Goal: Check status: Check status

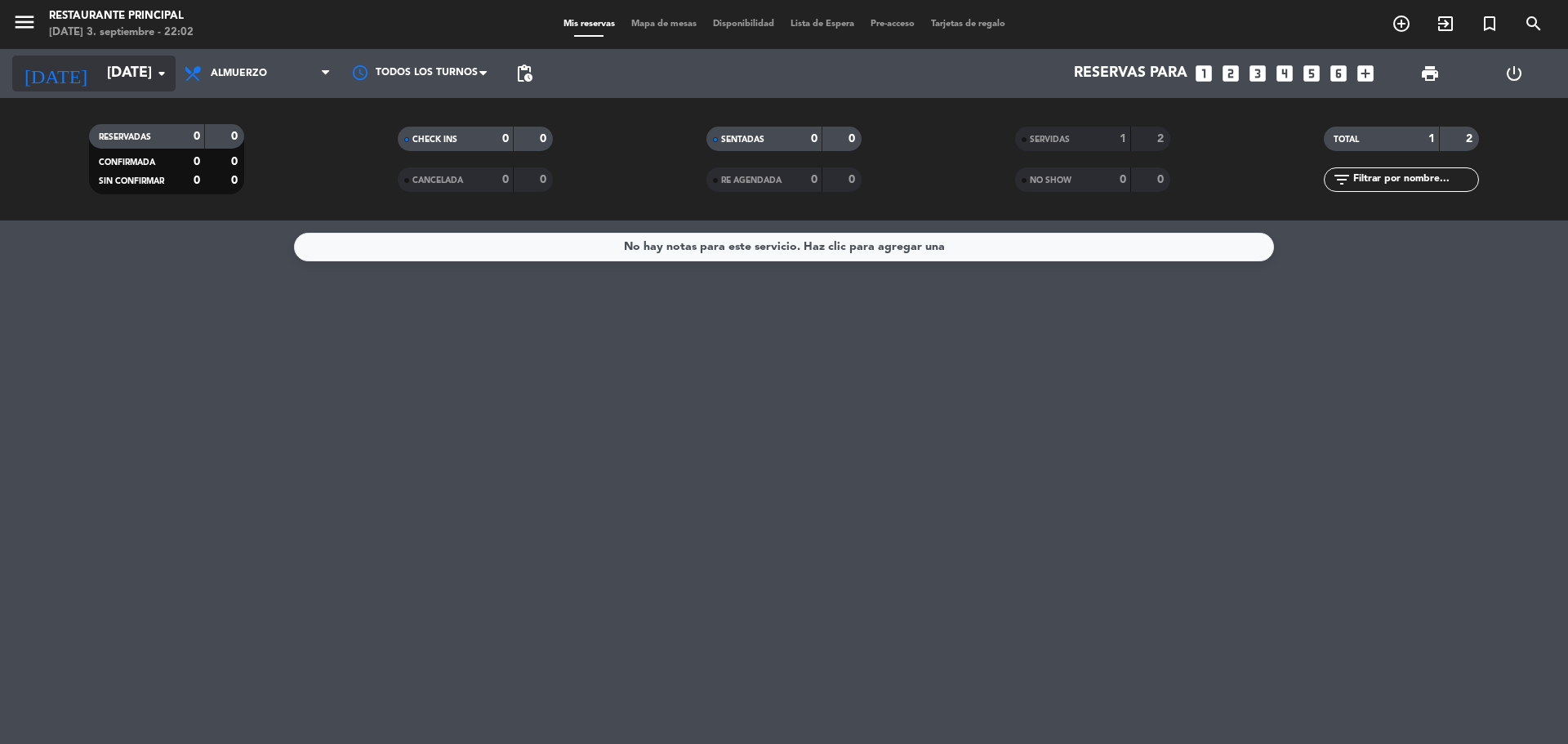
click at [173, 77] on input "[DATE]" at bounding box center [193, 74] width 189 height 33
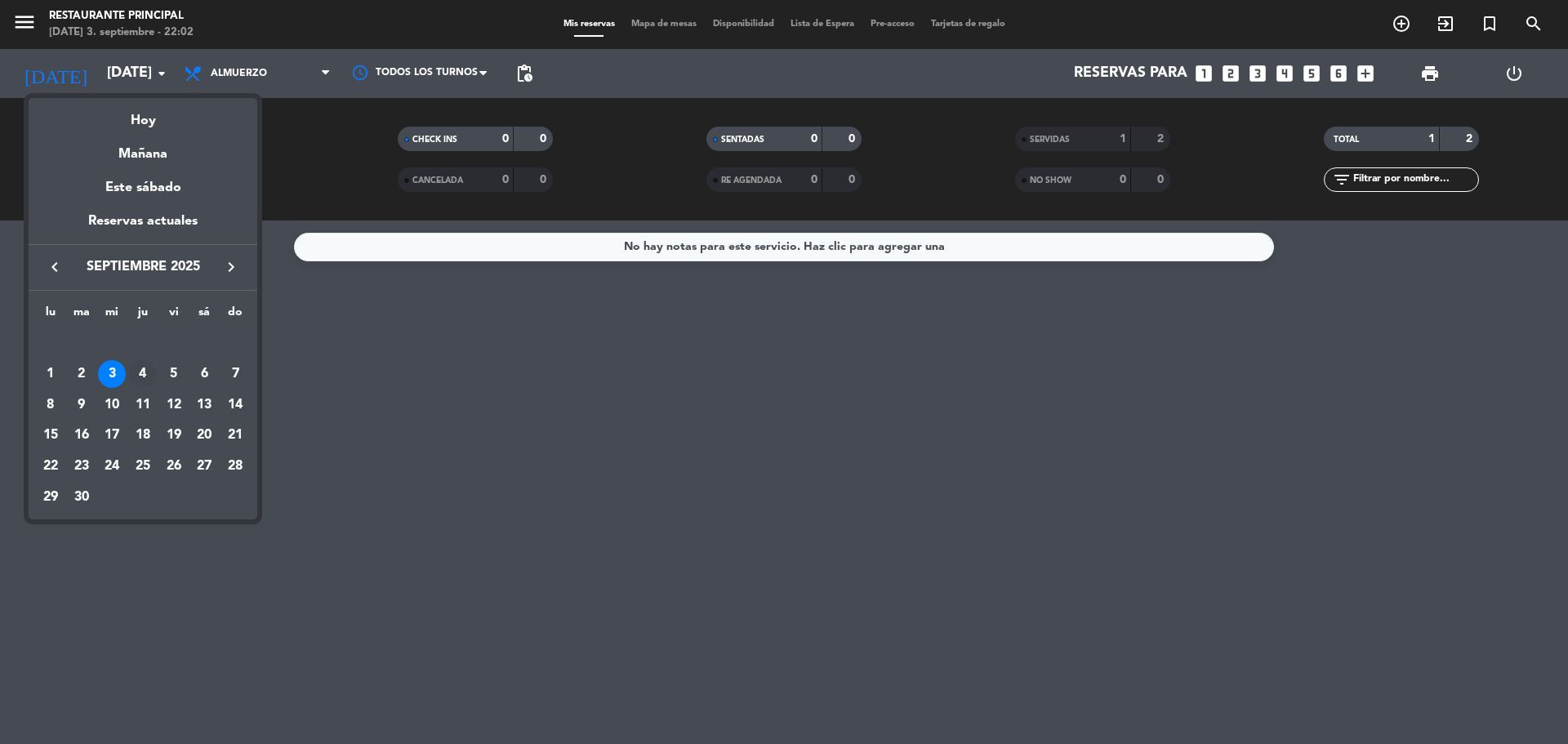
click at [148, 379] on div "4" at bounding box center [143, 374] width 28 height 28
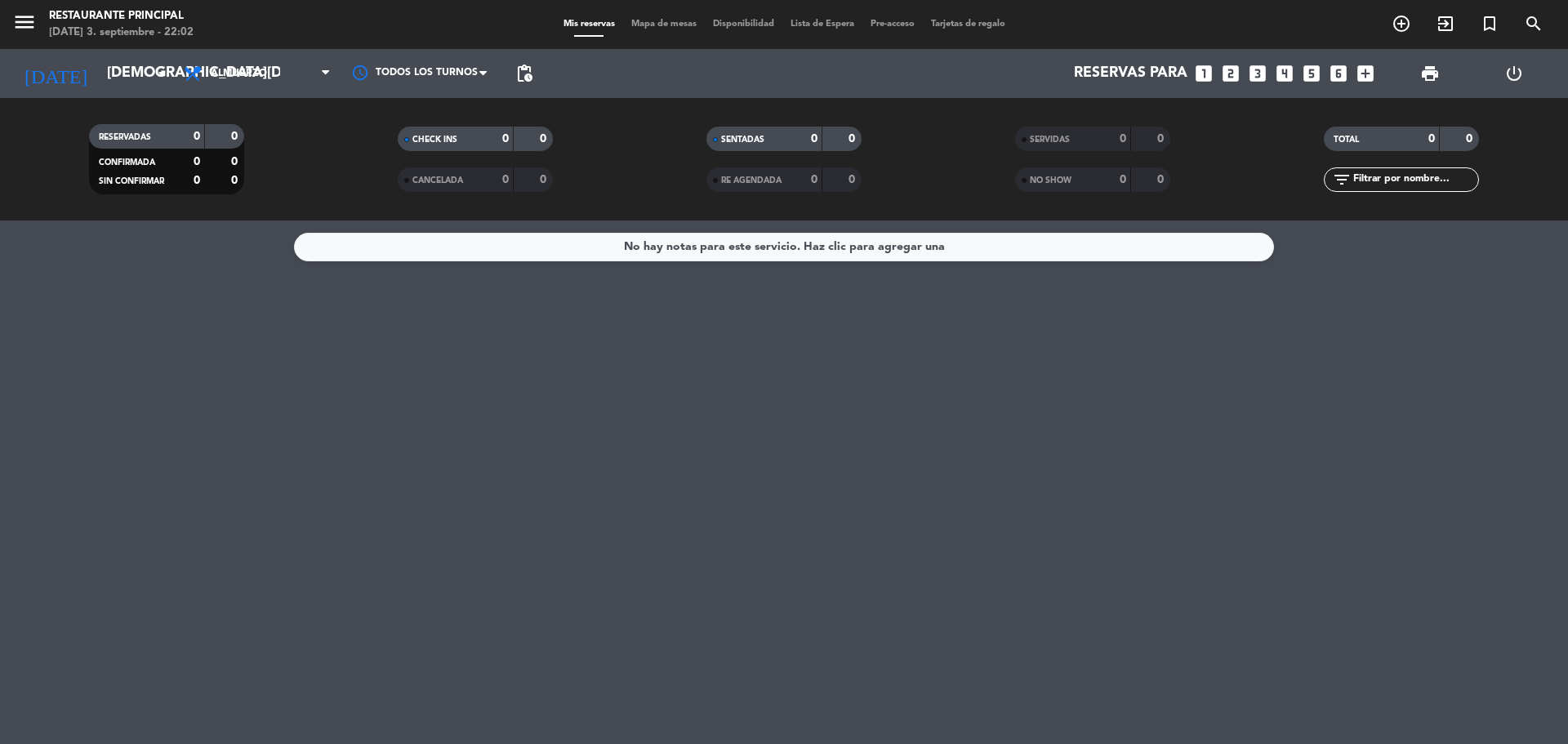
click at [247, 71] on span "Almuerzo" at bounding box center [238, 74] width 57 height 11
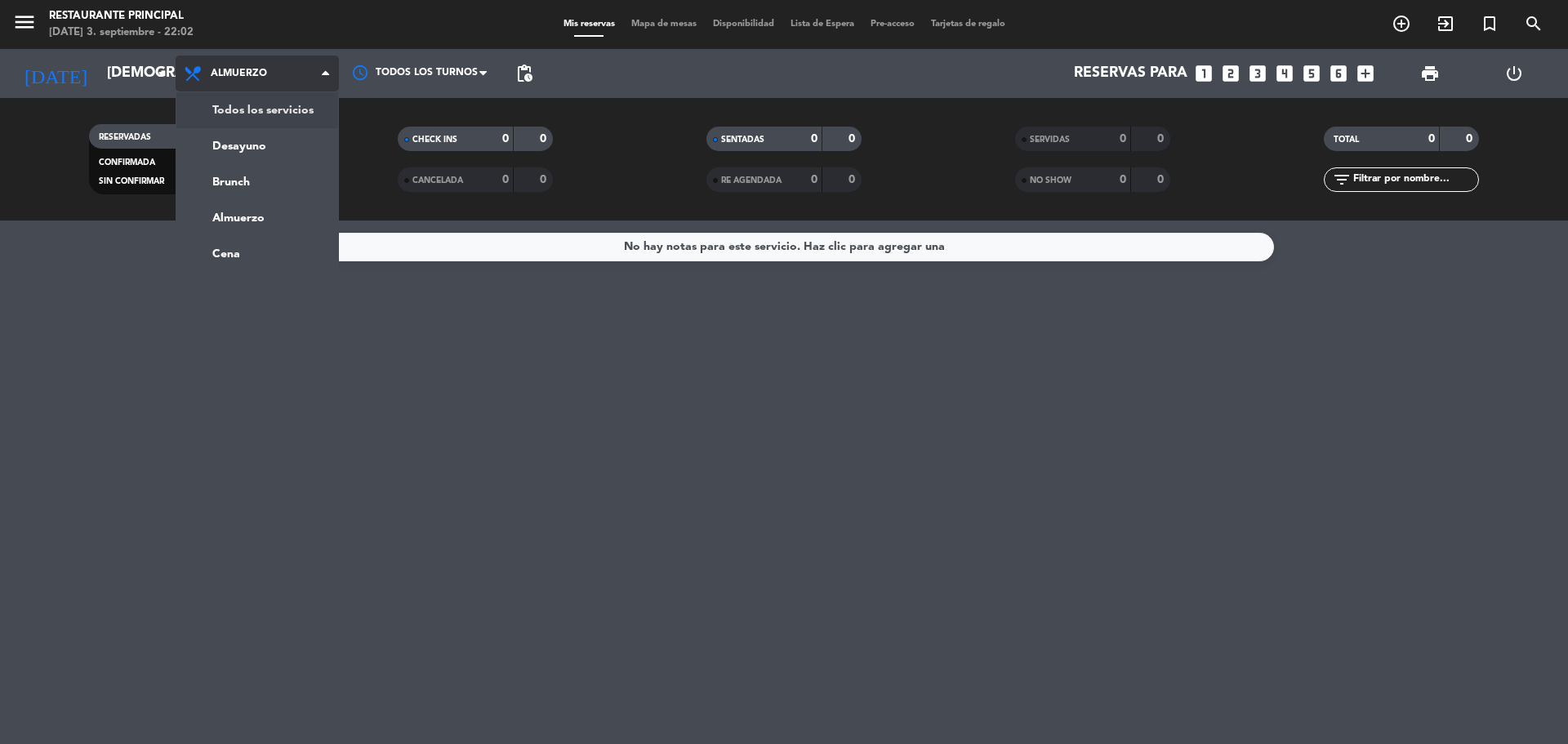
click at [264, 114] on div "menu Restaurante Principal [DATE] 3. septiembre - 22:02 Mis reservas Mapa de me…" at bounding box center [784, 110] width 1568 height 220
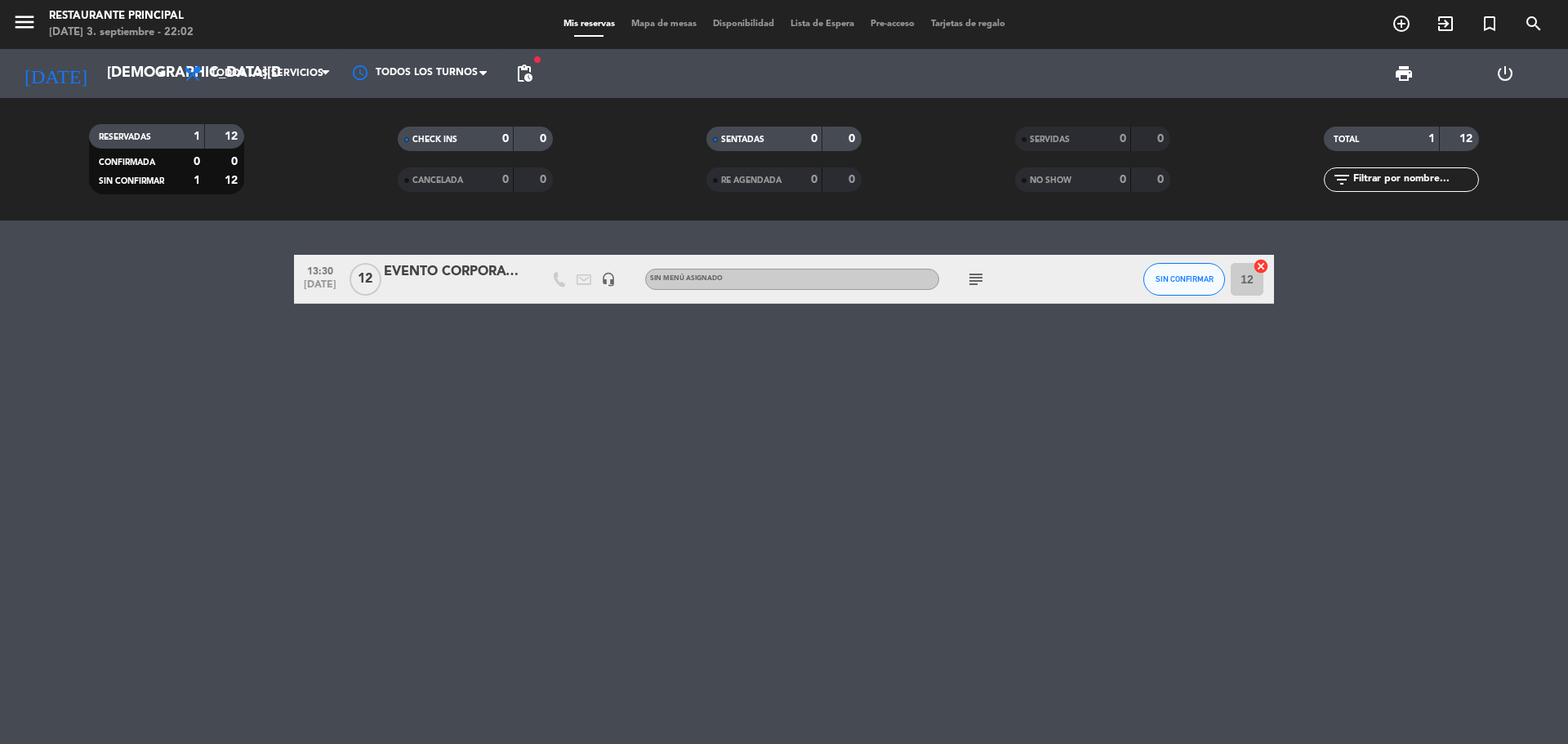
click at [972, 271] on icon "subject" at bounding box center [976, 279] width 20 height 20
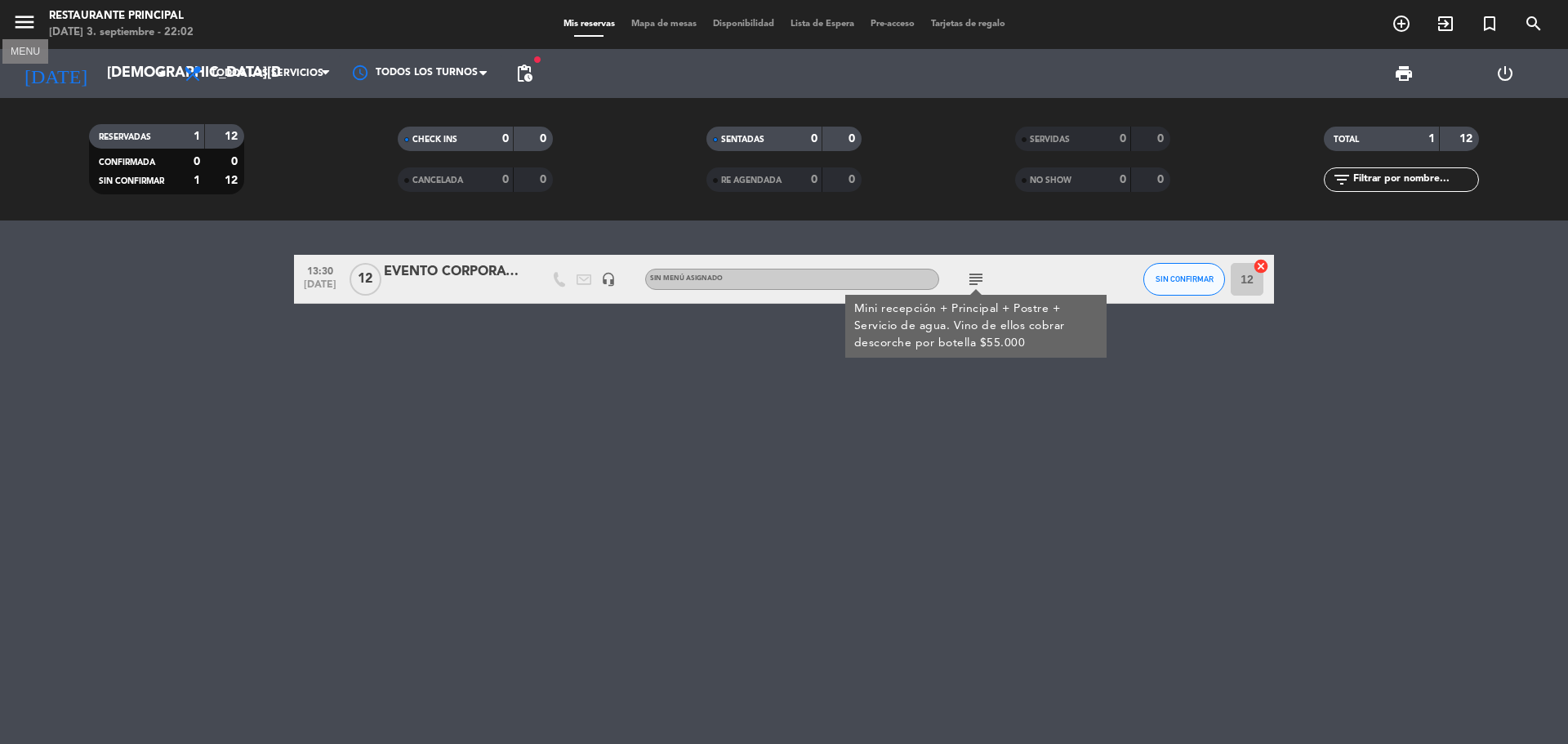
click at [27, 31] on icon "menu" at bounding box center [25, 22] width 25 height 25
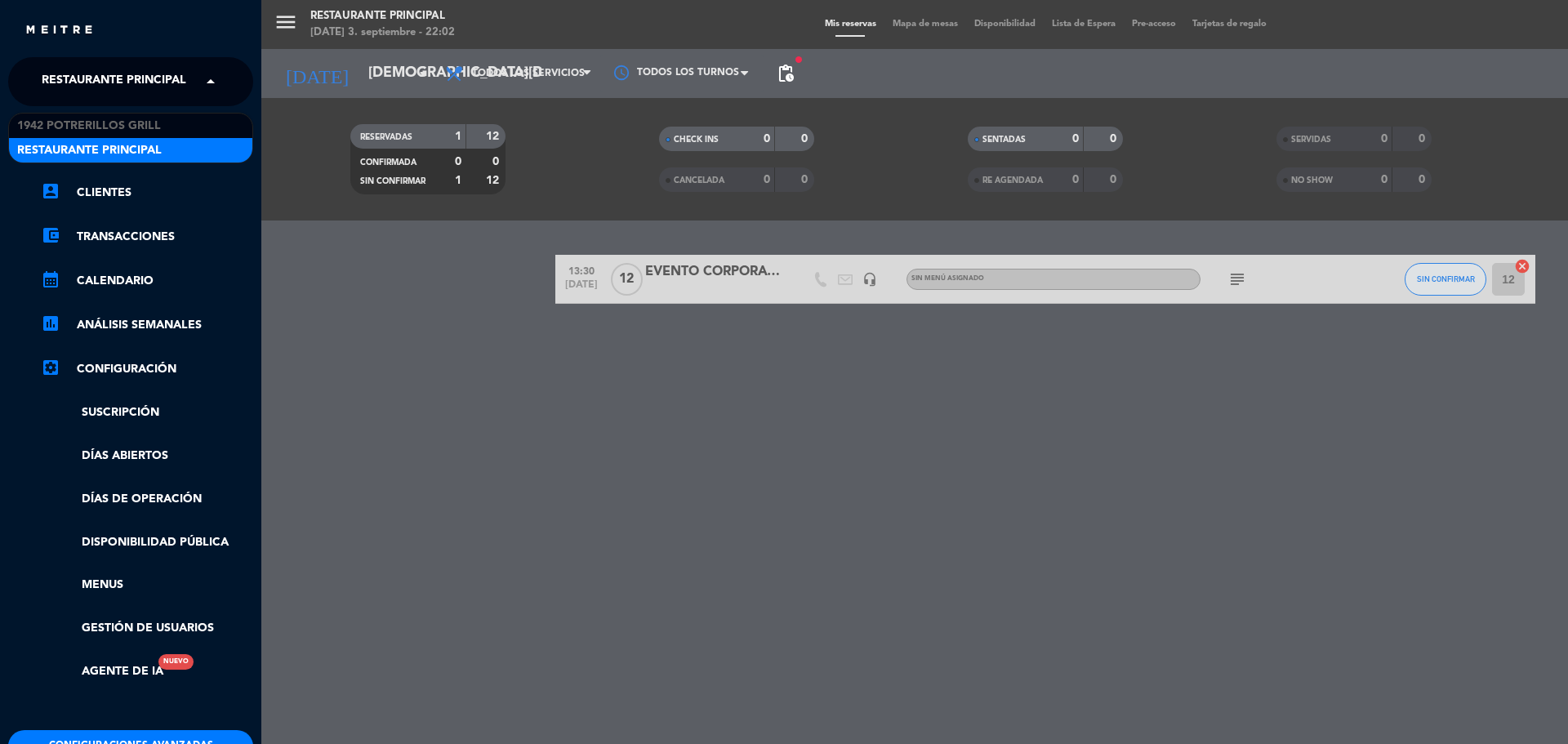
click at [204, 88] on span at bounding box center [215, 82] width 28 height 34
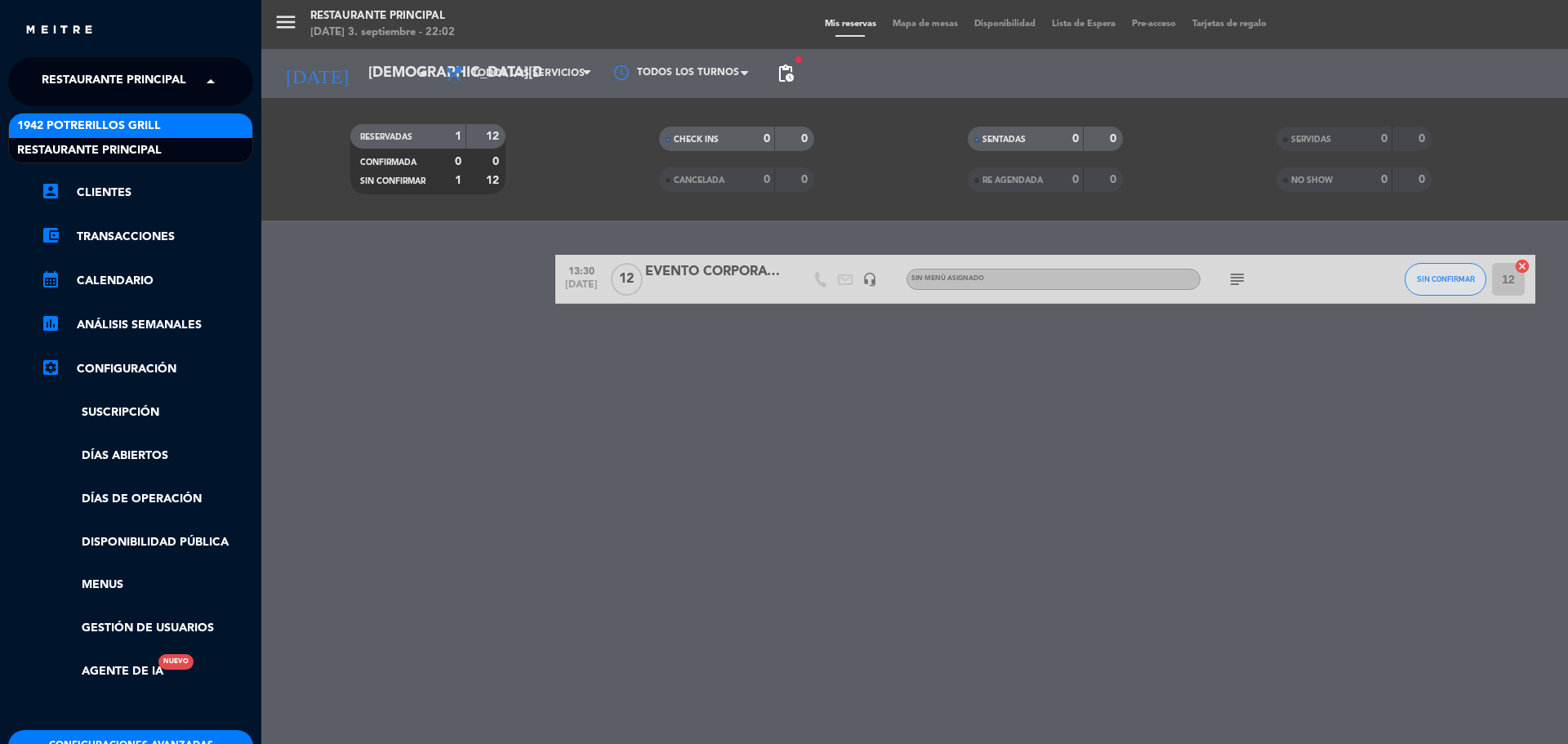
drag, startPoint x: 102, startPoint y: 131, endPoint x: 152, endPoint y: 178, distance: 68.6
click at [102, 129] on span "1942 Potrerillos Grill" at bounding box center [88, 126] width 143 height 19
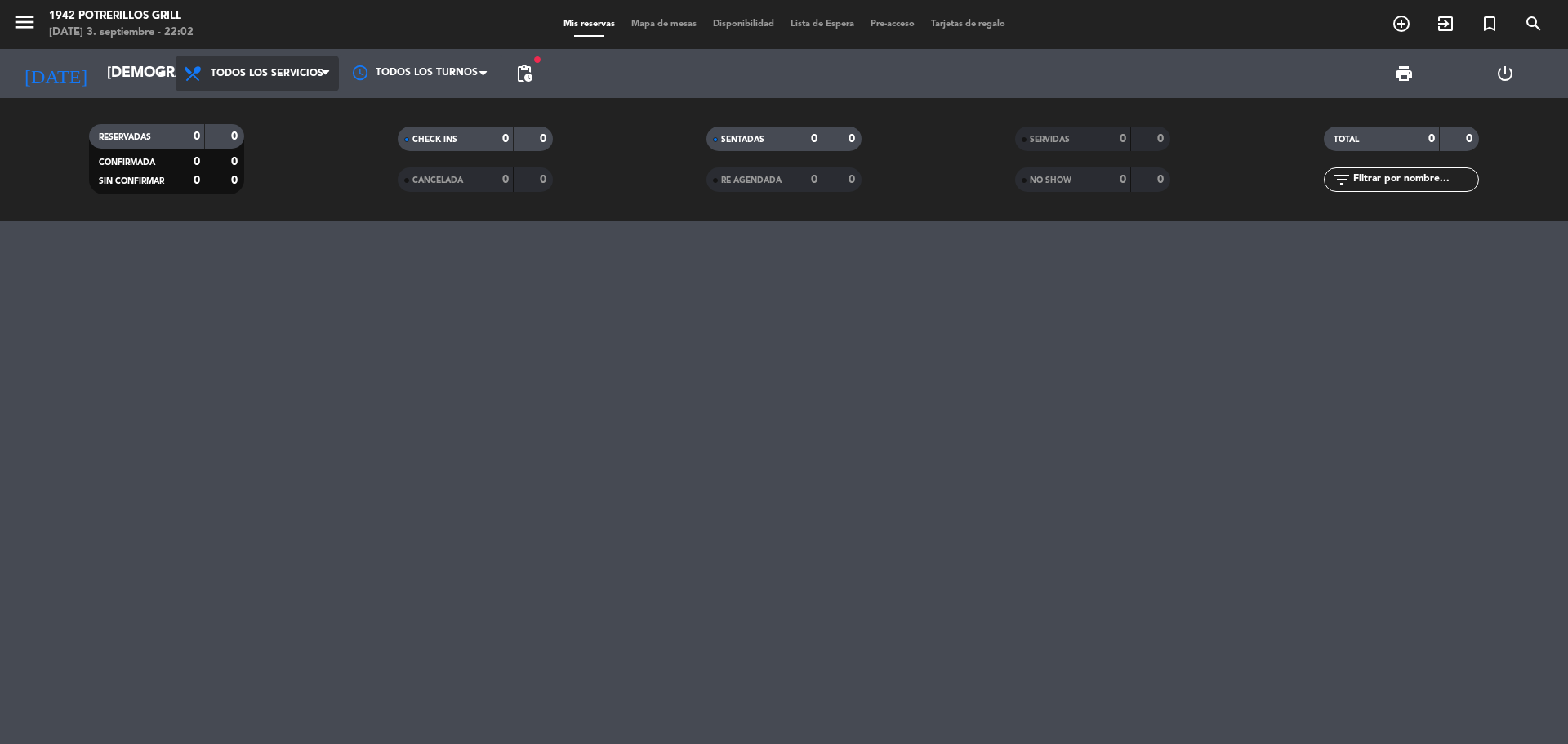
click at [236, 75] on span "Todos los servicios" at bounding box center [267, 74] width 113 height 11
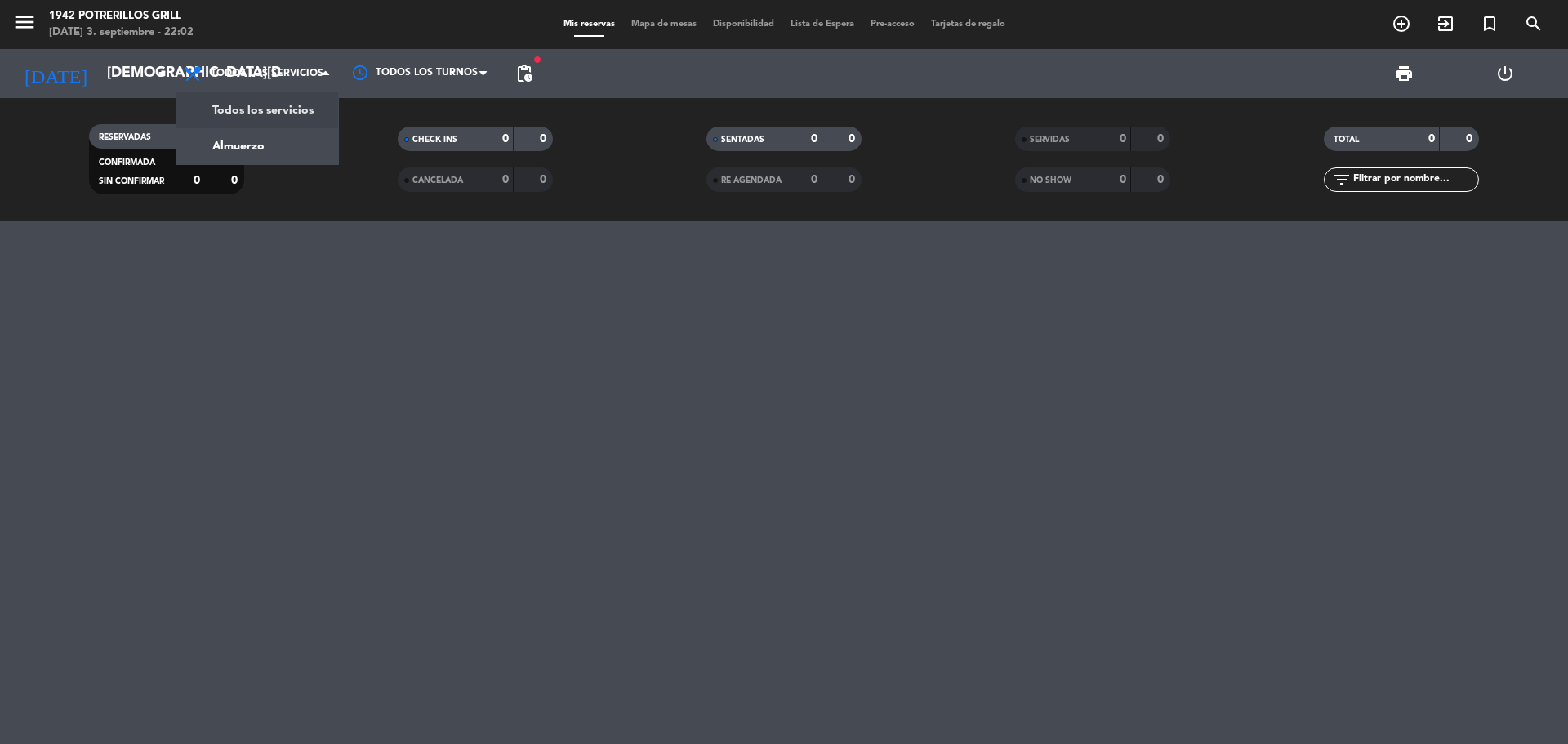
click at [297, 354] on div at bounding box center [784, 482] width 1568 height 524
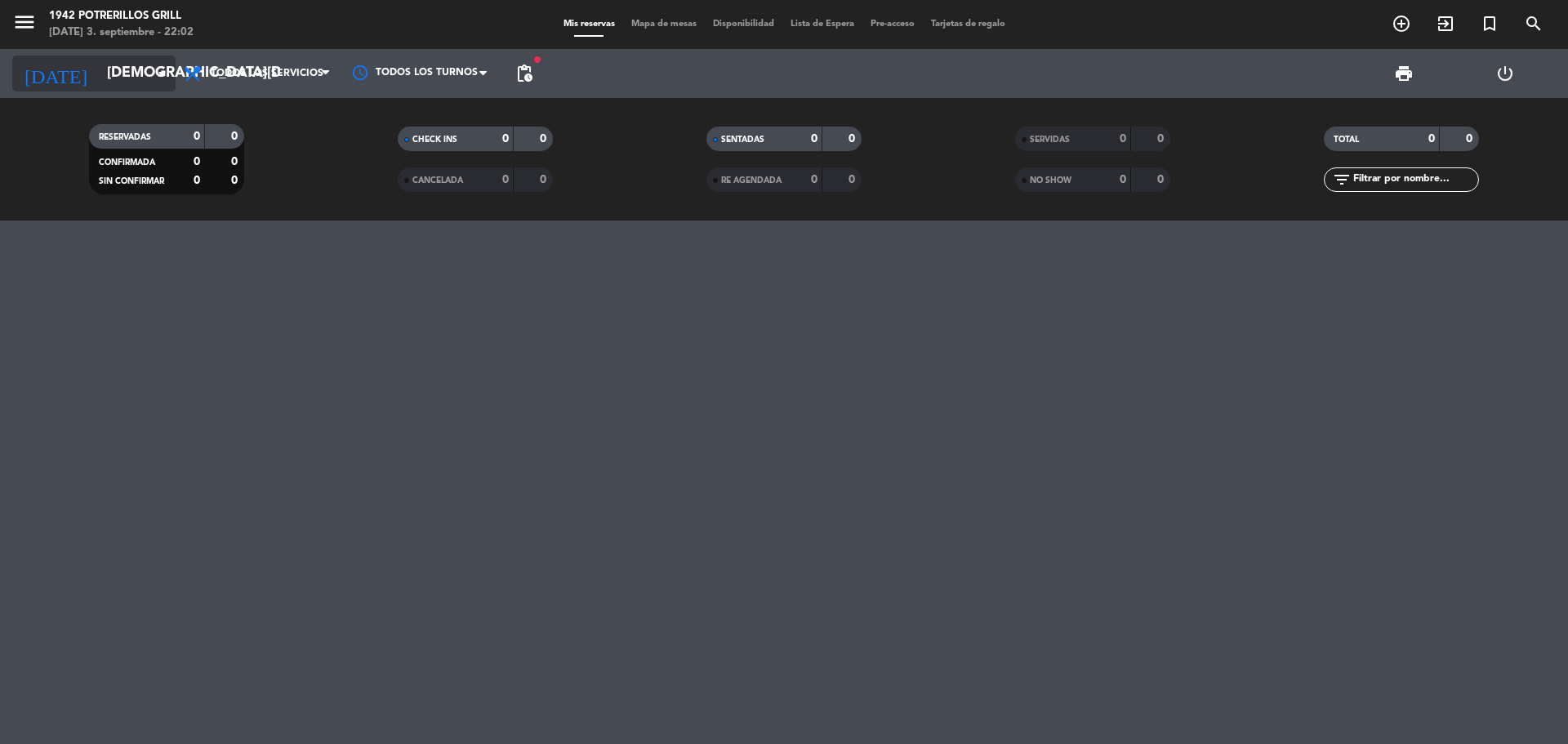
click at [160, 78] on icon "arrow_drop_down" at bounding box center [161, 74] width 20 height 20
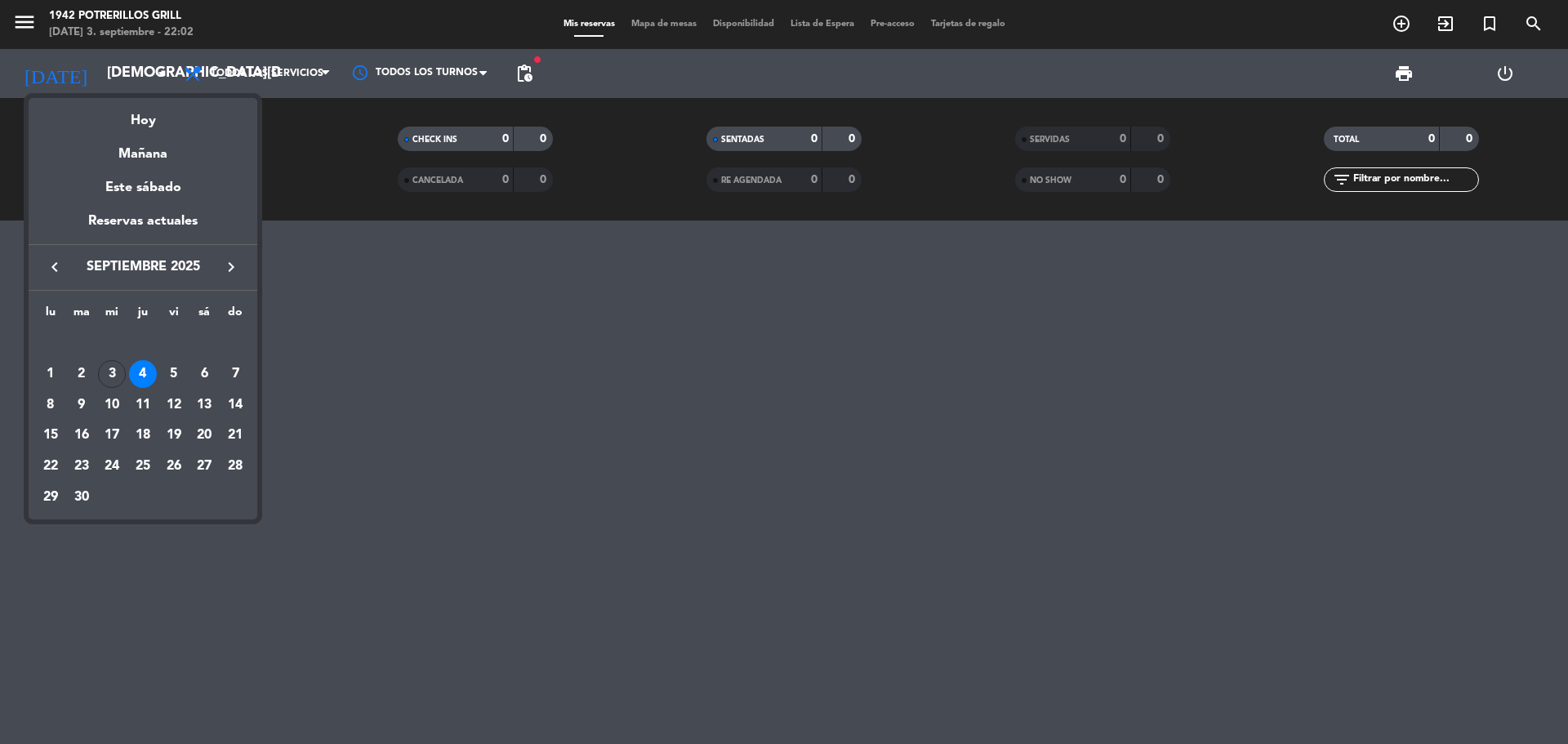
click at [261, 84] on div at bounding box center [784, 372] width 1568 height 744
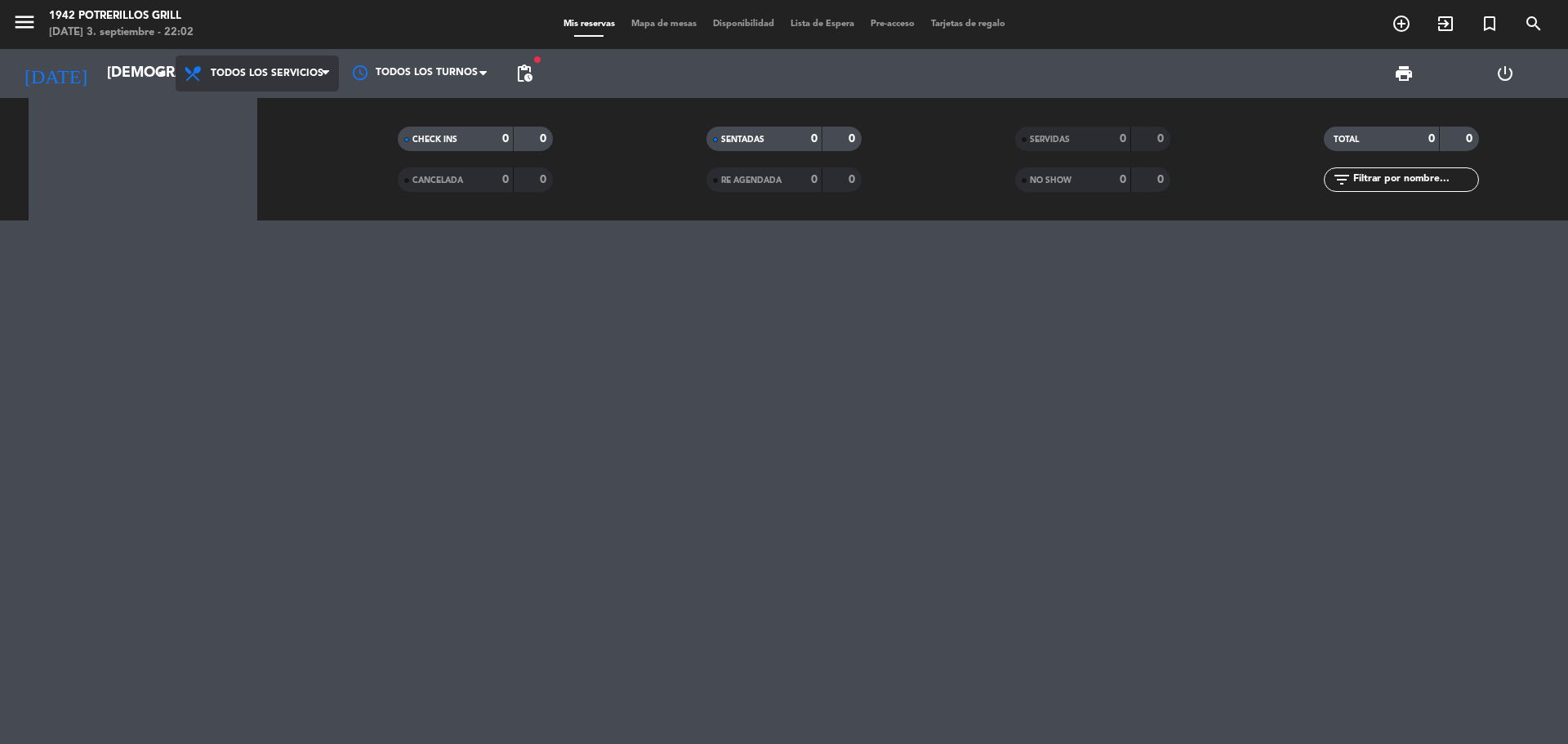
click at [265, 70] on span "Todos los servicios" at bounding box center [267, 74] width 113 height 11
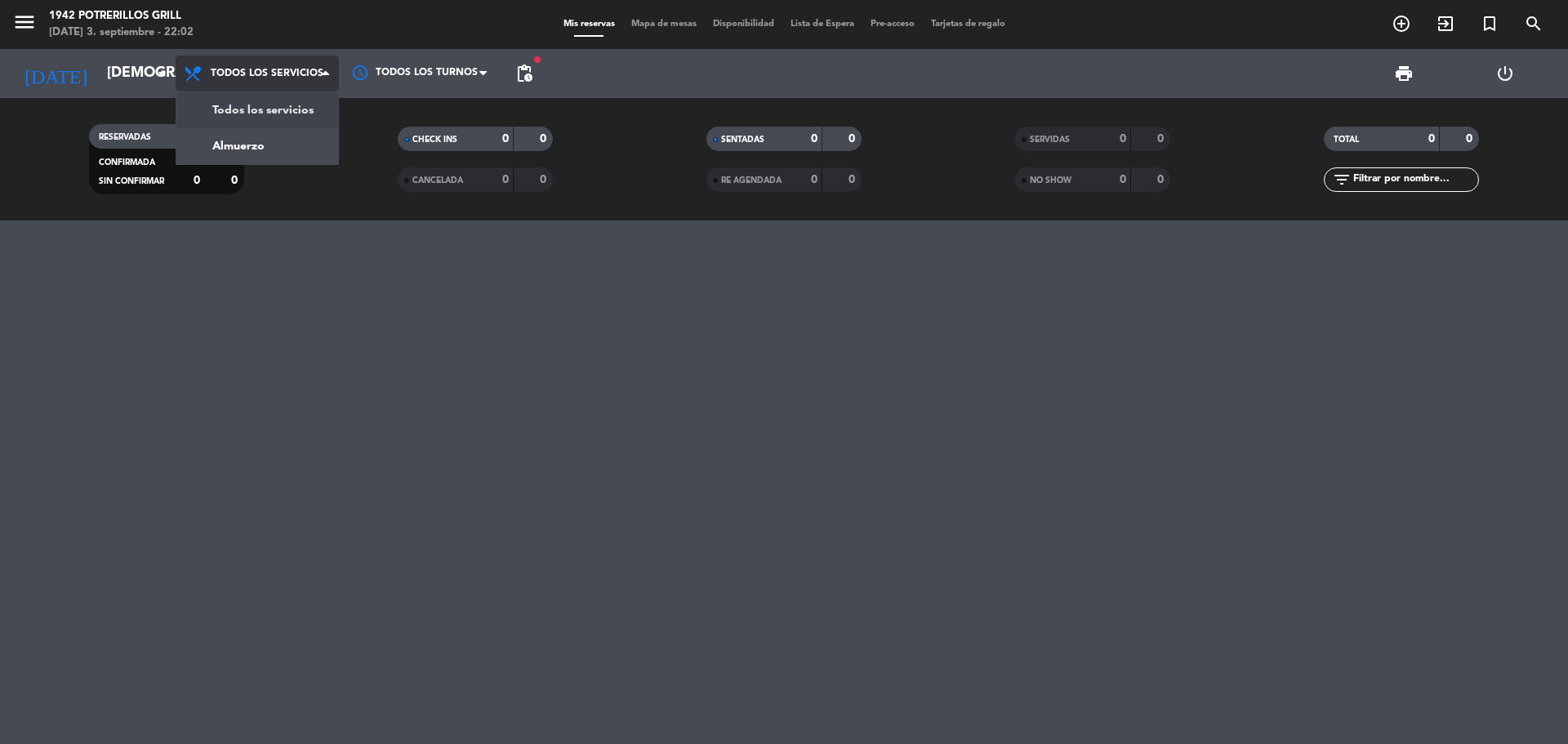
click at [267, 106] on div "menu 1942 Potrerillos Grill [DATE] 3. septiembre - 22:02 Mis reservas Mapa de m…" at bounding box center [784, 110] width 1568 height 220
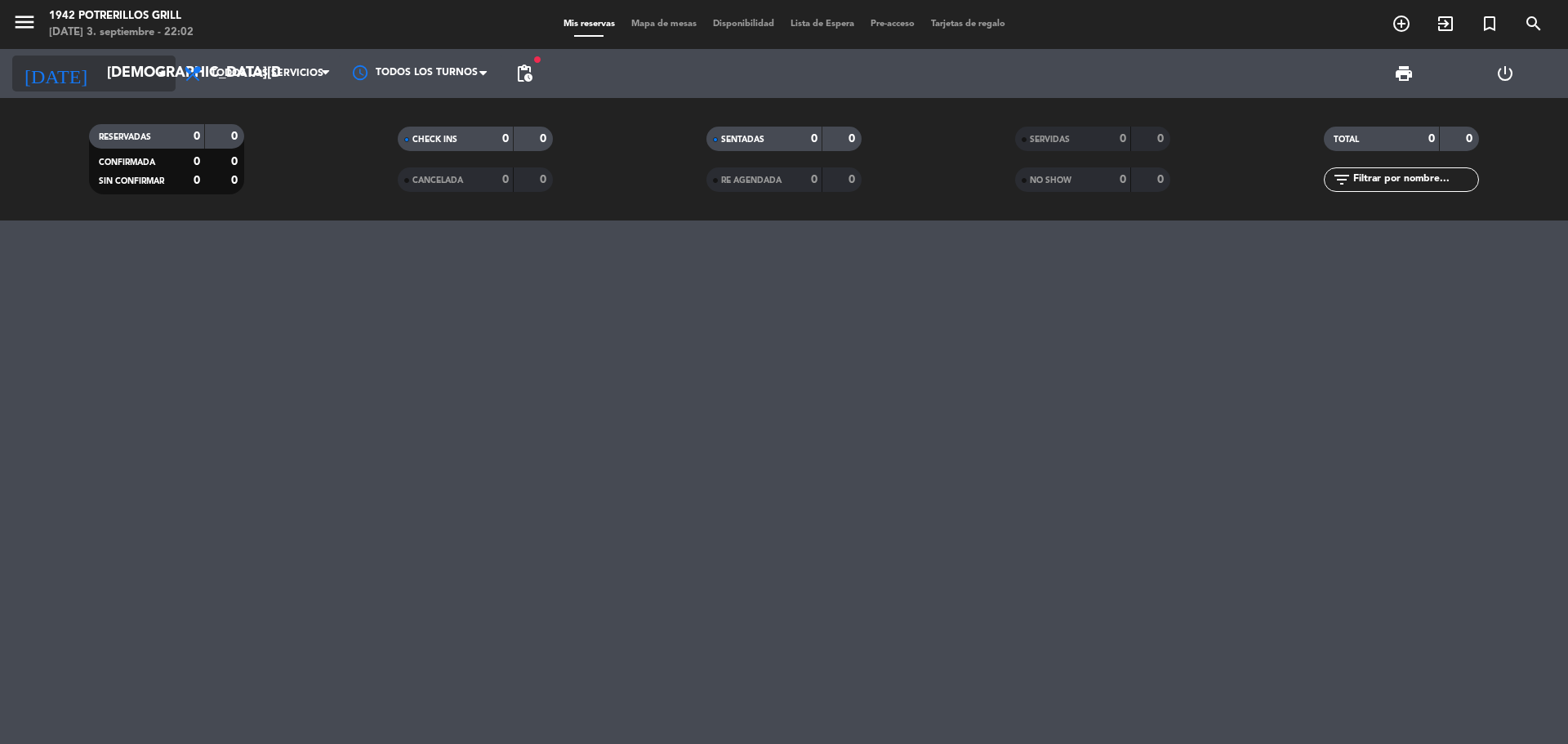
click at [137, 72] on input "[DEMOGRAPHIC_DATA][DATE]" at bounding box center [193, 74] width 189 height 33
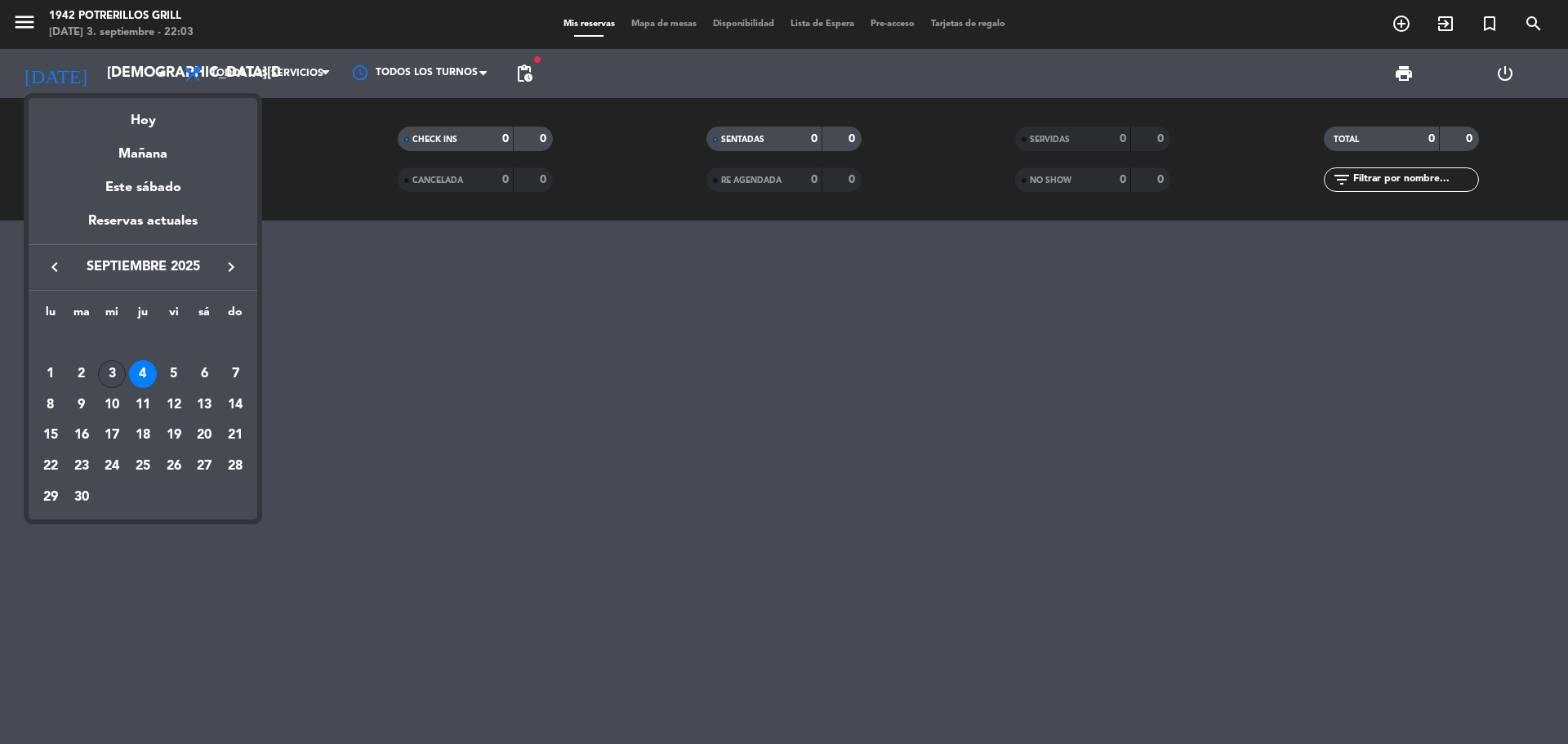
click at [117, 383] on div "3" at bounding box center [112, 374] width 28 height 28
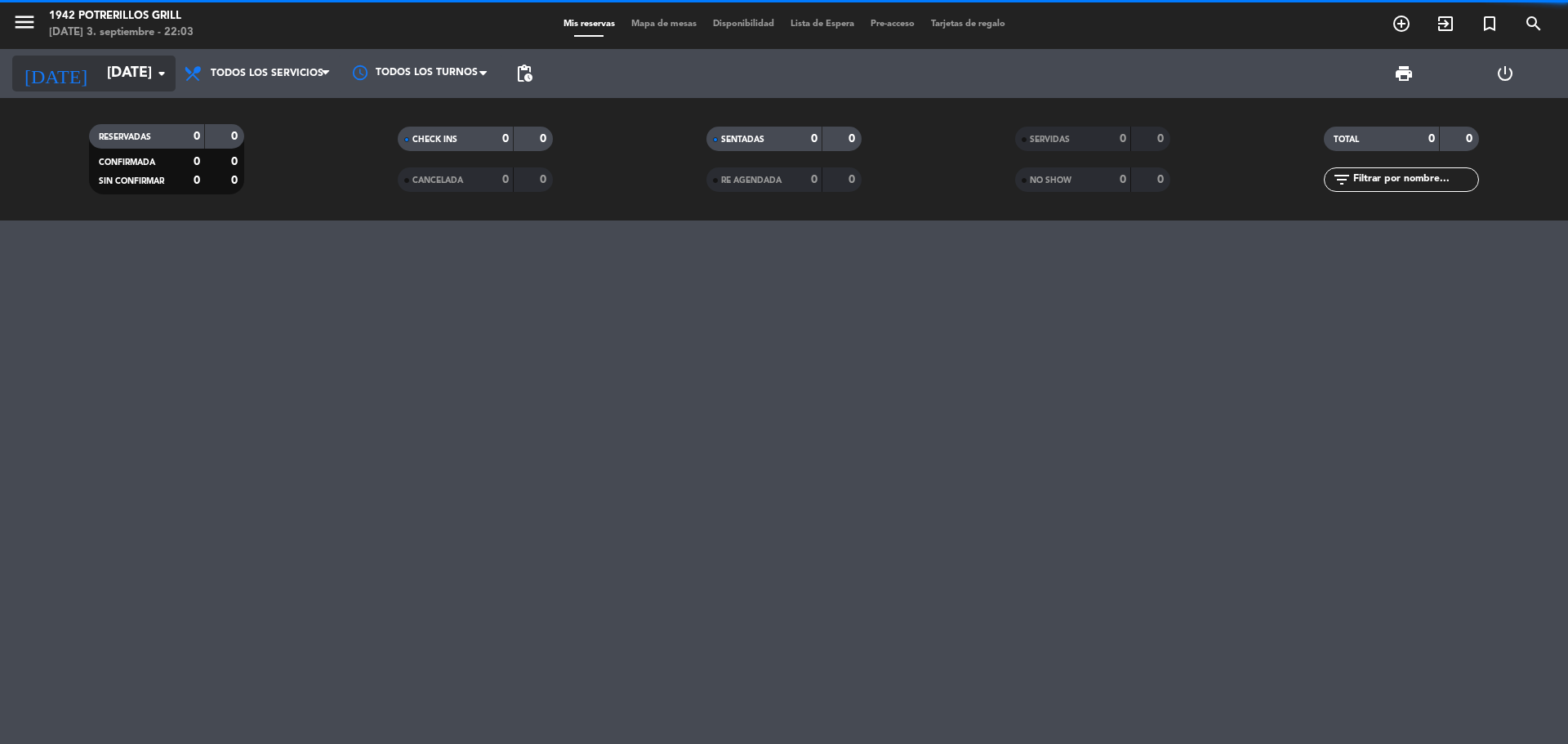
click at [129, 70] on input "[DATE]" at bounding box center [193, 74] width 189 height 33
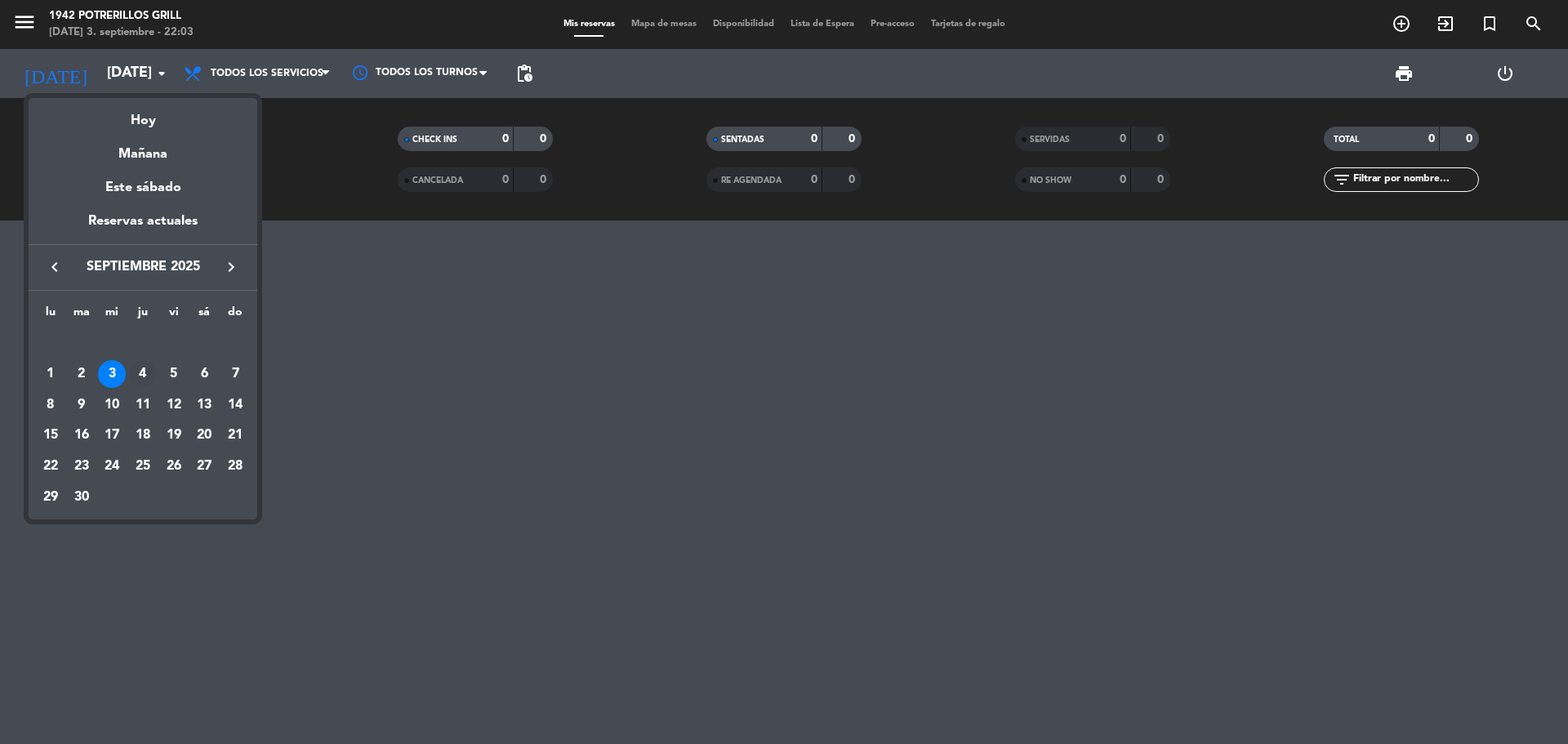
click at [143, 380] on div "4" at bounding box center [143, 374] width 28 height 28
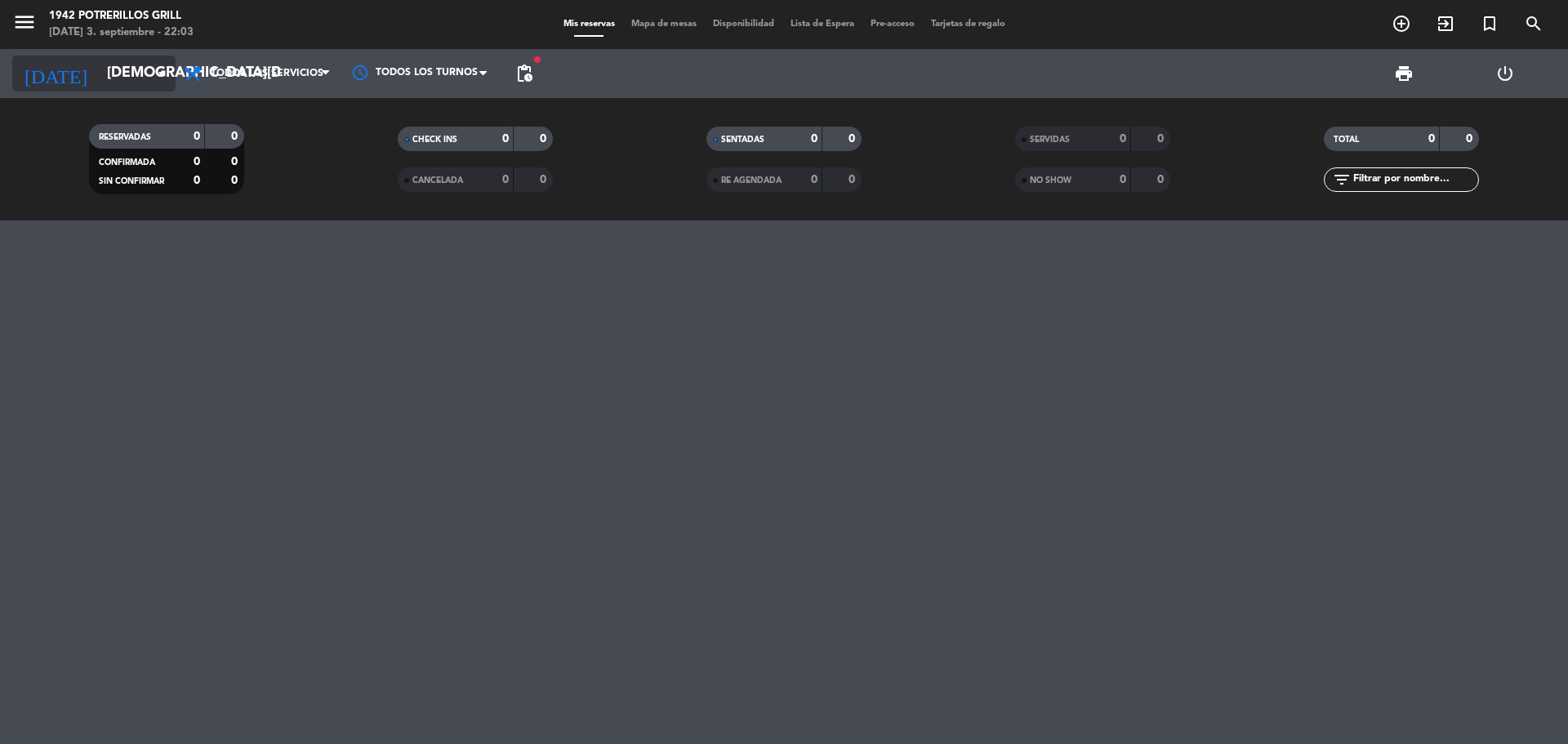
click at [162, 74] on icon "arrow_drop_down" at bounding box center [161, 74] width 20 height 20
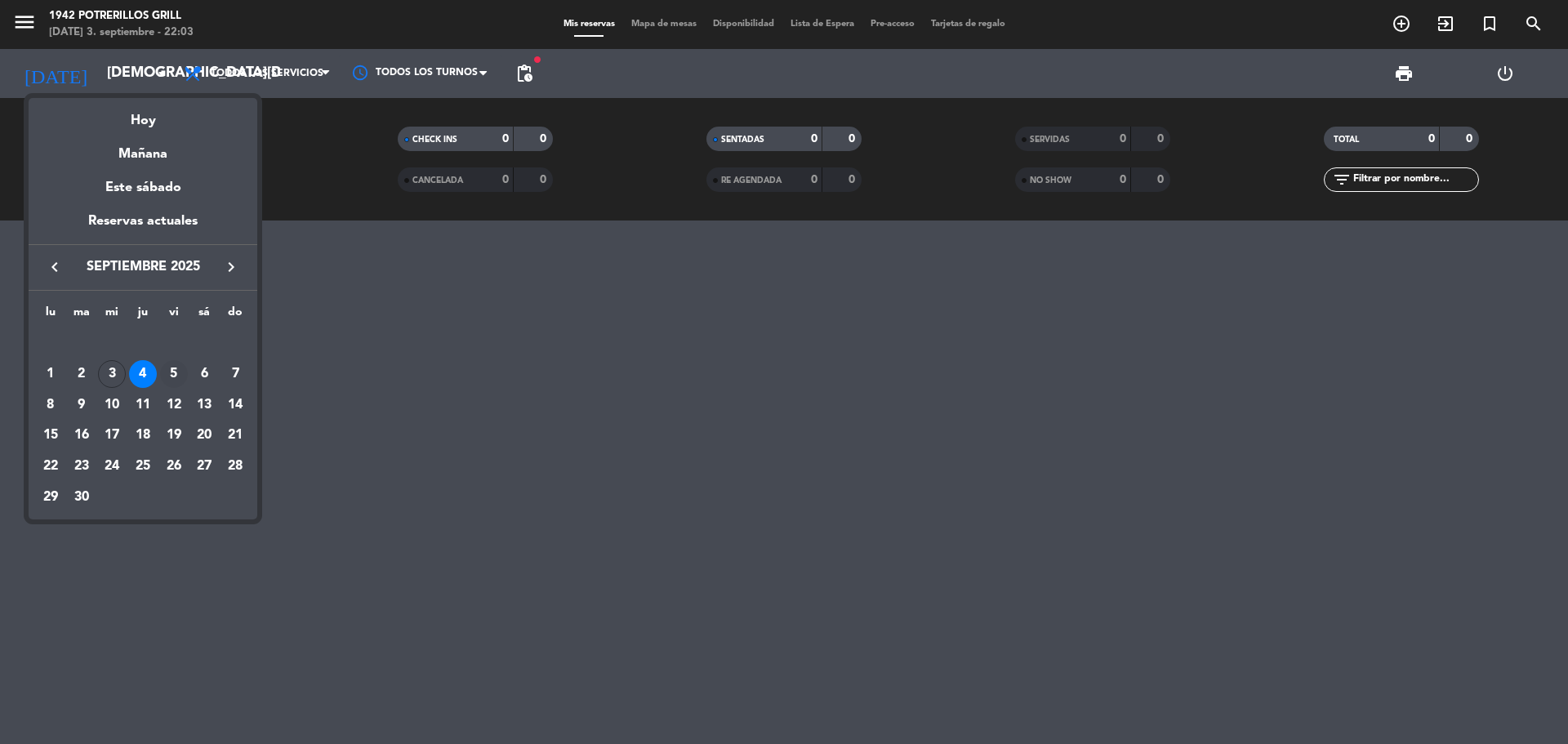
click at [170, 375] on div "5" at bounding box center [174, 374] width 28 height 28
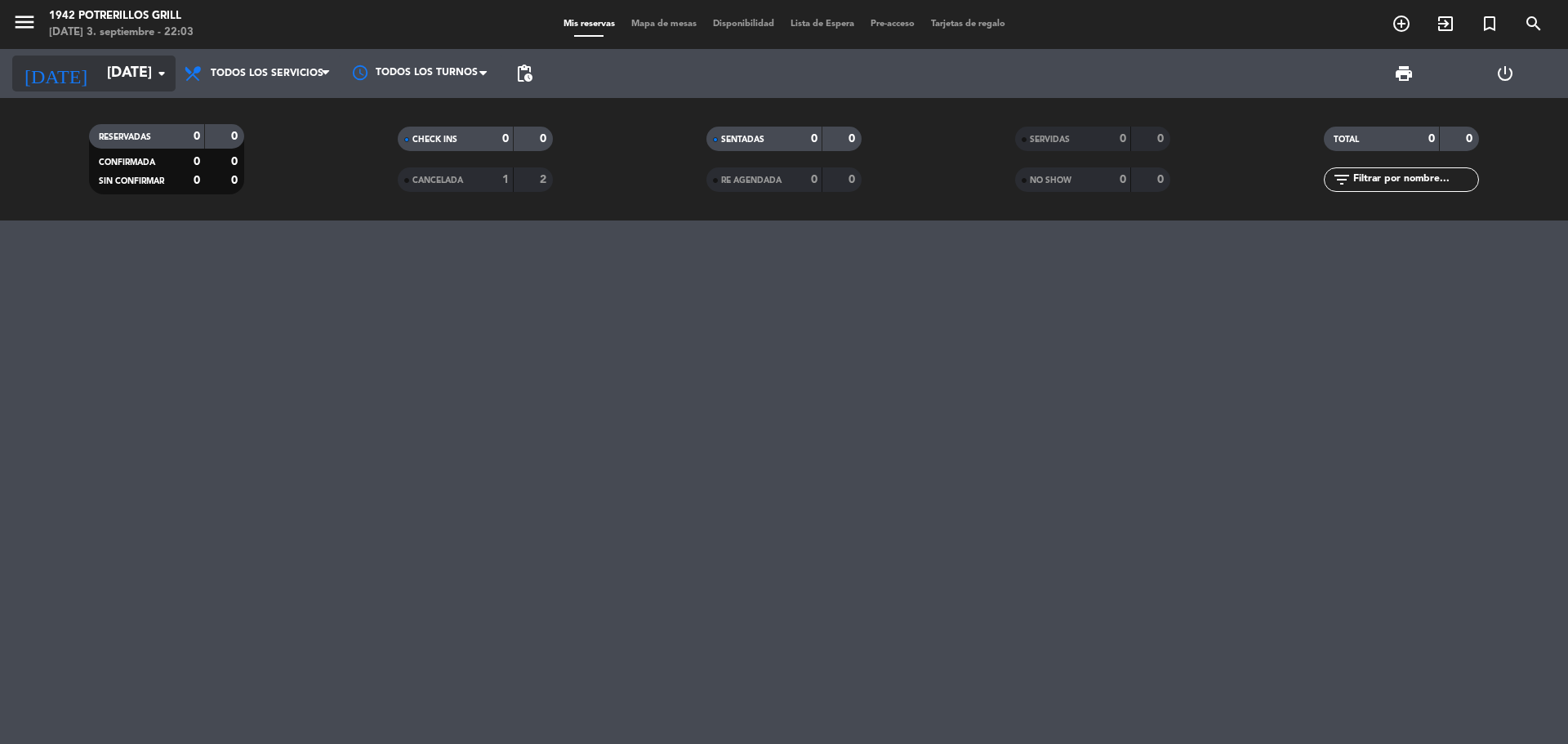
click at [150, 79] on input "[DATE]" at bounding box center [193, 74] width 189 height 33
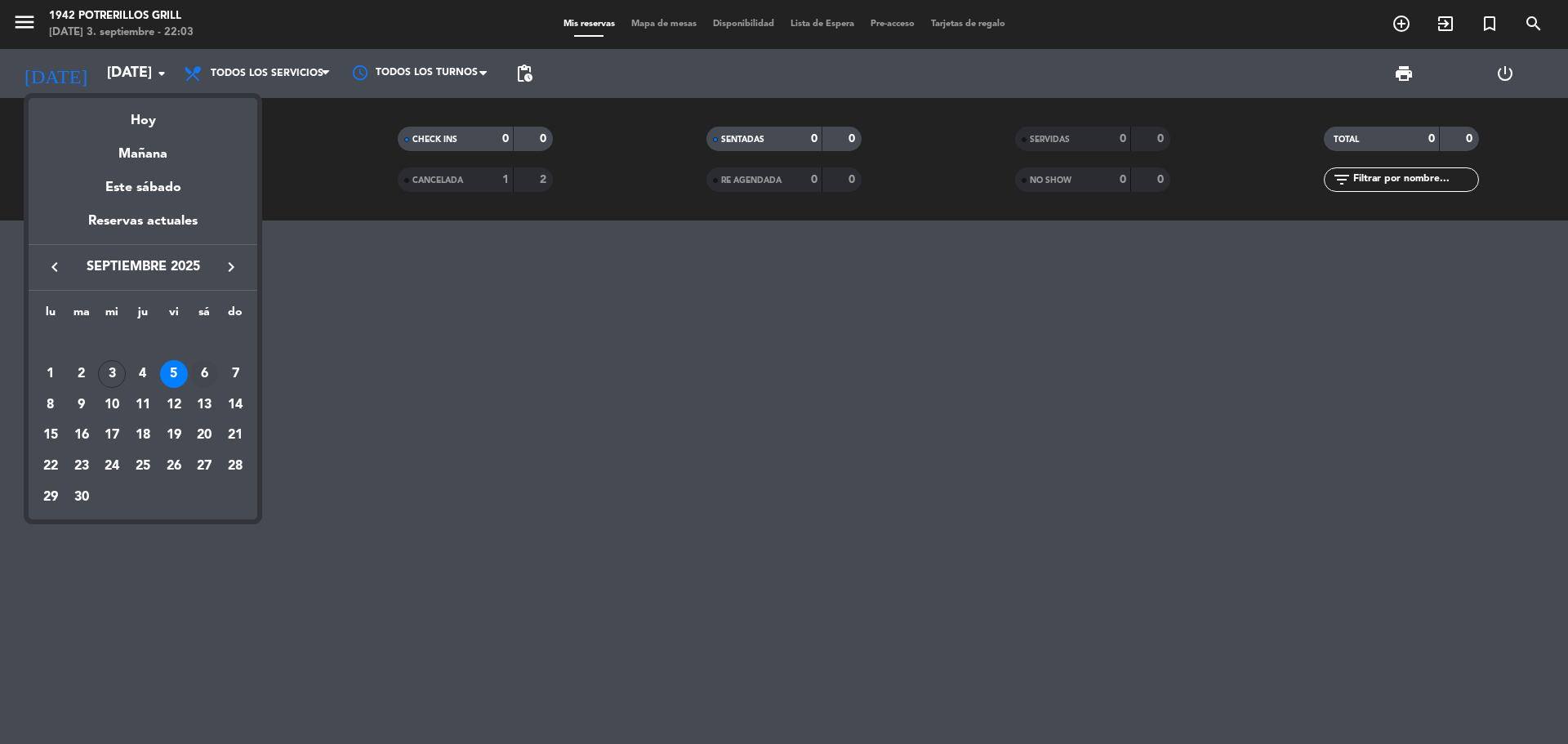
click at [199, 375] on div "6" at bounding box center [204, 374] width 28 height 28
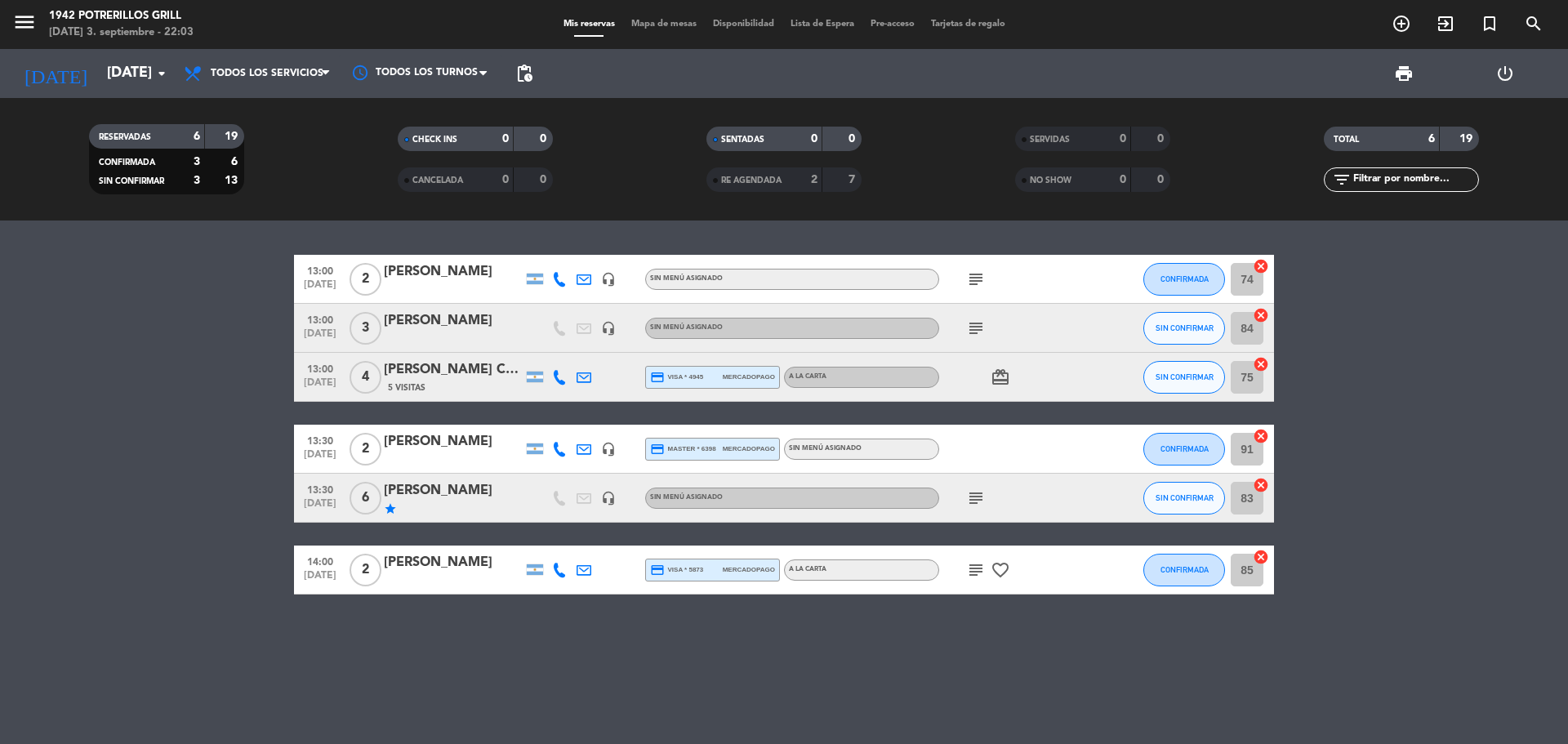
click at [972, 495] on icon "subject" at bounding box center [976, 498] width 20 height 20
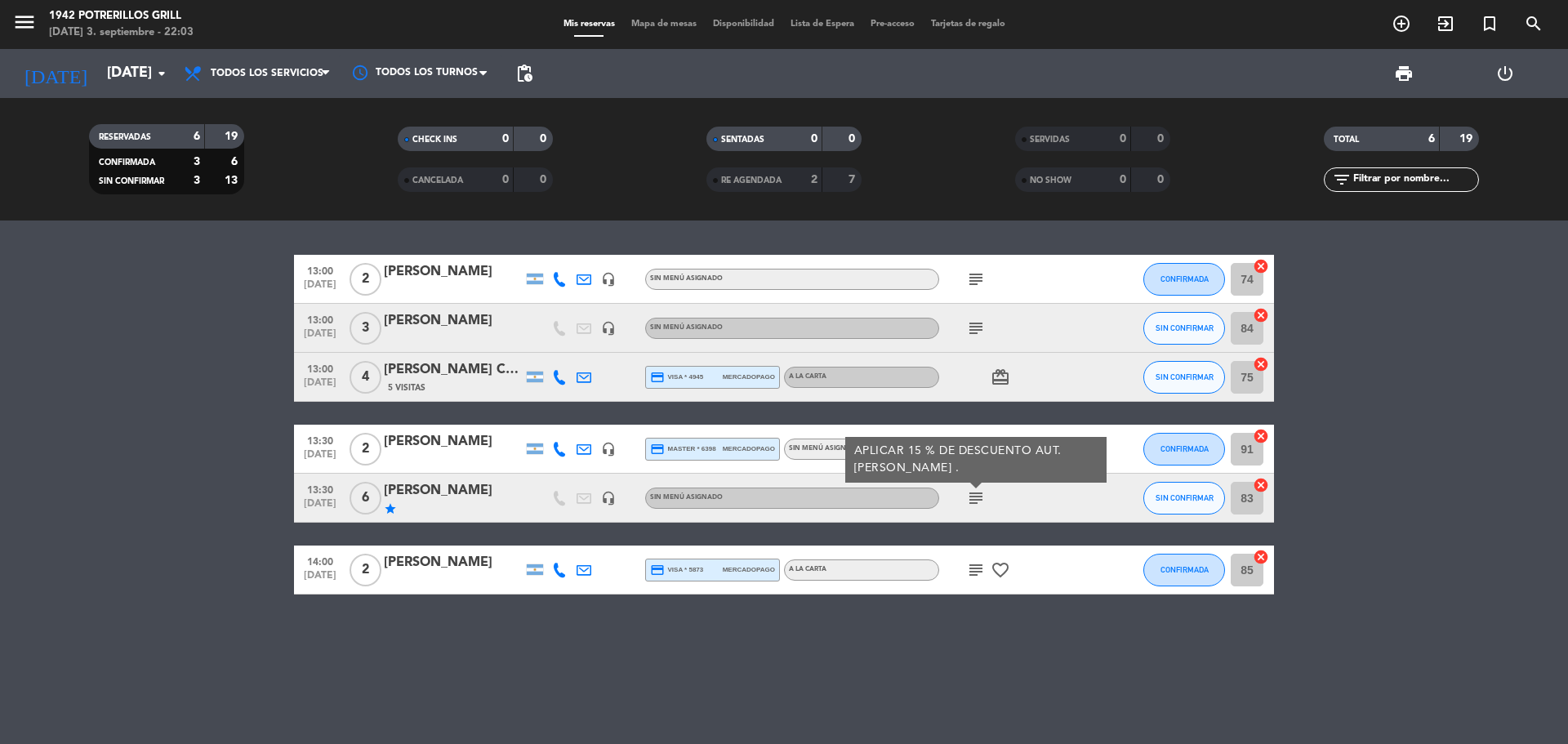
click at [995, 569] on icon "favorite_border" at bounding box center [1000, 570] width 20 height 20
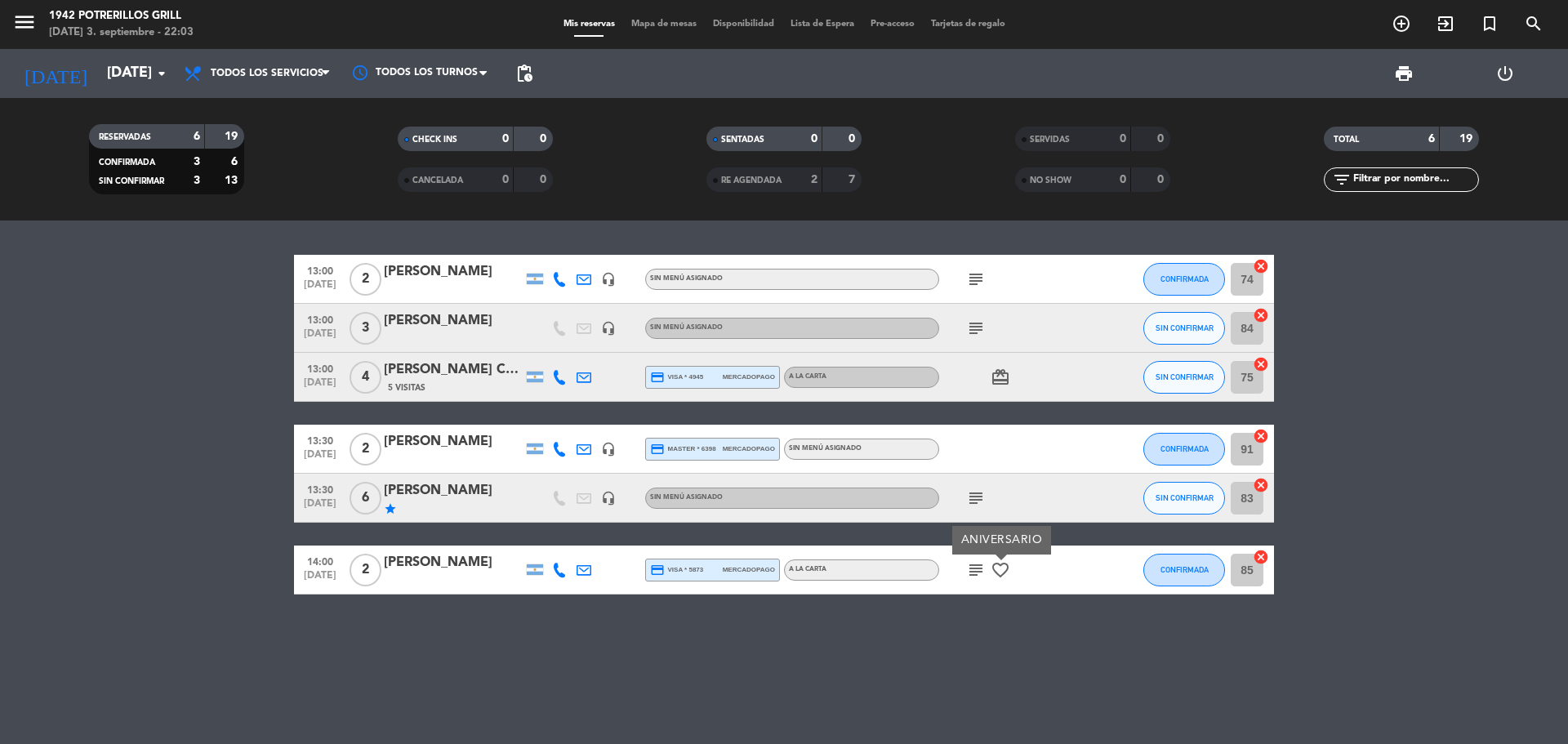
click at [974, 574] on icon "subject" at bounding box center [976, 570] width 20 height 20
click at [977, 637] on div "13:00 [DATE] 2 [PERSON_NAME] headset_mic Sin menú asignado subject CONFIRMADA 7…" at bounding box center [784, 482] width 1568 height 524
click at [1001, 378] on icon "card_giftcard" at bounding box center [1000, 378] width 20 height 20
click at [977, 333] on icon "subject" at bounding box center [976, 329] width 20 height 20
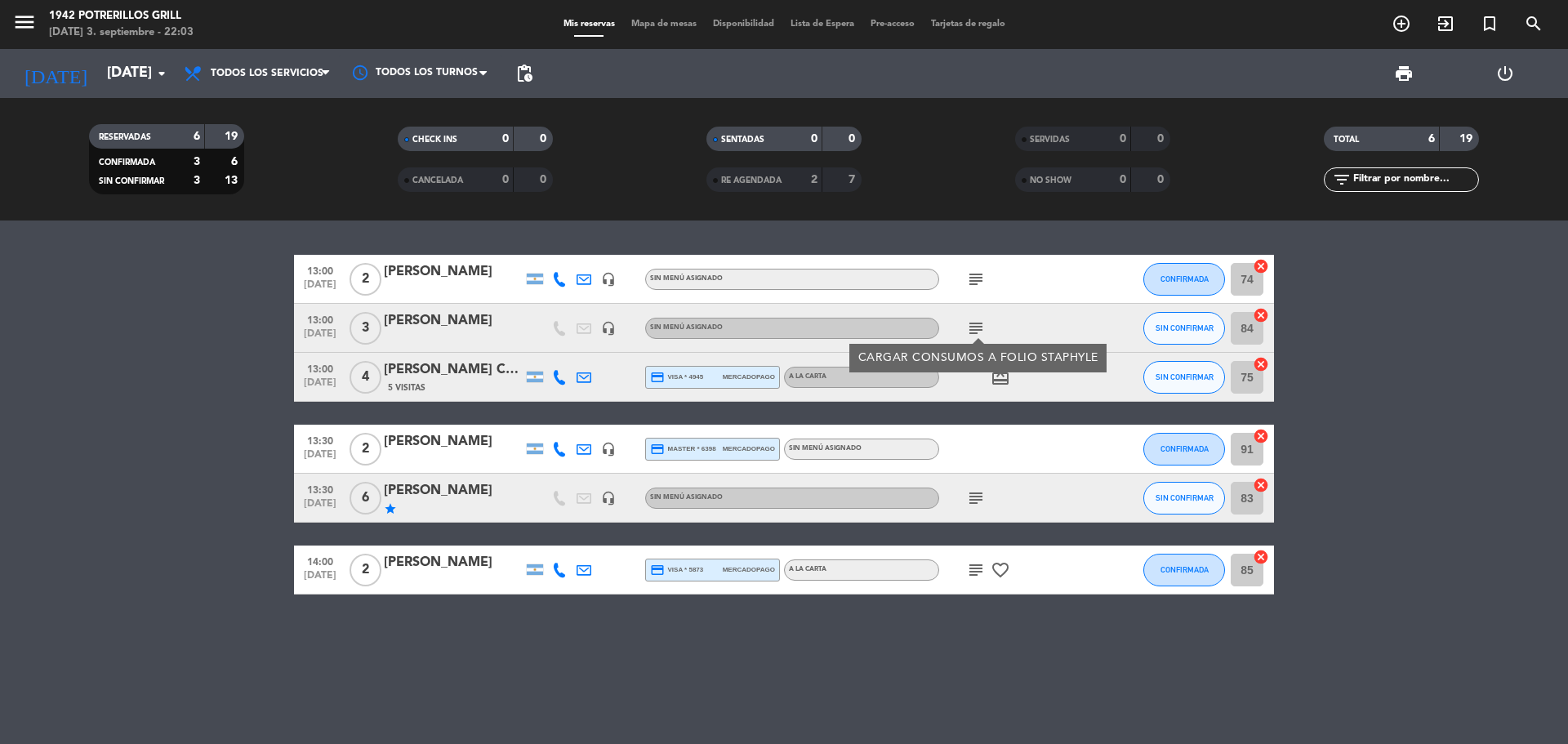
click at [971, 273] on icon "subject" at bounding box center [976, 279] width 20 height 20
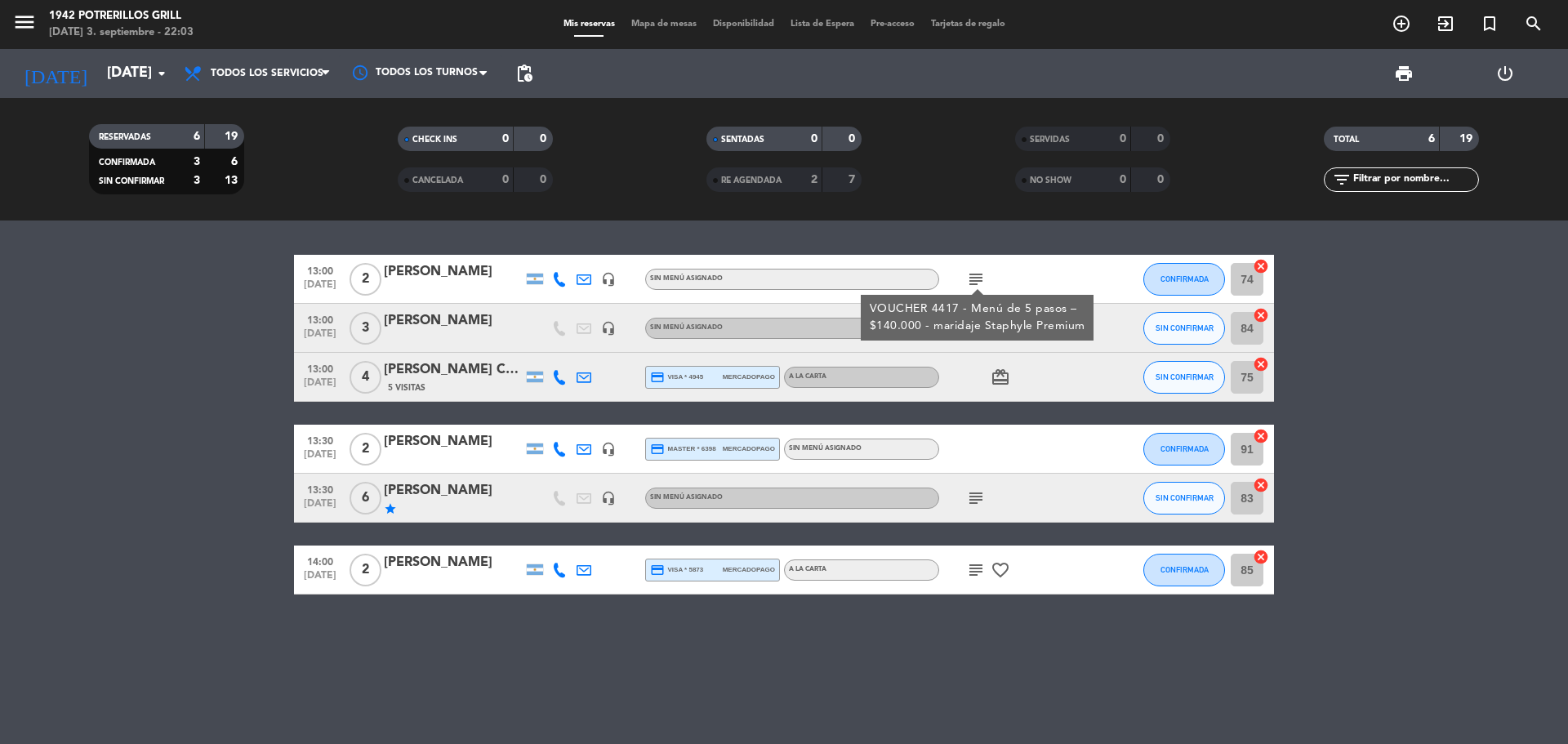
click at [1439, 326] on bookings-row "13:00 [DATE] 2 [PERSON_NAME] headset_mic Sin menú asignado subject VOUCHER 4417…" at bounding box center [784, 424] width 1568 height 340
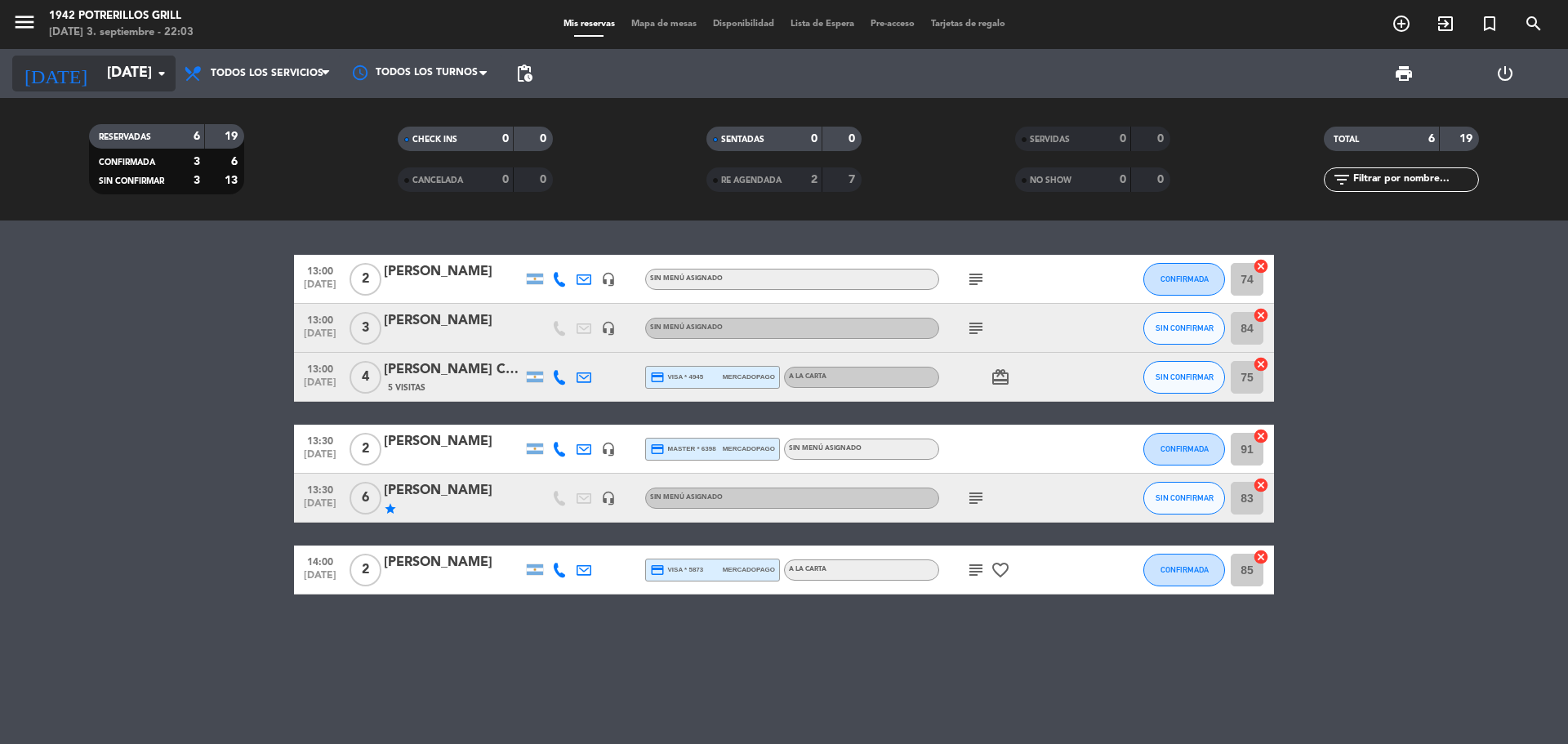
click at [135, 74] on input "[DATE]" at bounding box center [193, 74] width 189 height 33
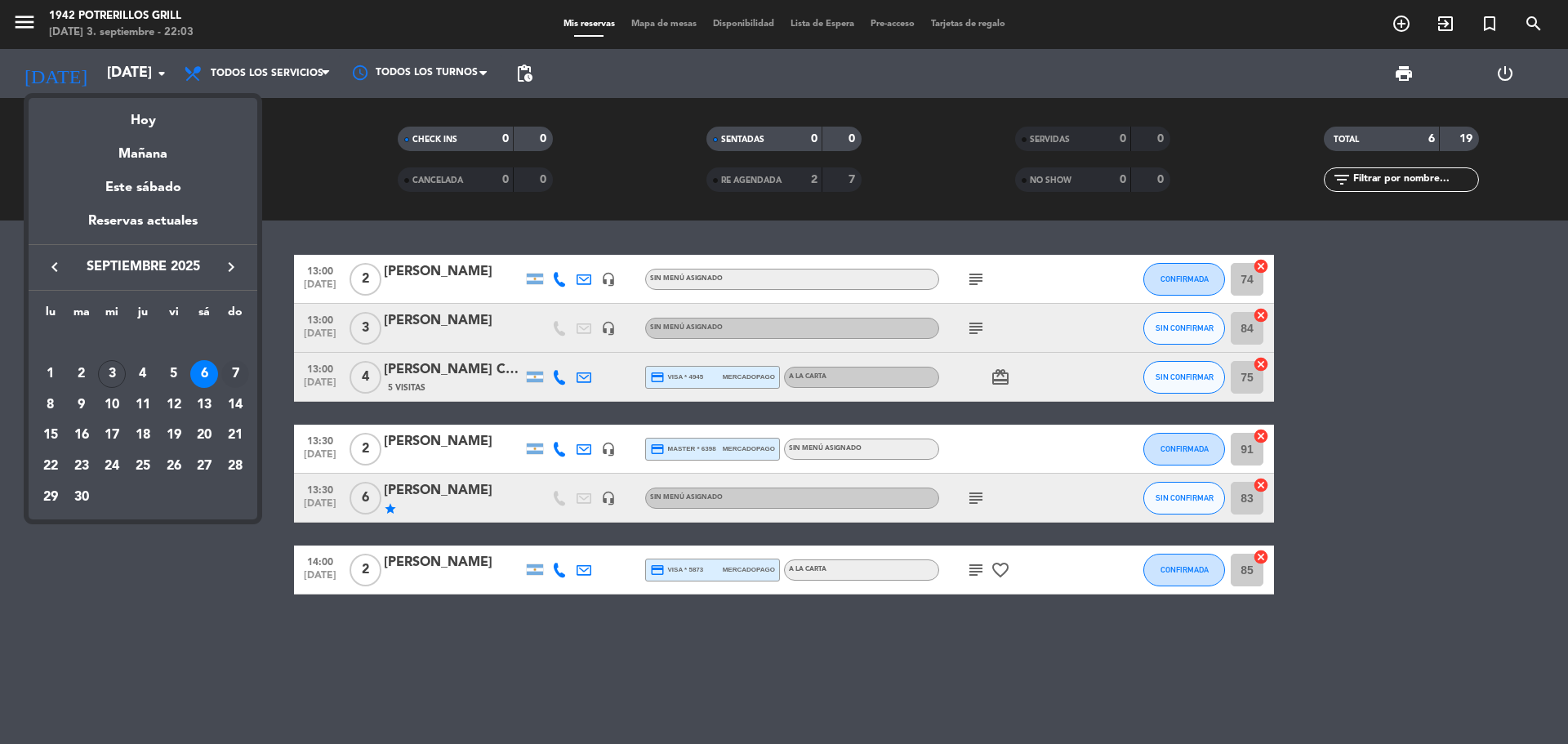
click at [228, 362] on div "7" at bounding box center [235, 374] width 28 height 28
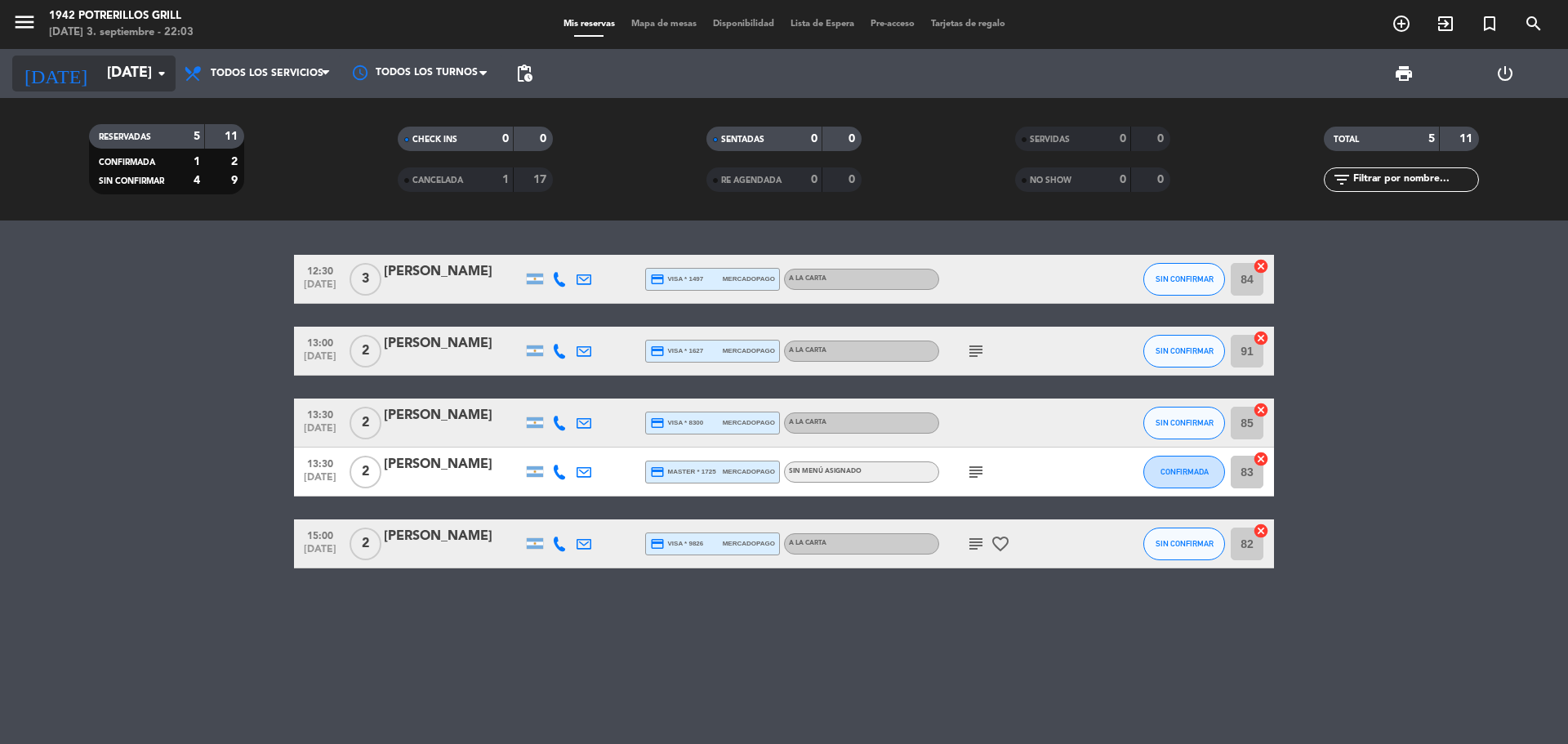
click at [144, 84] on input "[DATE]" at bounding box center [193, 74] width 189 height 33
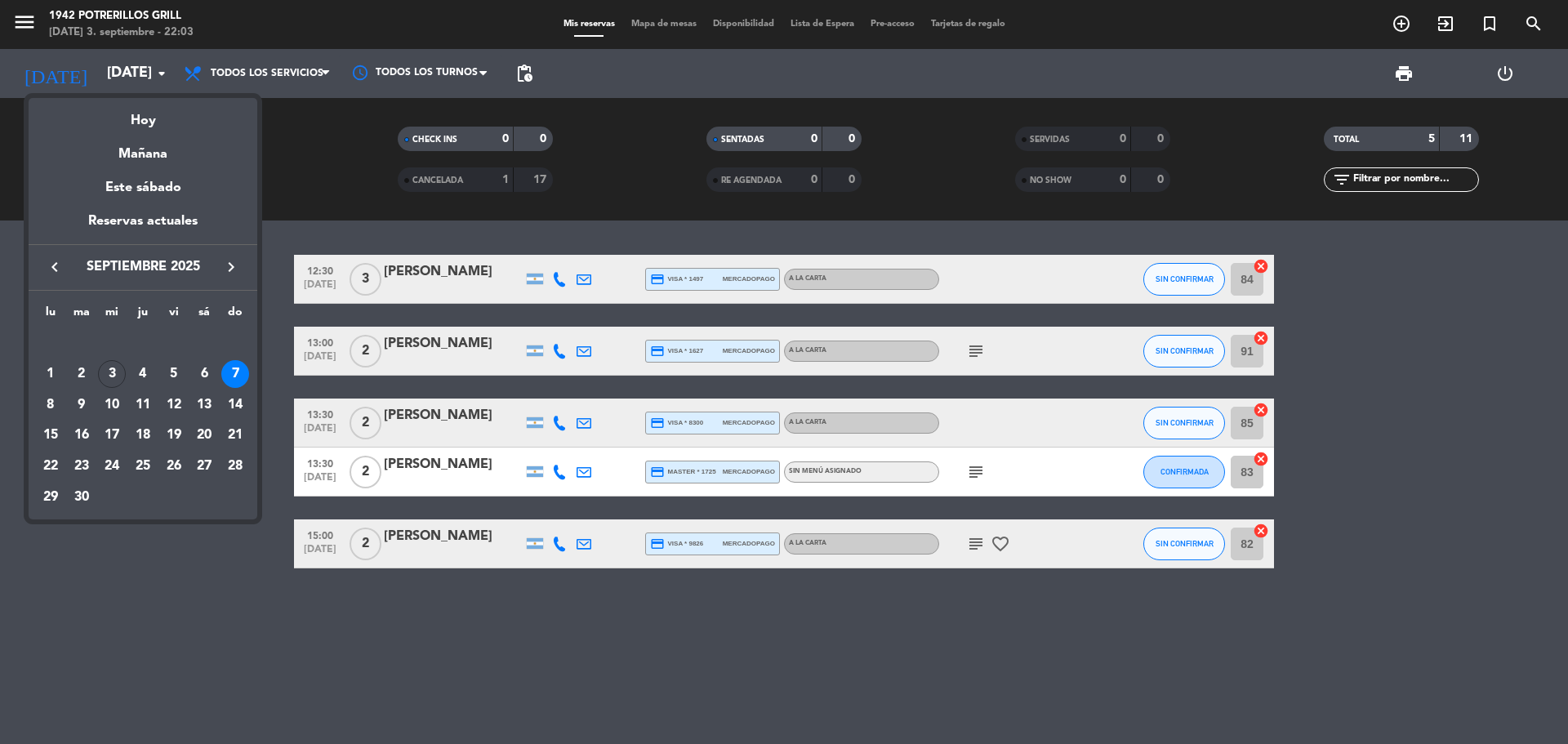
click at [595, 624] on div at bounding box center [784, 372] width 1568 height 744
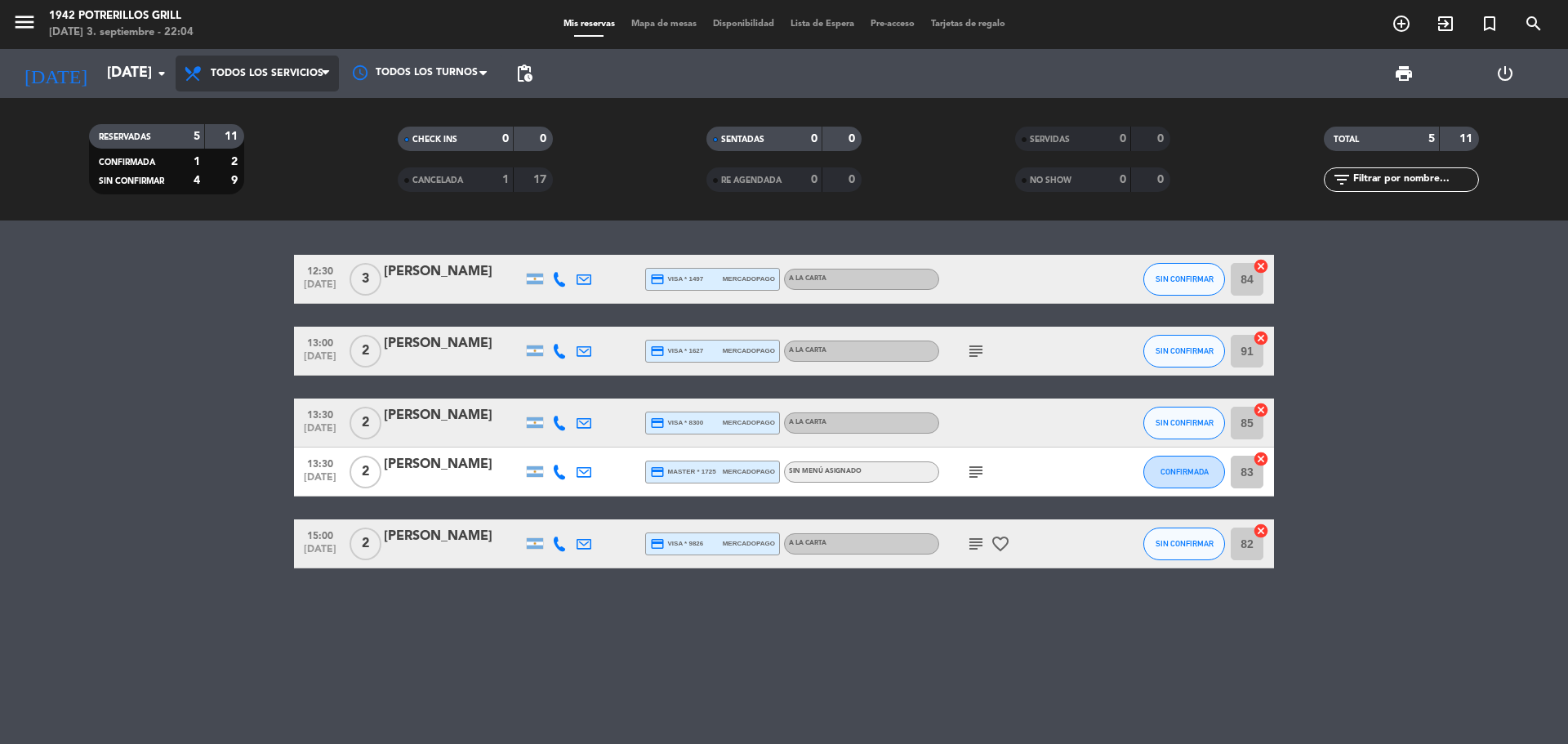
click at [293, 81] on span "Todos los servicios" at bounding box center [256, 74] width 163 height 36
click at [218, 340] on bookings-row "12:30 [DATE] 3 [PERSON_NAME] credit_card visa * 1497 mercadopago A LA CARTA SIN…" at bounding box center [784, 411] width 1568 height 314
click at [146, 82] on input "[DATE]" at bounding box center [193, 74] width 189 height 33
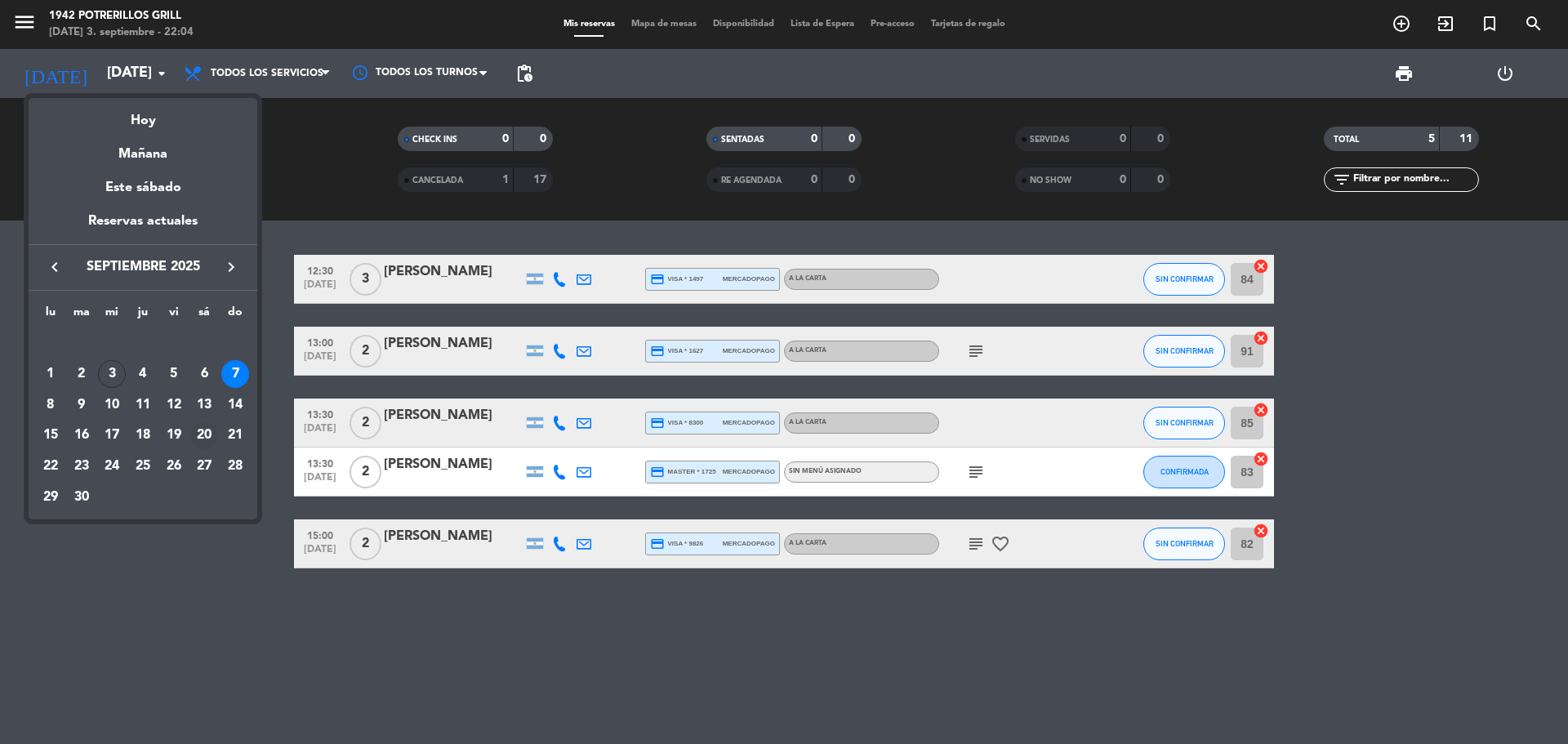
click at [206, 442] on div "20" at bounding box center [204, 435] width 28 height 28
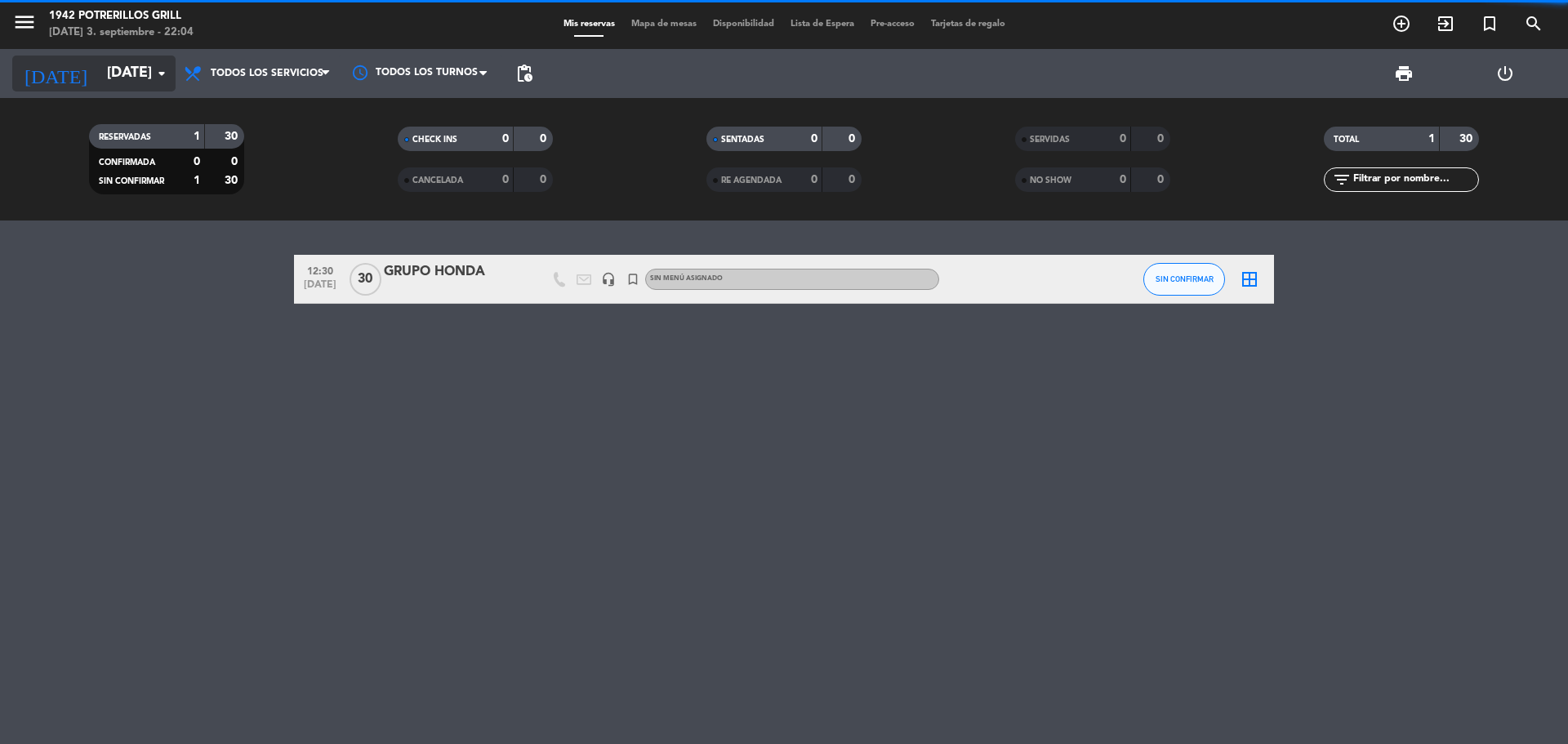
click at [155, 75] on icon "arrow_drop_down" at bounding box center [161, 74] width 20 height 20
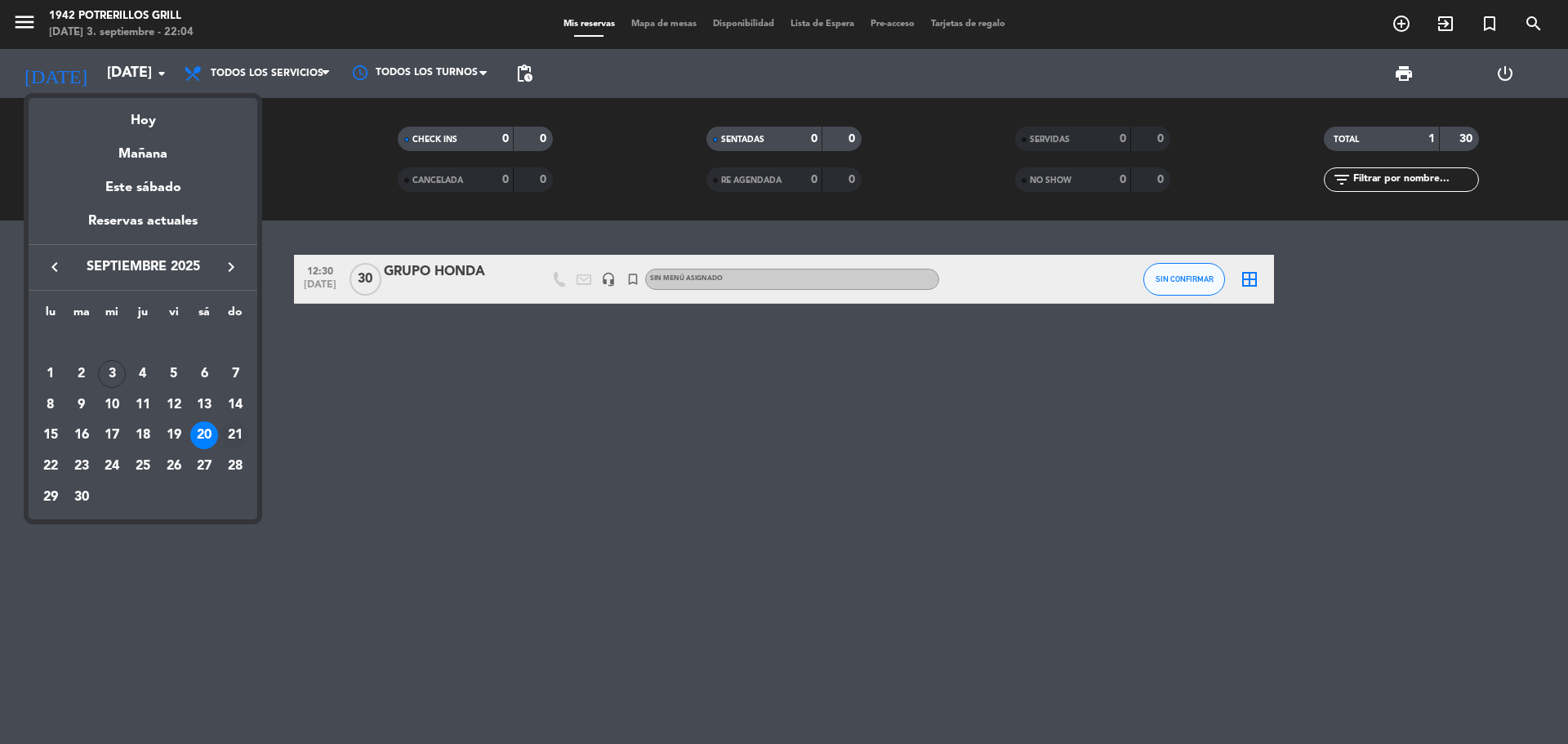
click at [224, 431] on div "21" at bounding box center [235, 435] width 28 height 28
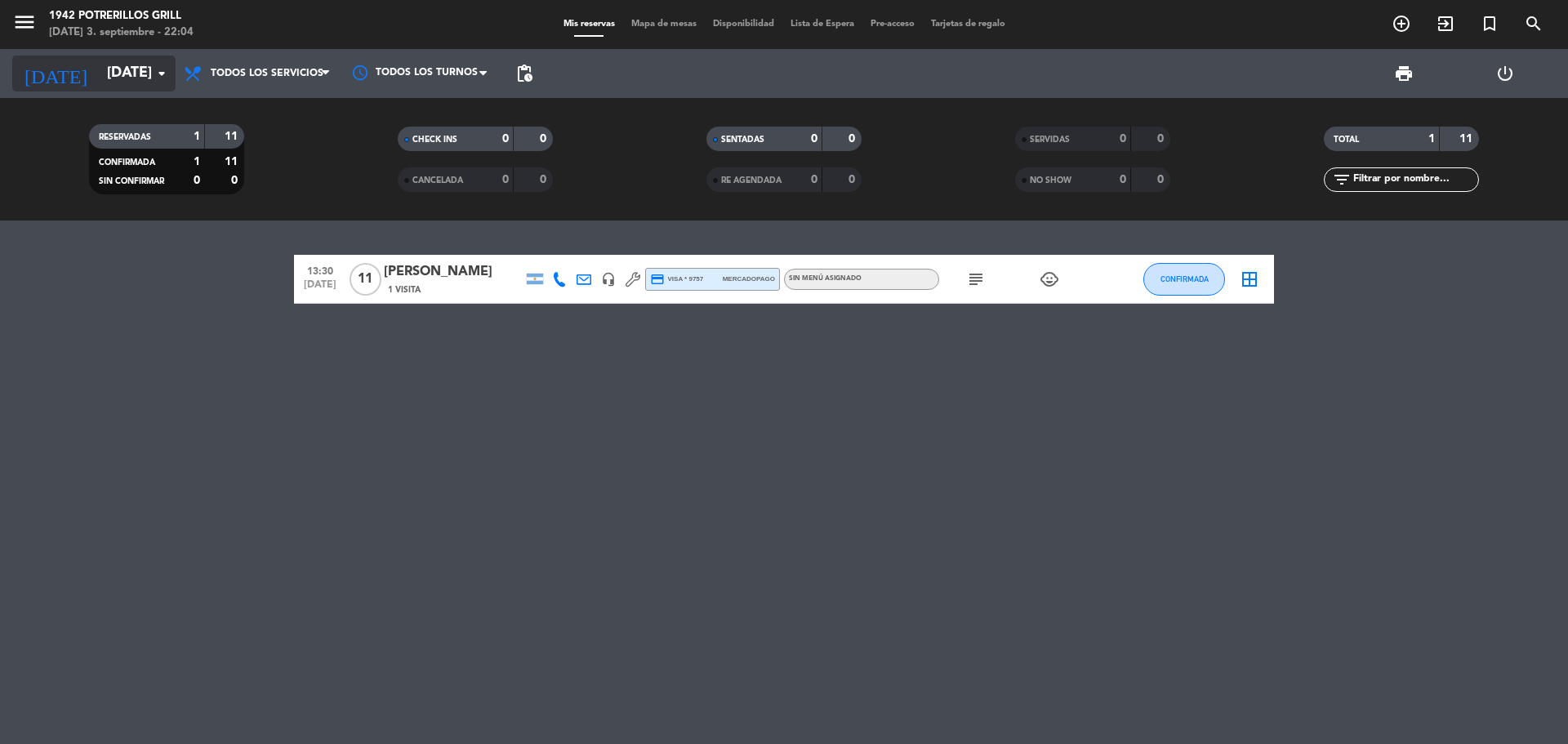
click at [129, 68] on input "[DATE]" at bounding box center [193, 74] width 189 height 33
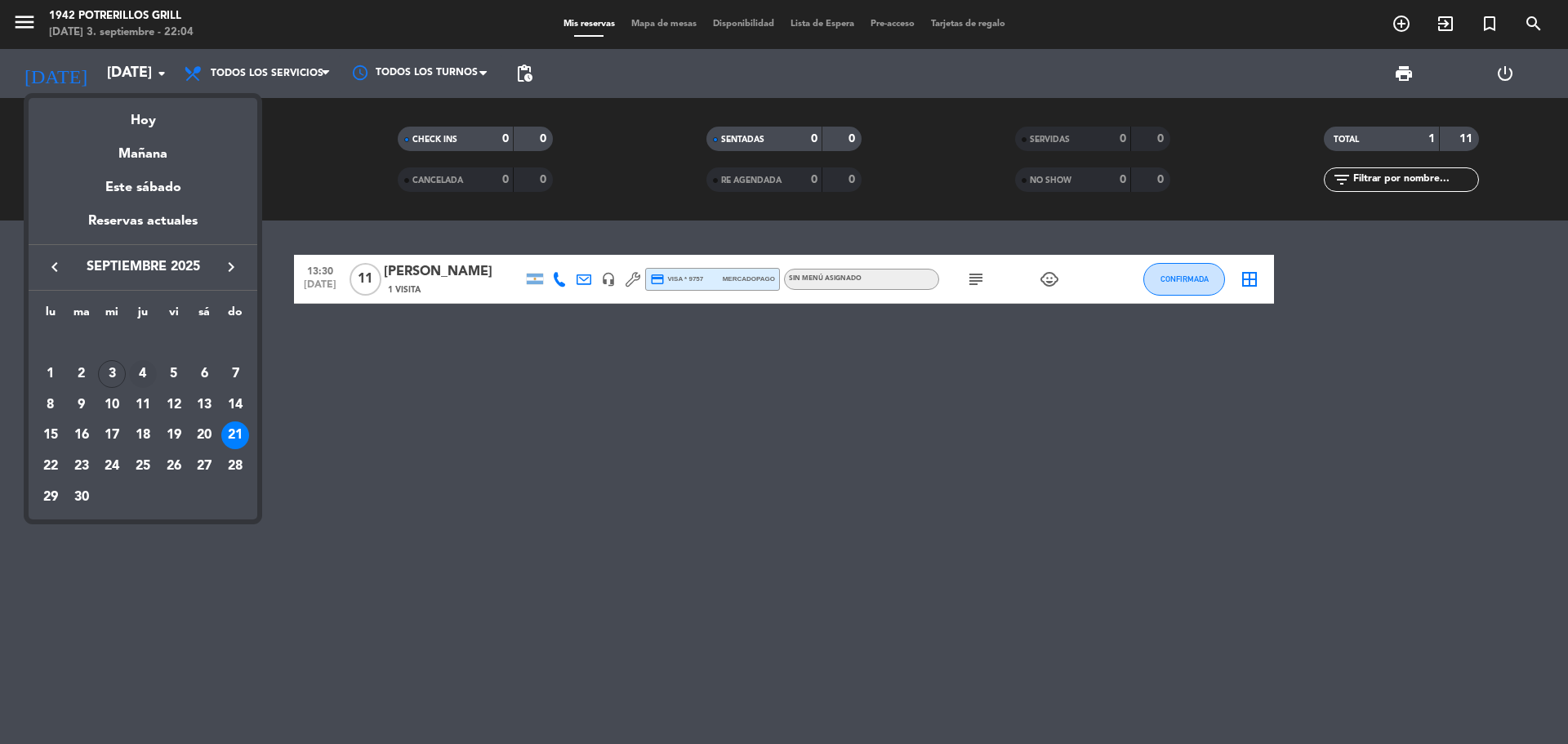
click at [144, 378] on div "4" at bounding box center [143, 374] width 28 height 28
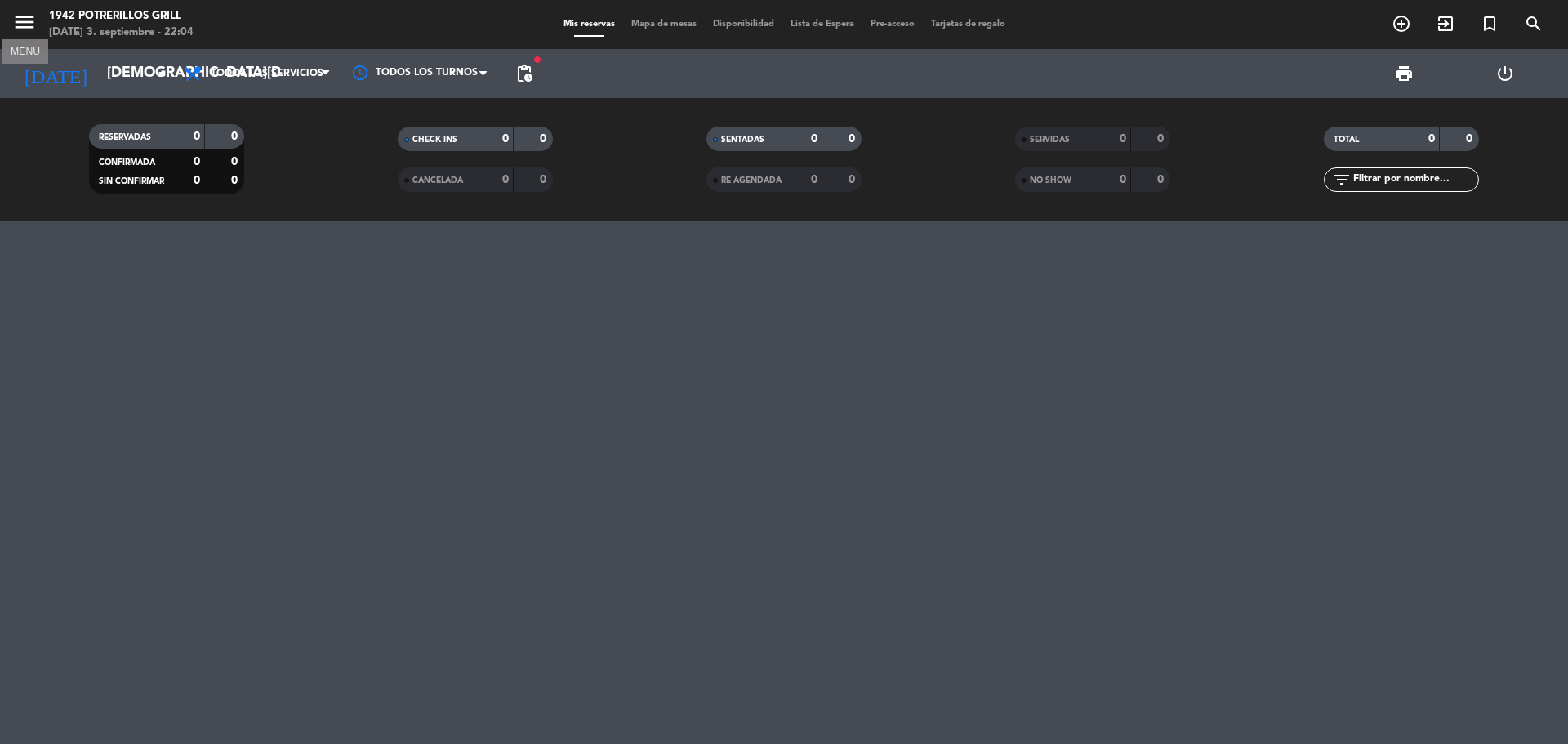
click at [20, 25] on icon "menu" at bounding box center [25, 22] width 25 height 25
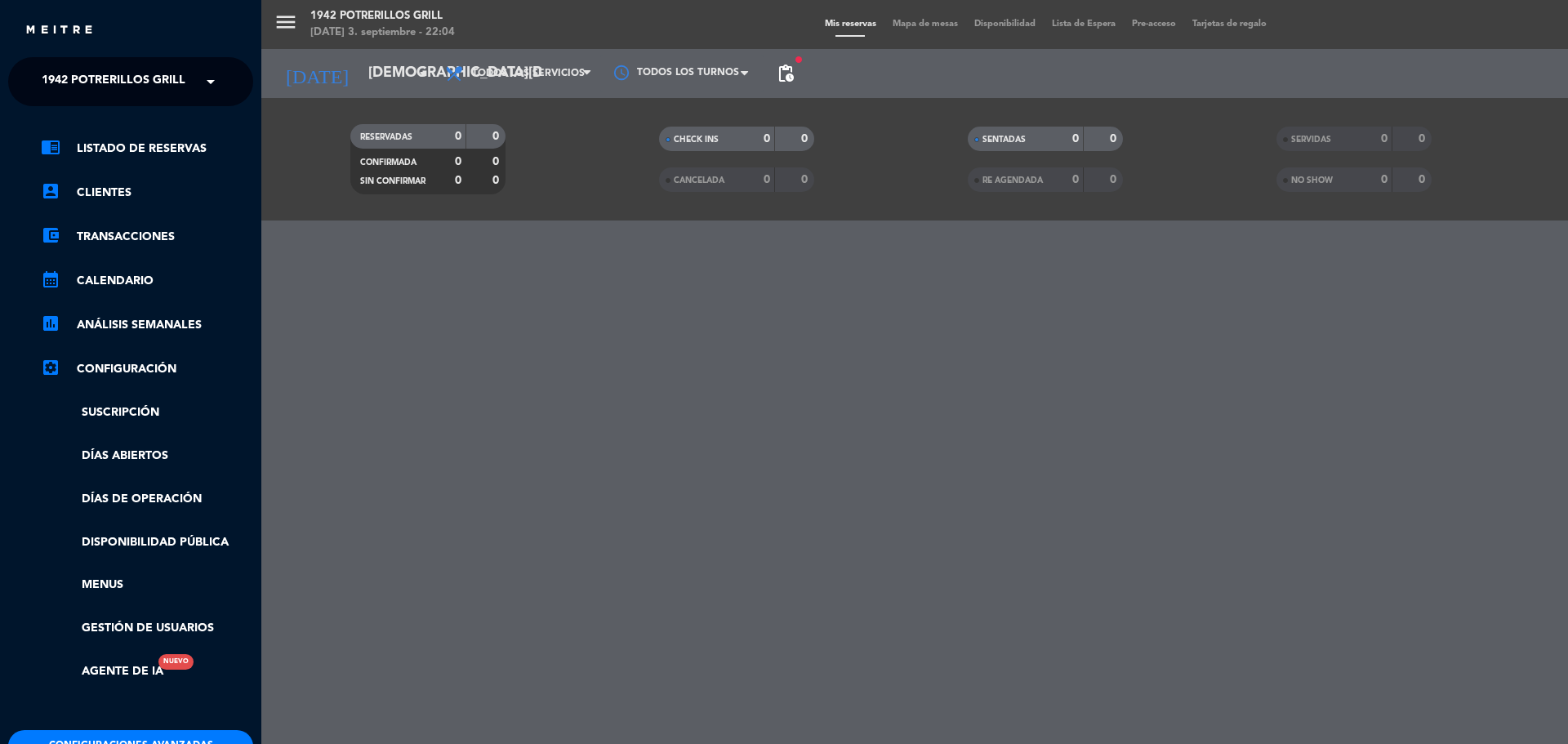
click at [201, 88] on span at bounding box center [215, 82] width 28 height 34
click at [161, 157] on span "Restaurante Principal" at bounding box center [89, 150] width 144 height 19
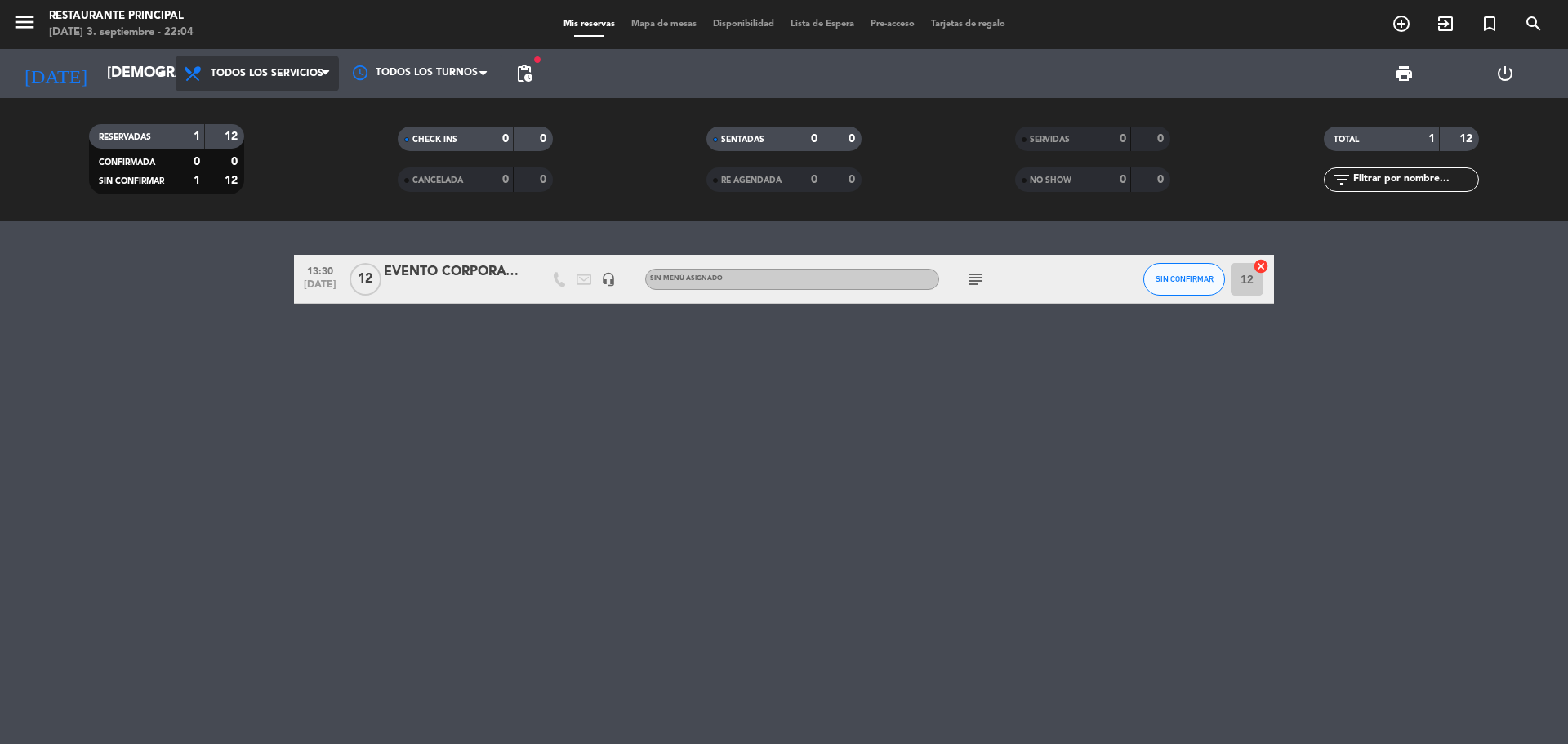
click at [278, 73] on span "Todos los servicios" at bounding box center [267, 74] width 113 height 11
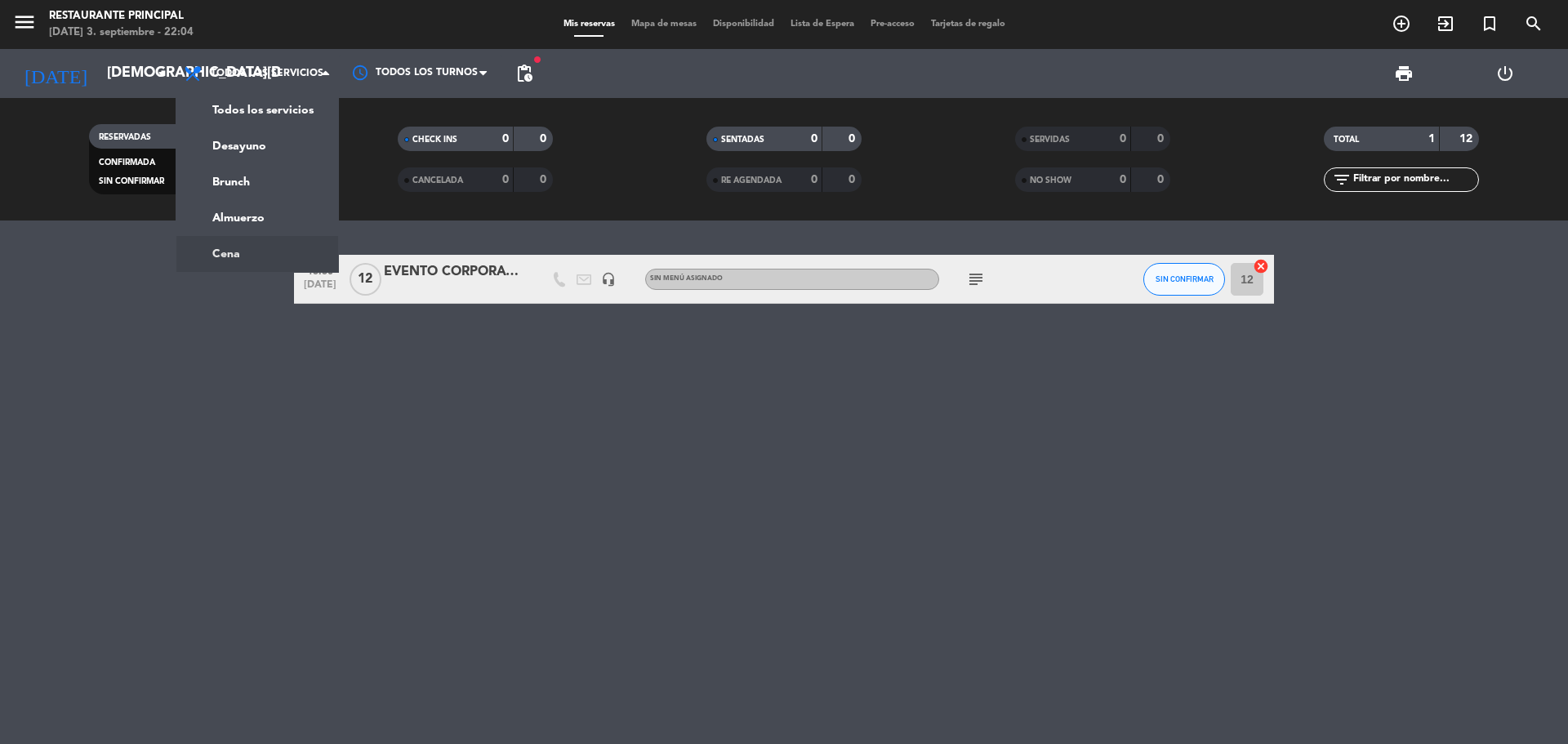
click at [266, 361] on div "13:30 [DATE] EVENTO CORPORATIVO [PERSON_NAME] VINEYARS headset_mic Sin menú asi…" at bounding box center [784, 482] width 1568 height 524
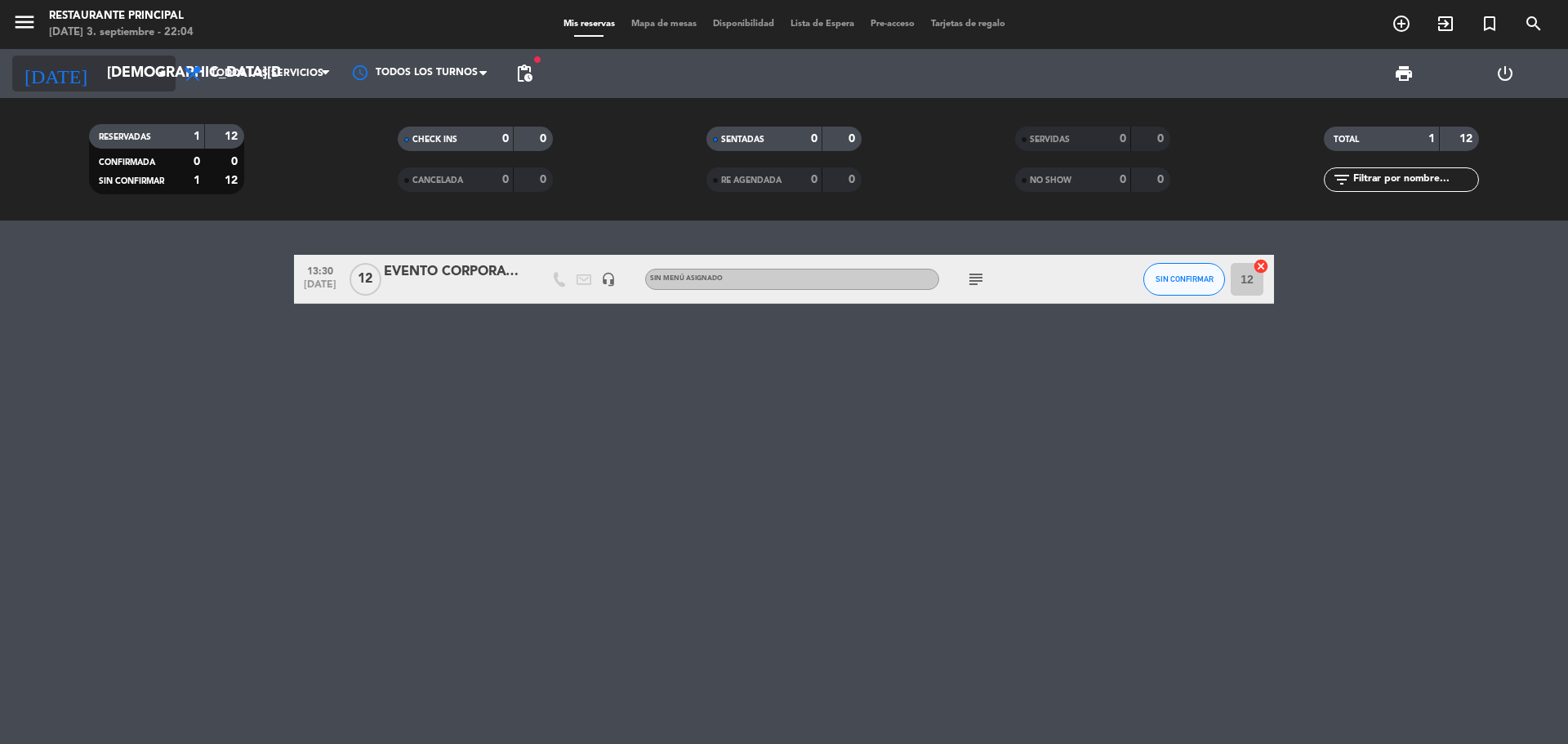
click at [169, 76] on icon "arrow_drop_down" at bounding box center [161, 74] width 20 height 20
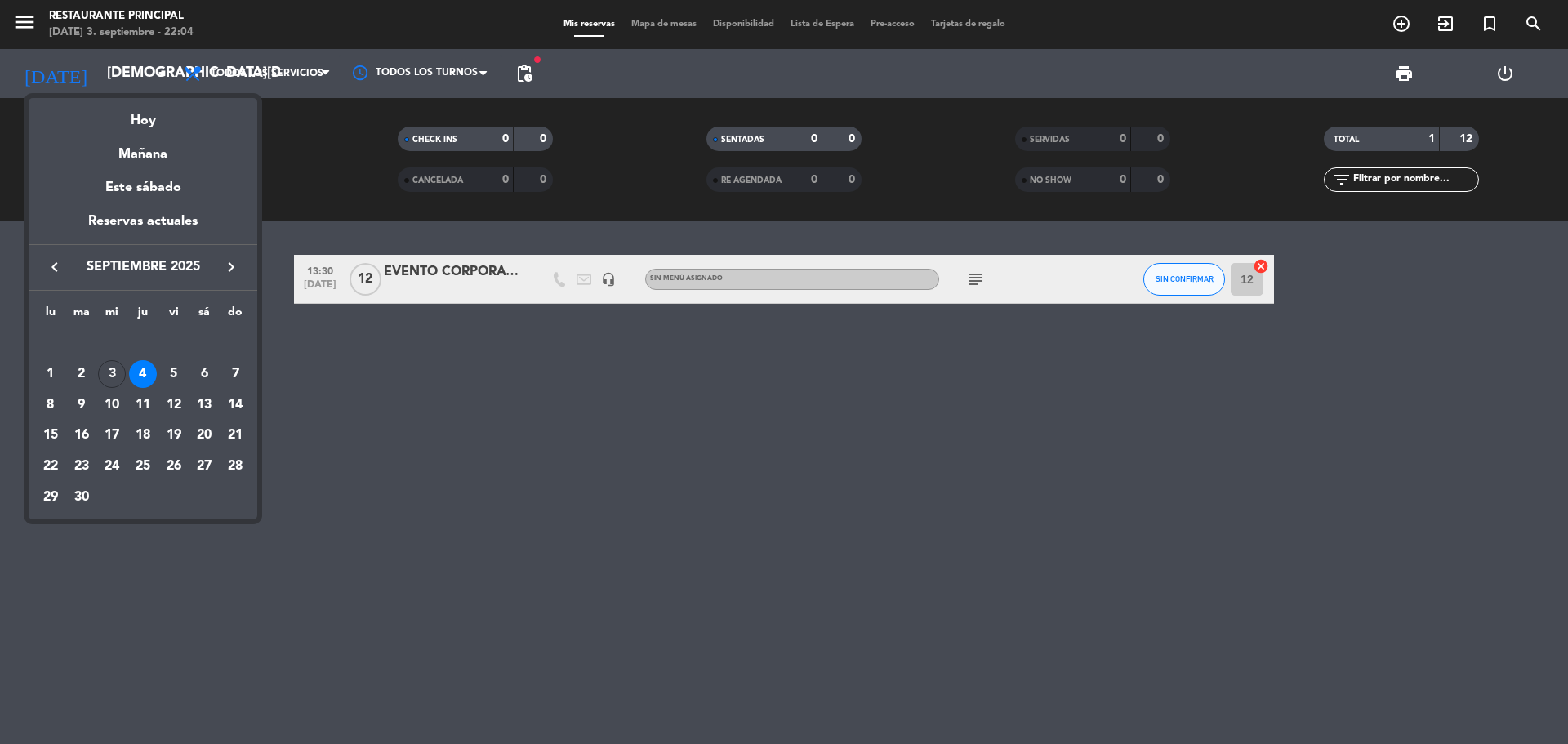
click at [608, 397] on div at bounding box center [784, 372] width 1568 height 744
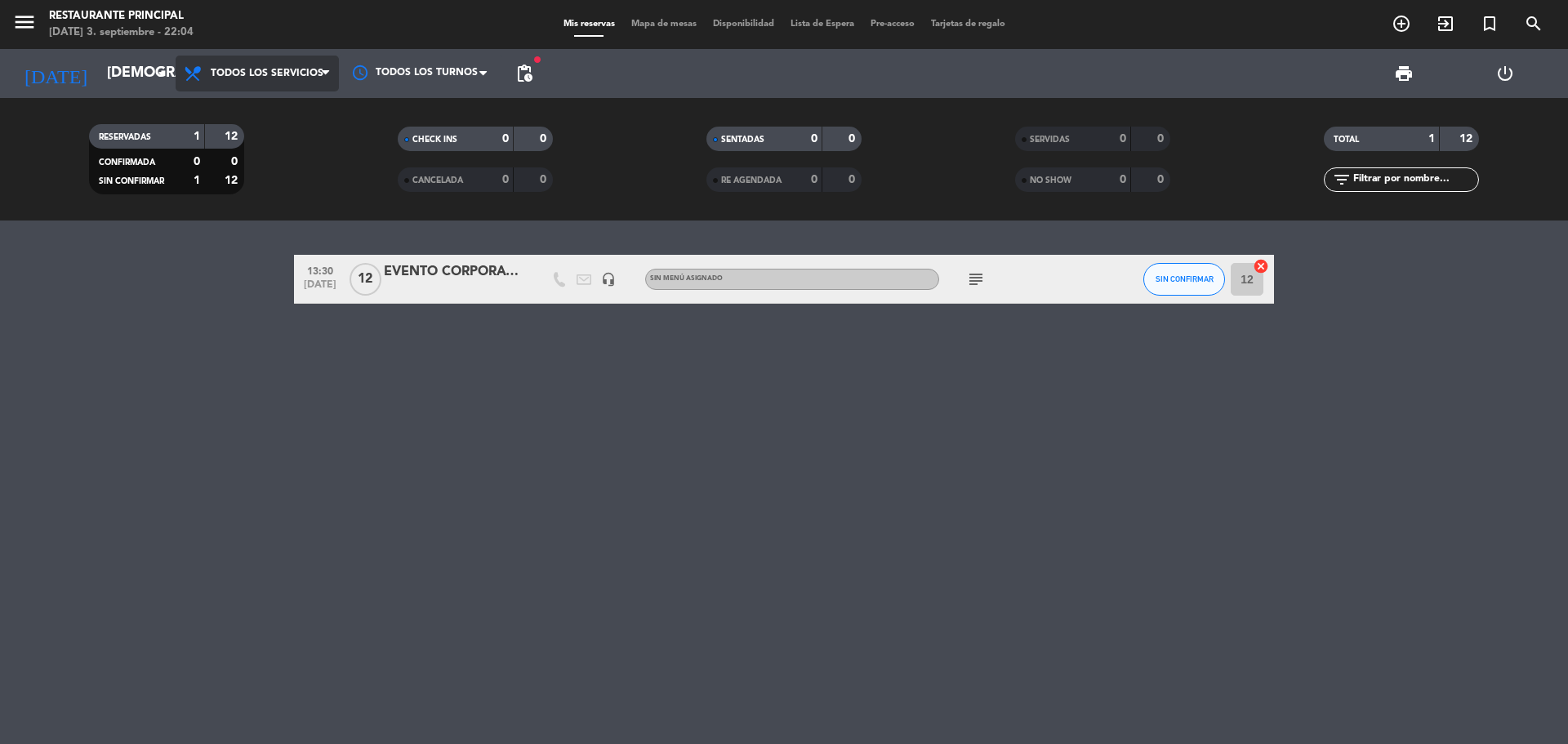
click at [277, 75] on span "Todos los servicios" at bounding box center [267, 74] width 113 height 11
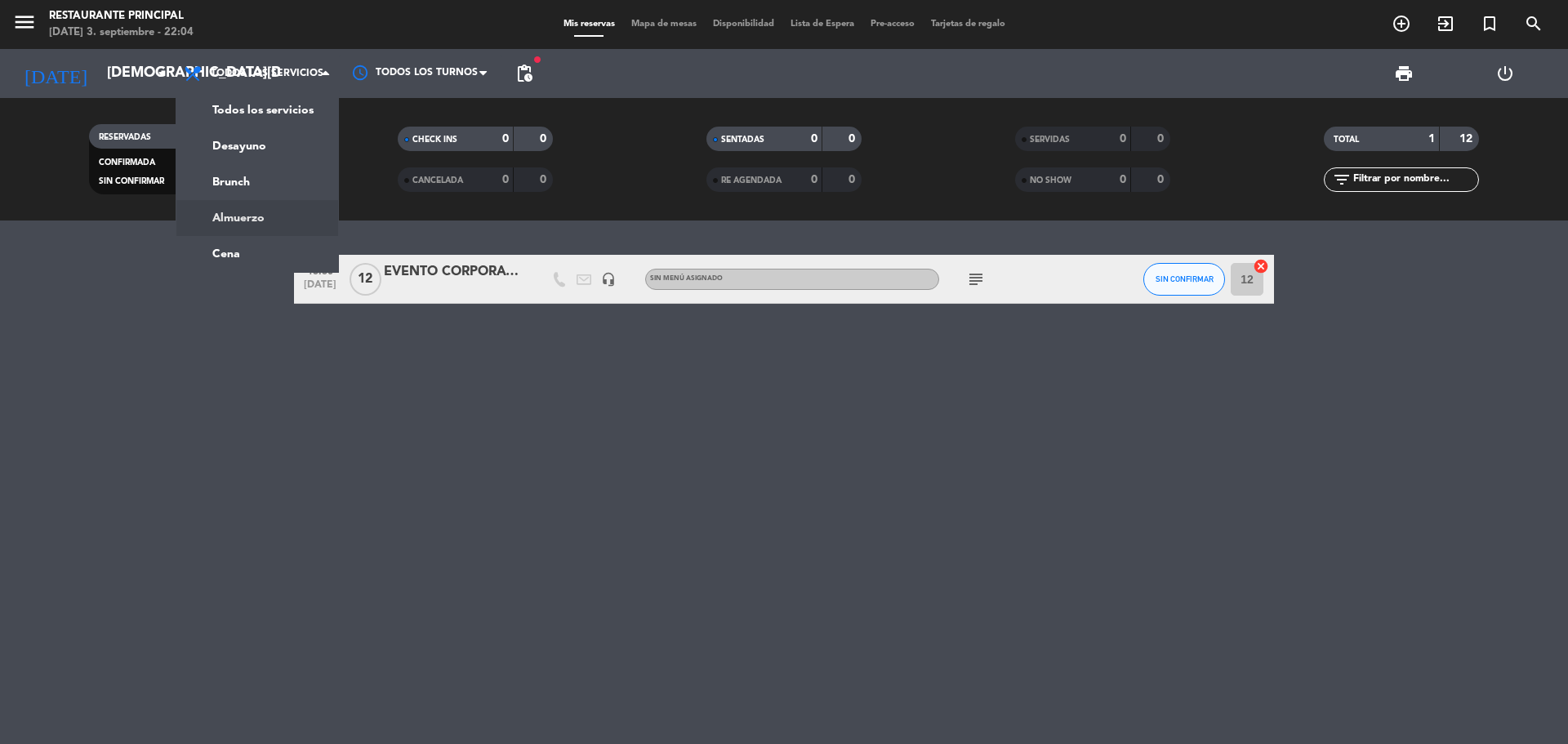
click at [329, 418] on div "13:30 [DATE] EVENTO CORPORATIVO [PERSON_NAME] VINEYARS headset_mic Sin menú asi…" at bounding box center [784, 482] width 1568 height 524
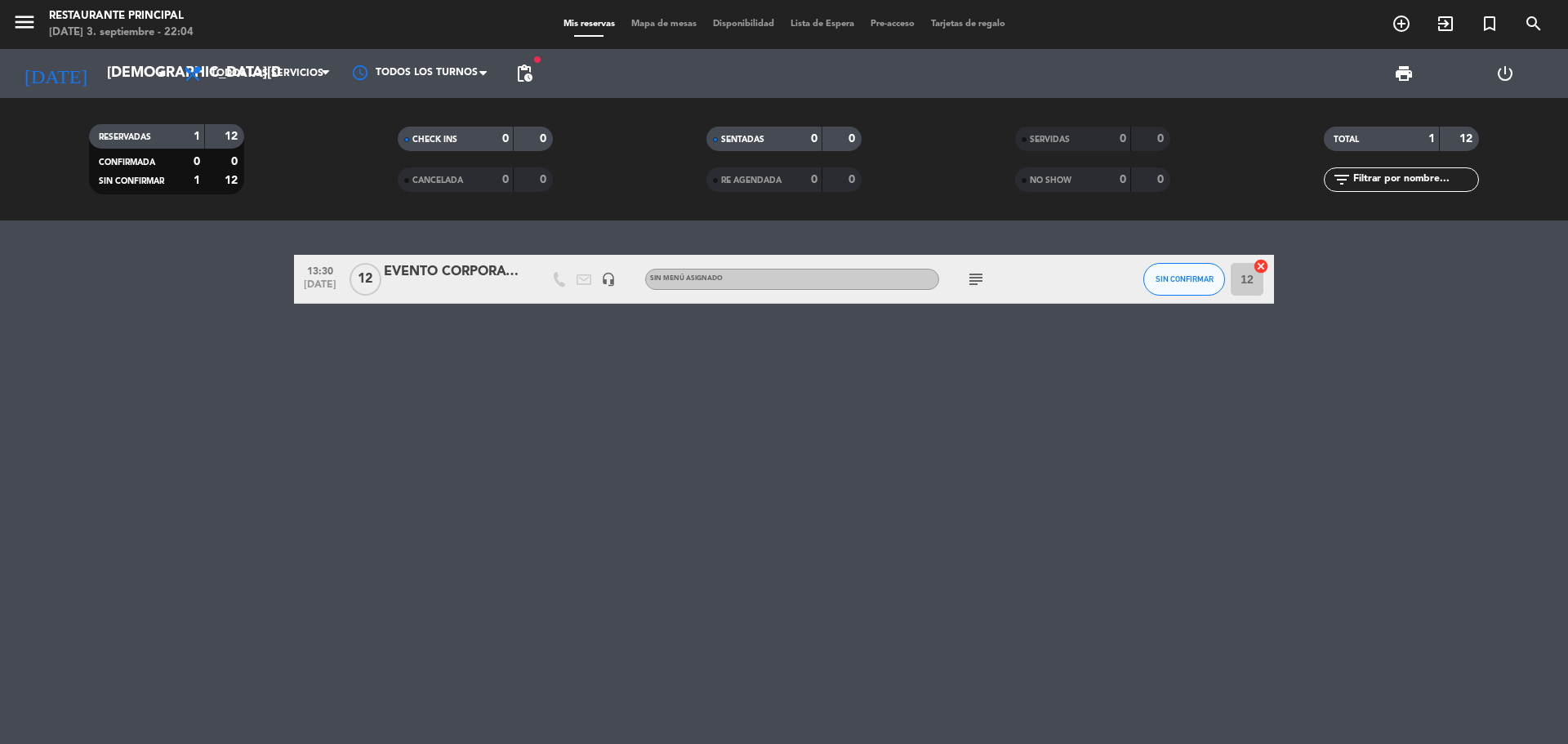
click at [136, 95] on div "[DATE] [DATE] arrow_drop_down" at bounding box center [93, 74] width 163 height 49
click at [135, 84] on input "[DEMOGRAPHIC_DATA][DATE]" at bounding box center [193, 74] width 189 height 33
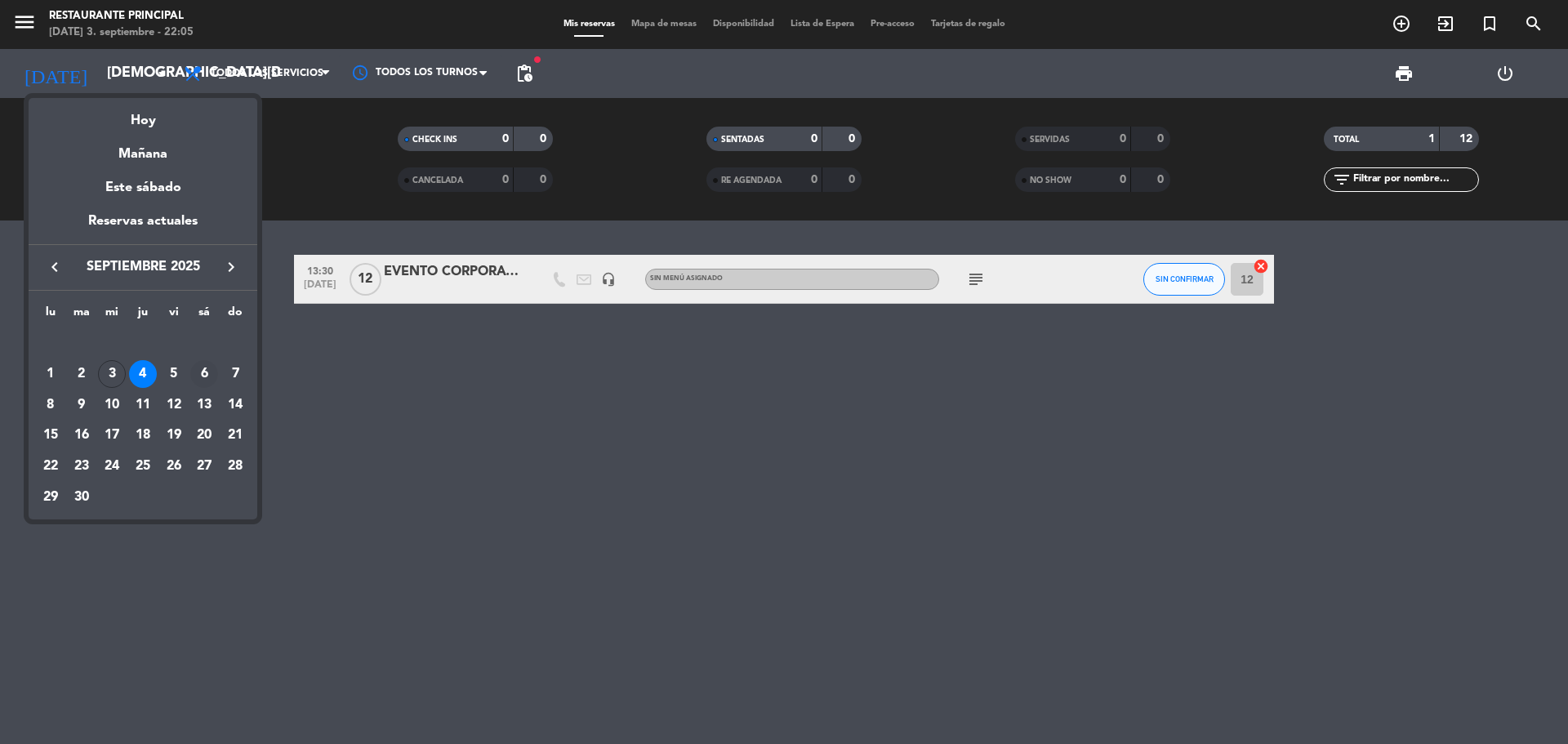
click at [204, 382] on div "6" at bounding box center [204, 374] width 28 height 28
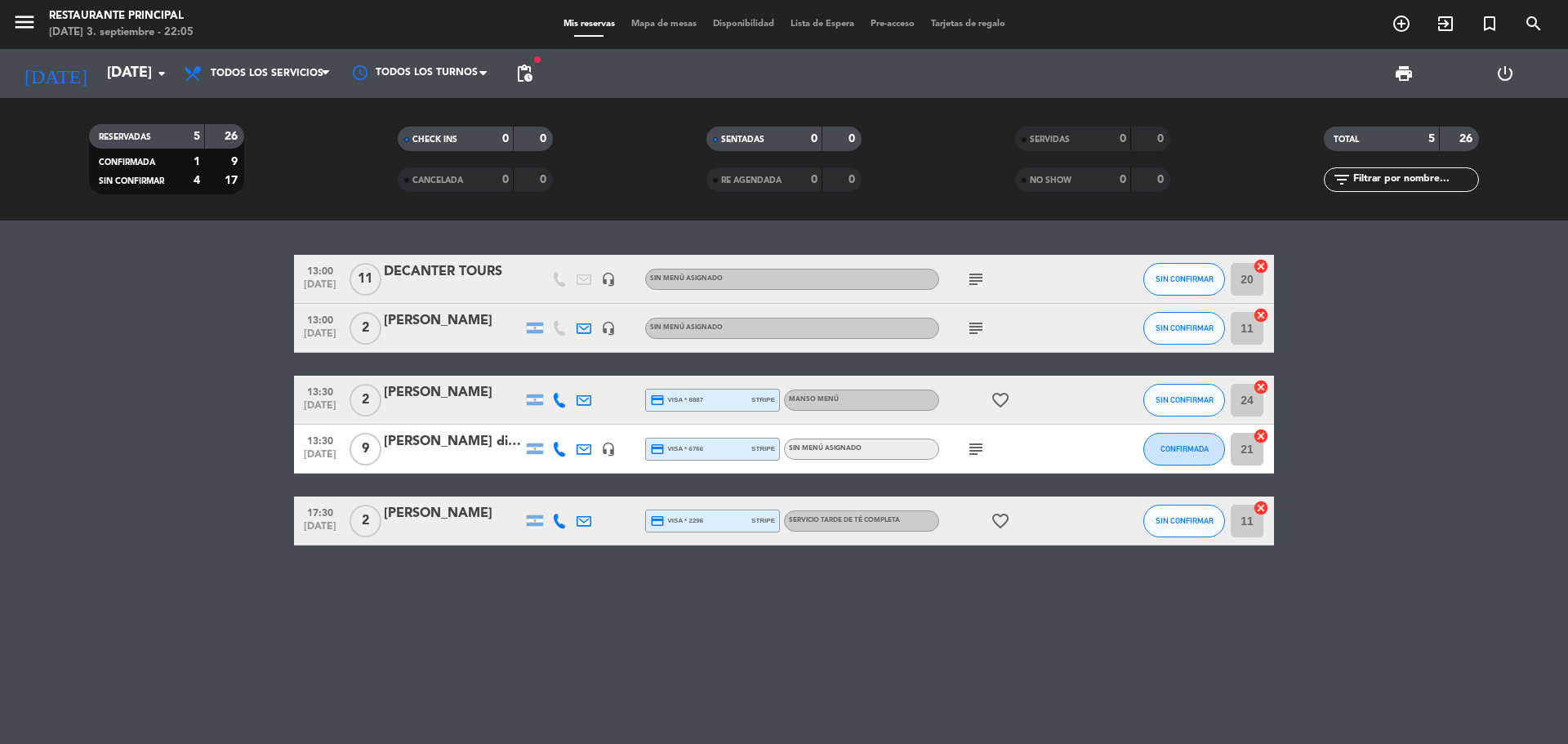
click at [988, 262] on div "subject" at bounding box center [1012, 279] width 147 height 48
click at [980, 272] on icon "subject" at bounding box center [976, 279] width 20 height 20
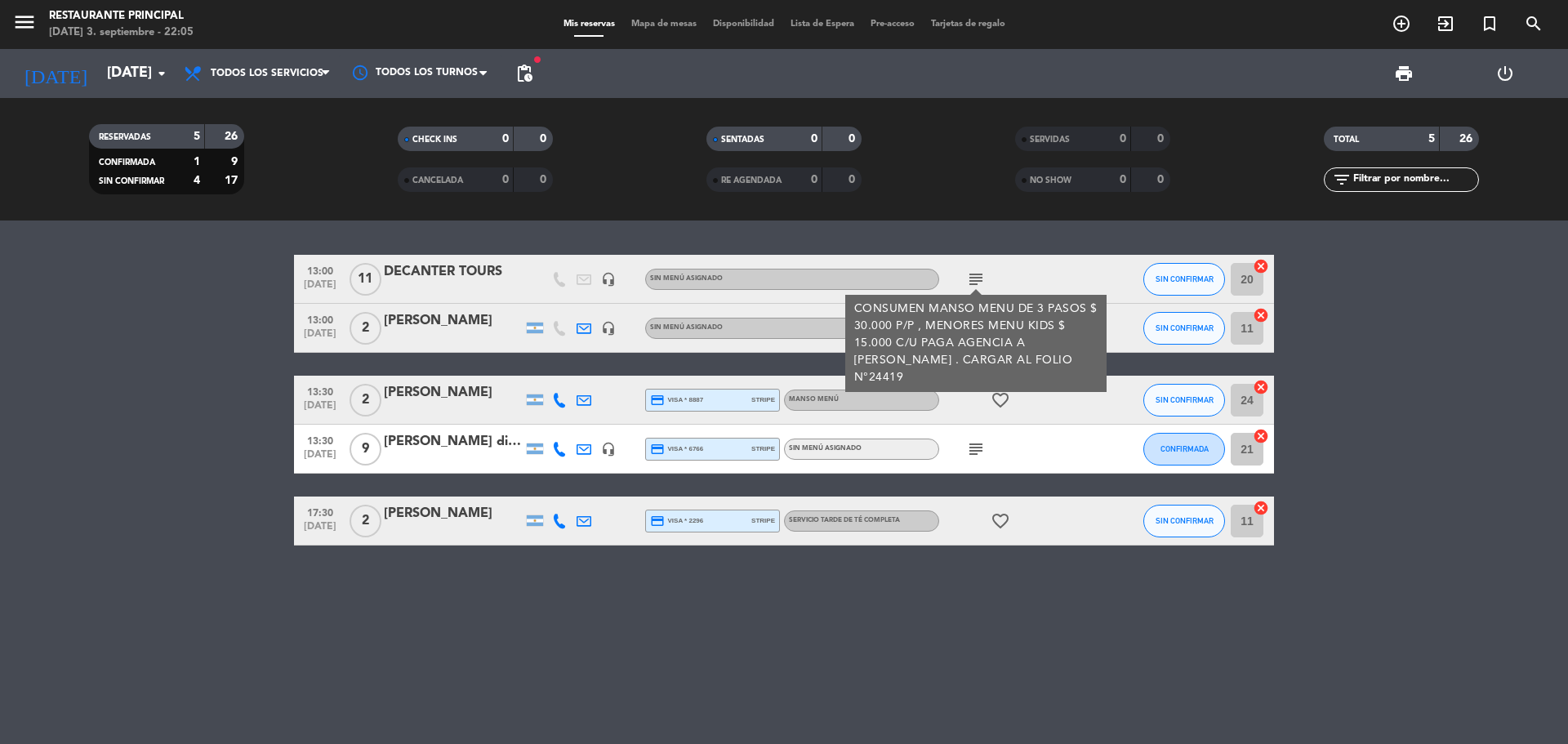
click at [966, 601] on div "13:00 [DATE] DECANTER TOURS headset_mic Sin menú asignado subject CONSUMEN MANS…" at bounding box center [784, 482] width 1568 height 524
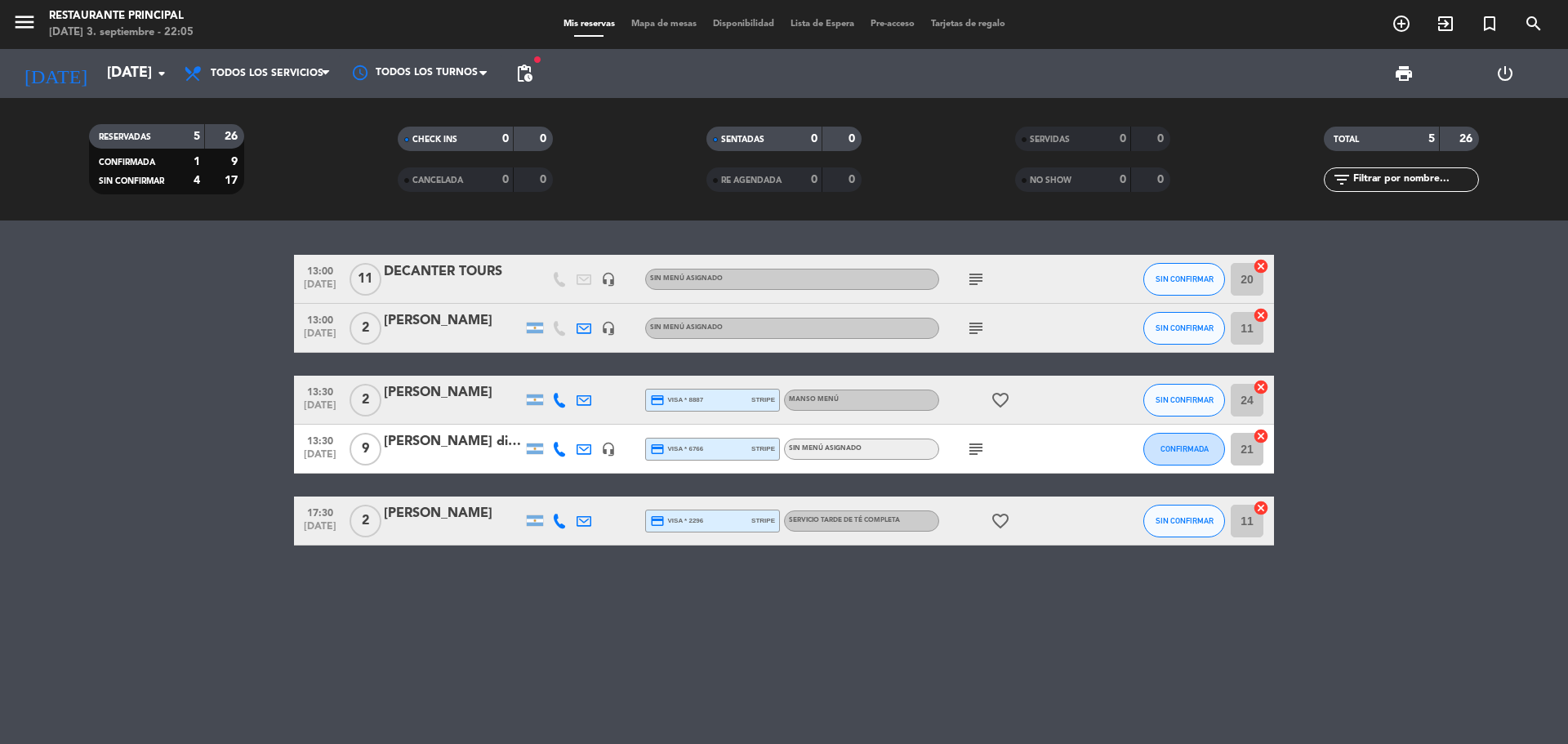
click at [983, 329] on icon "subject" at bounding box center [976, 329] width 20 height 20
click at [938, 637] on div "13:00 [DATE] DECANTER TOURS headset_mic Sin menú asignado subject SIN CONFIRMAR…" at bounding box center [784, 482] width 1568 height 524
click at [135, 84] on input "[DATE]" at bounding box center [193, 74] width 189 height 33
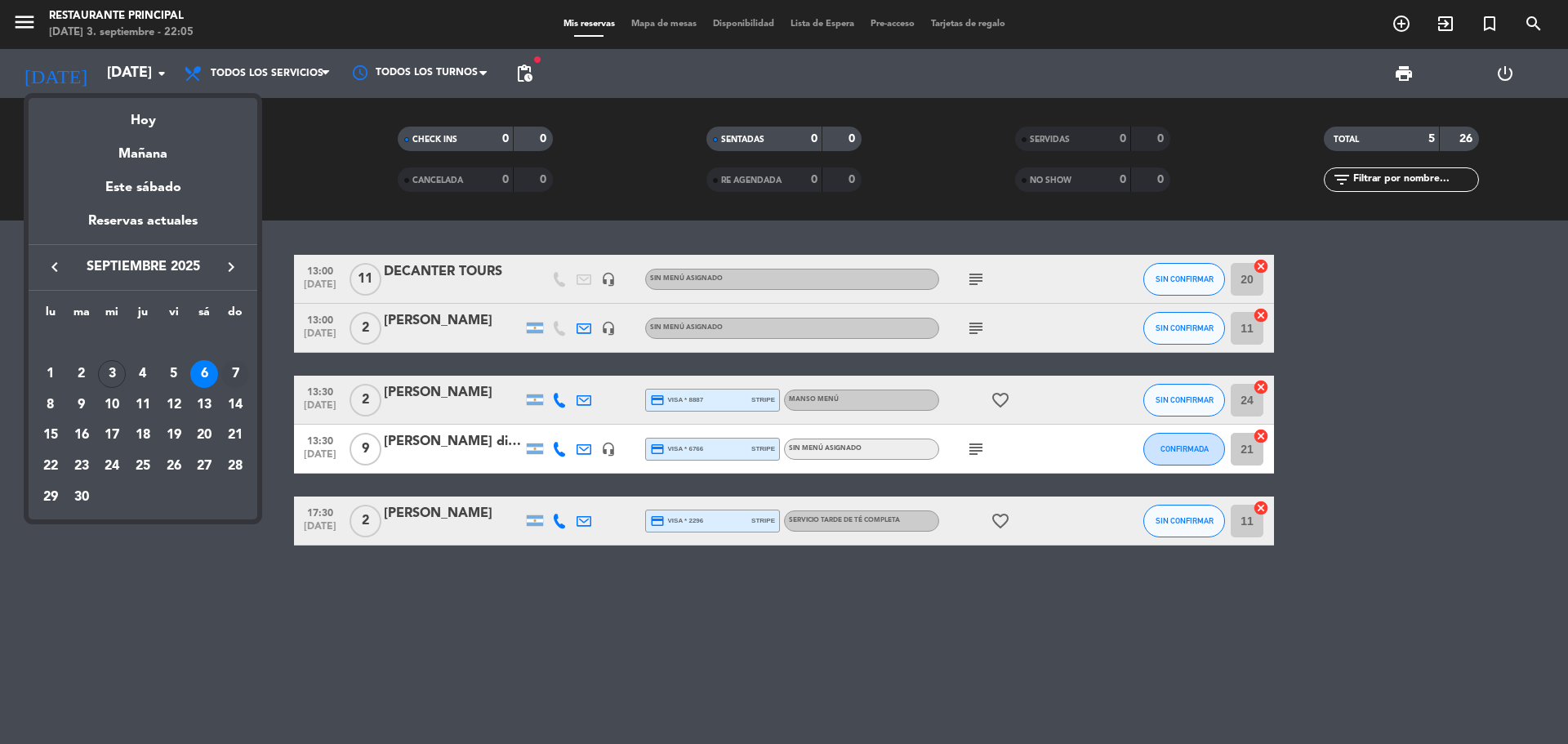
click at [229, 377] on div "7" at bounding box center [235, 374] width 28 height 28
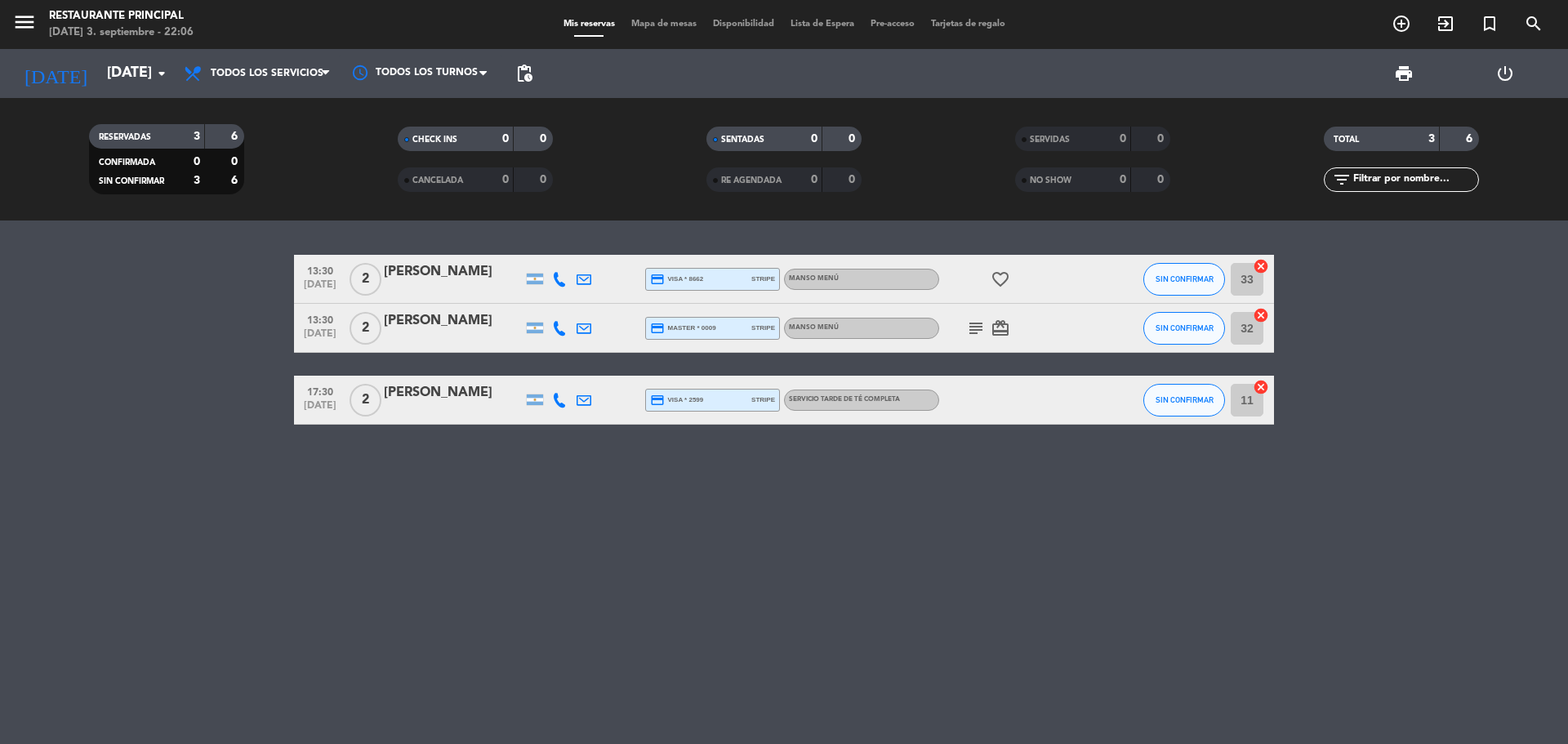
click at [975, 335] on icon "subject" at bounding box center [976, 329] width 20 height 20
click at [914, 501] on div "13:30 [DATE] 2 [PERSON_NAME] credit_card visa * 8662 stripe MANSO MENÚ favorite…" at bounding box center [784, 482] width 1568 height 524
click at [1009, 323] on icon "card_giftcard" at bounding box center [1000, 329] width 20 height 20
click at [977, 414] on div at bounding box center [1012, 400] width 147 height 48
click at [149, 79] on input "[DATE]" at bounding box center [193, 74] width 189 height 33
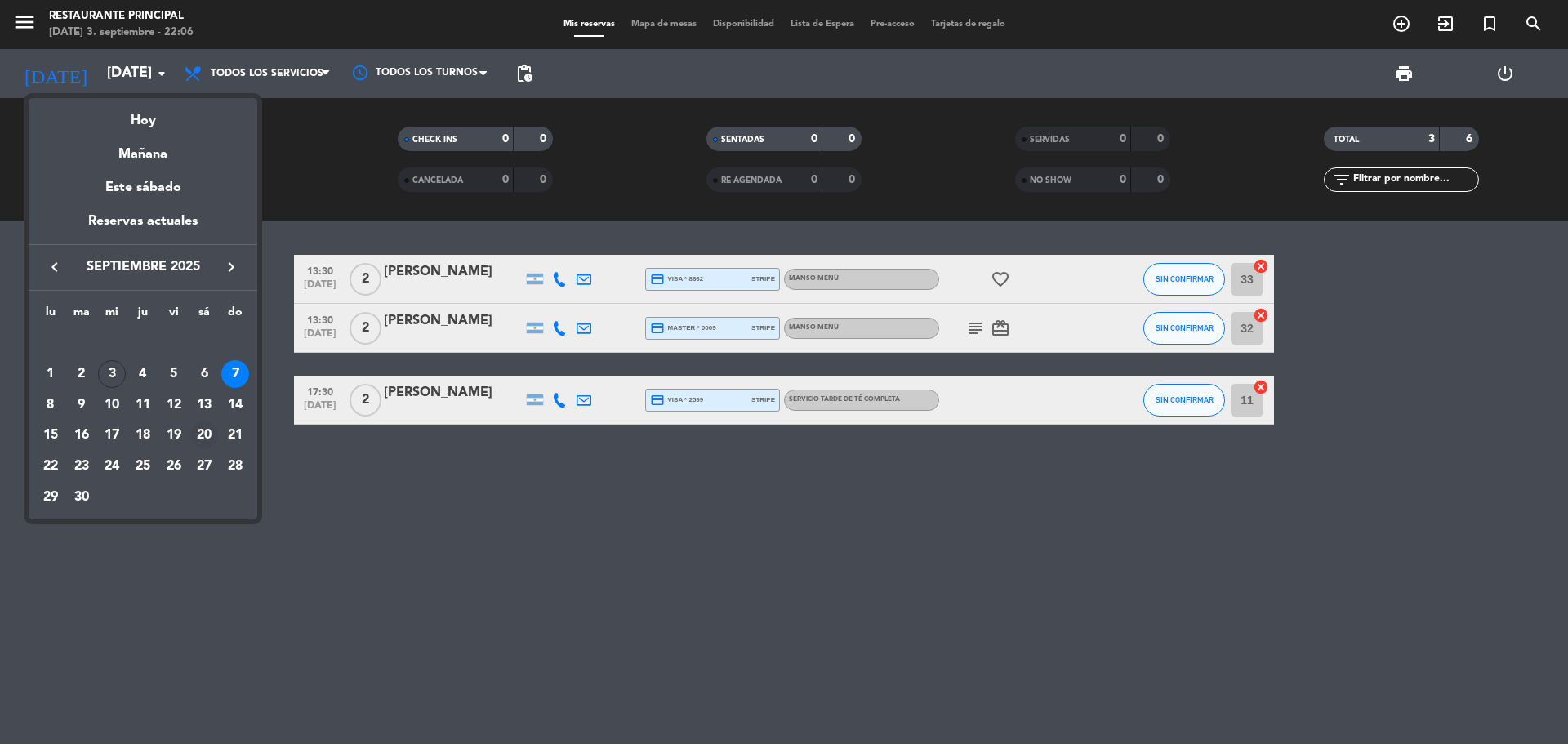
click at [215, 441] on div "20" at bounding box center [204, 435] width 28 height 28
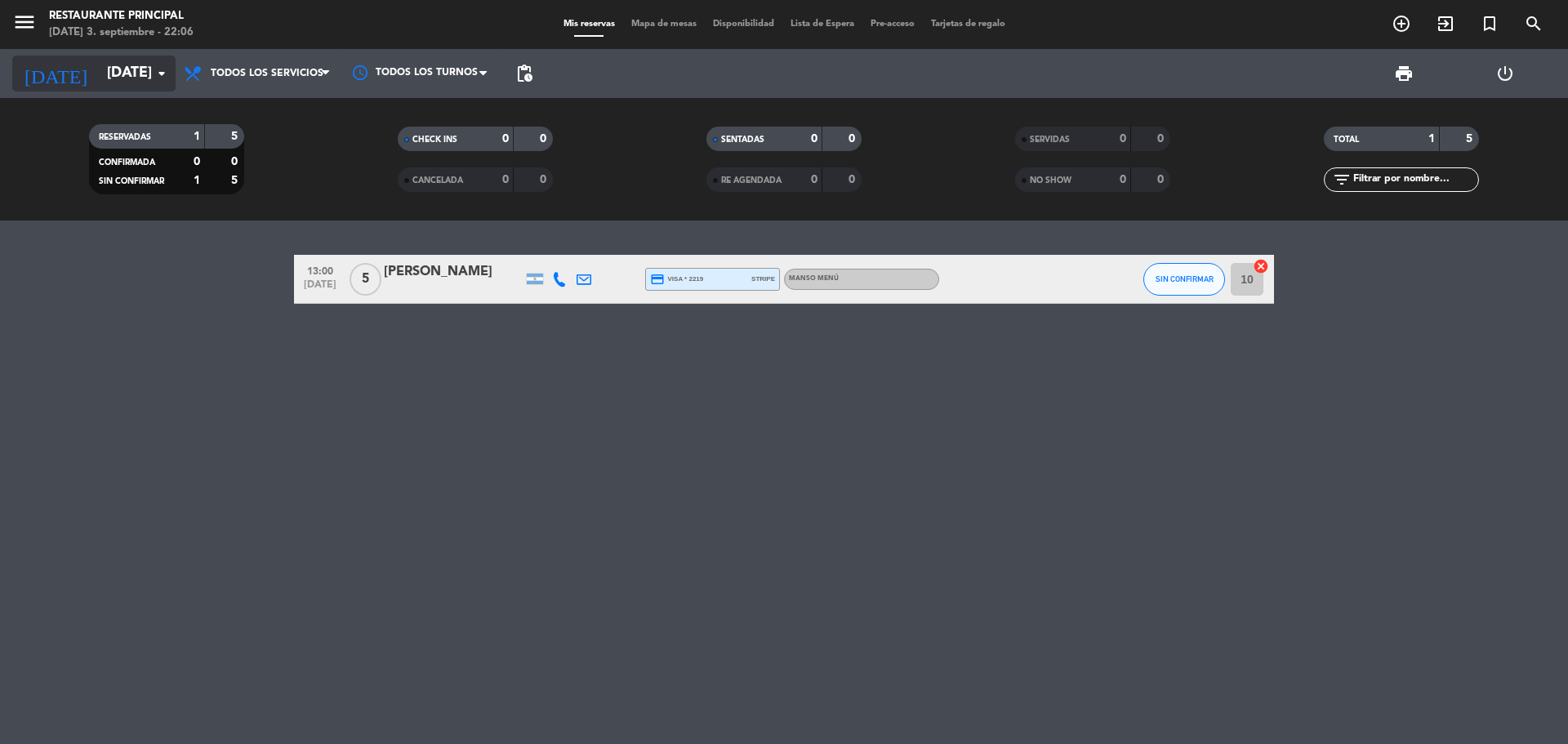
click at [148, 80] on input "[DATE]" at bounding box center [193, 74] width 189 height 33
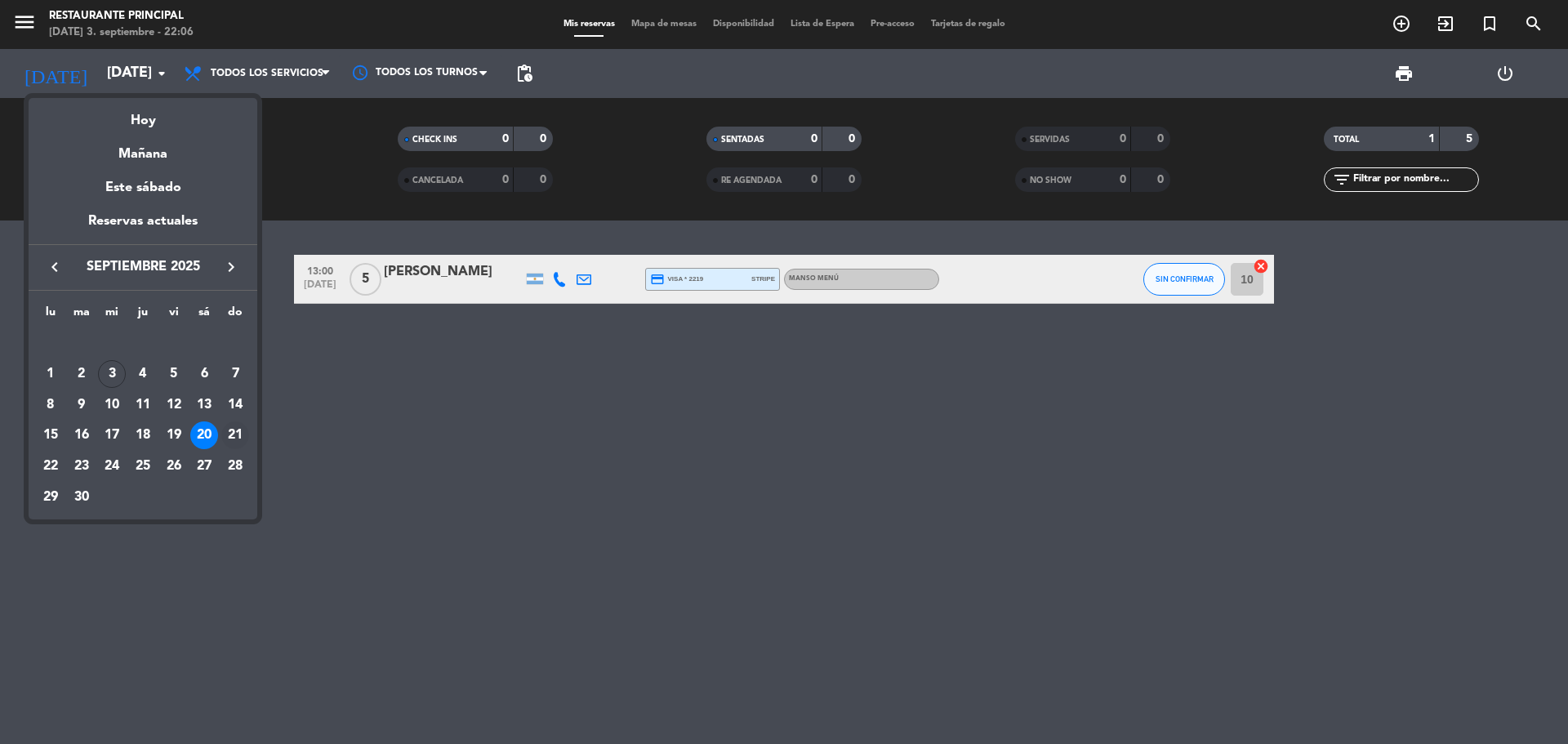
click at [228, 439] on div "21" at bounding box center [235, 435] width 28 height 28
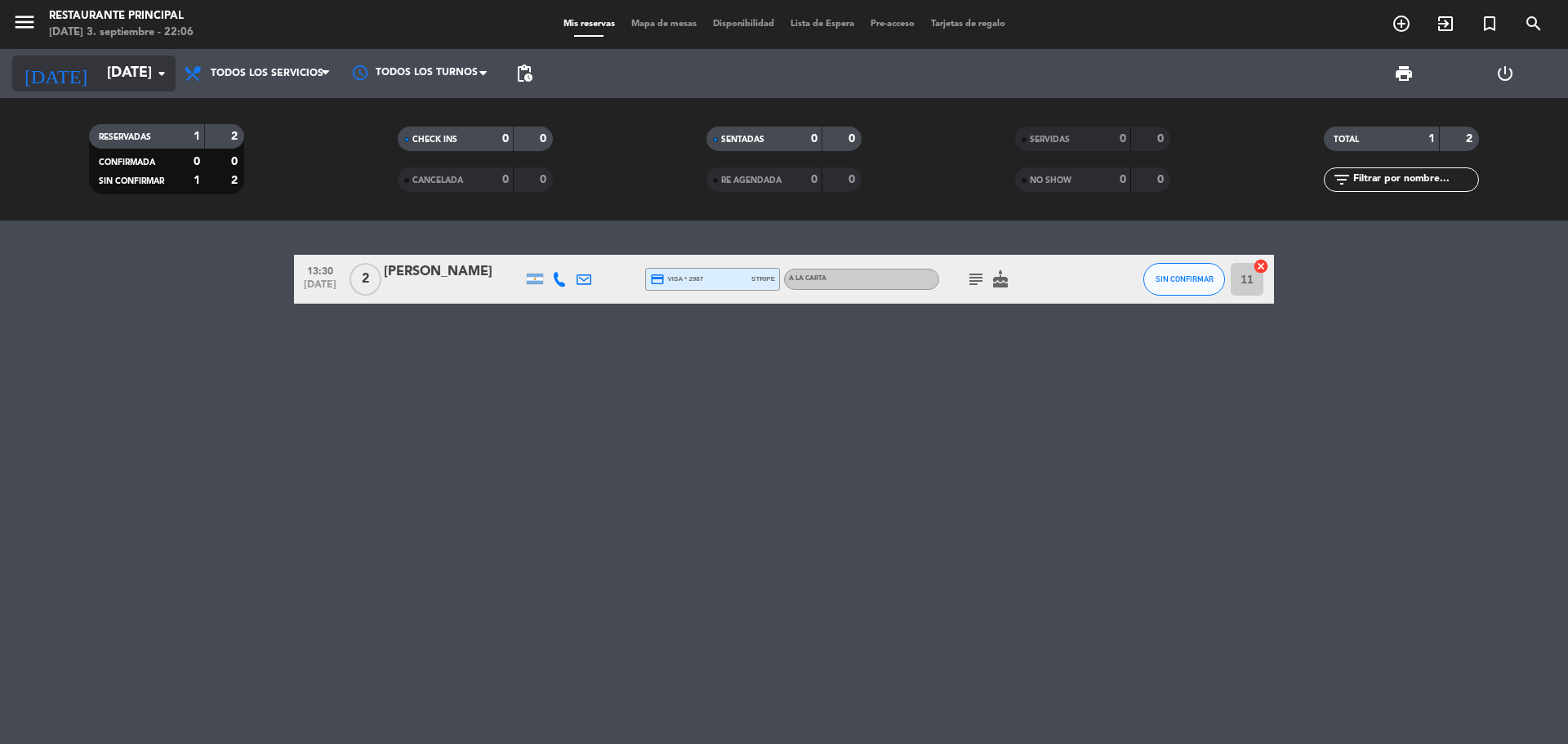
click at [129, 81] on input "[DATE]" at bounding box center [193, 74] width 189 height 33
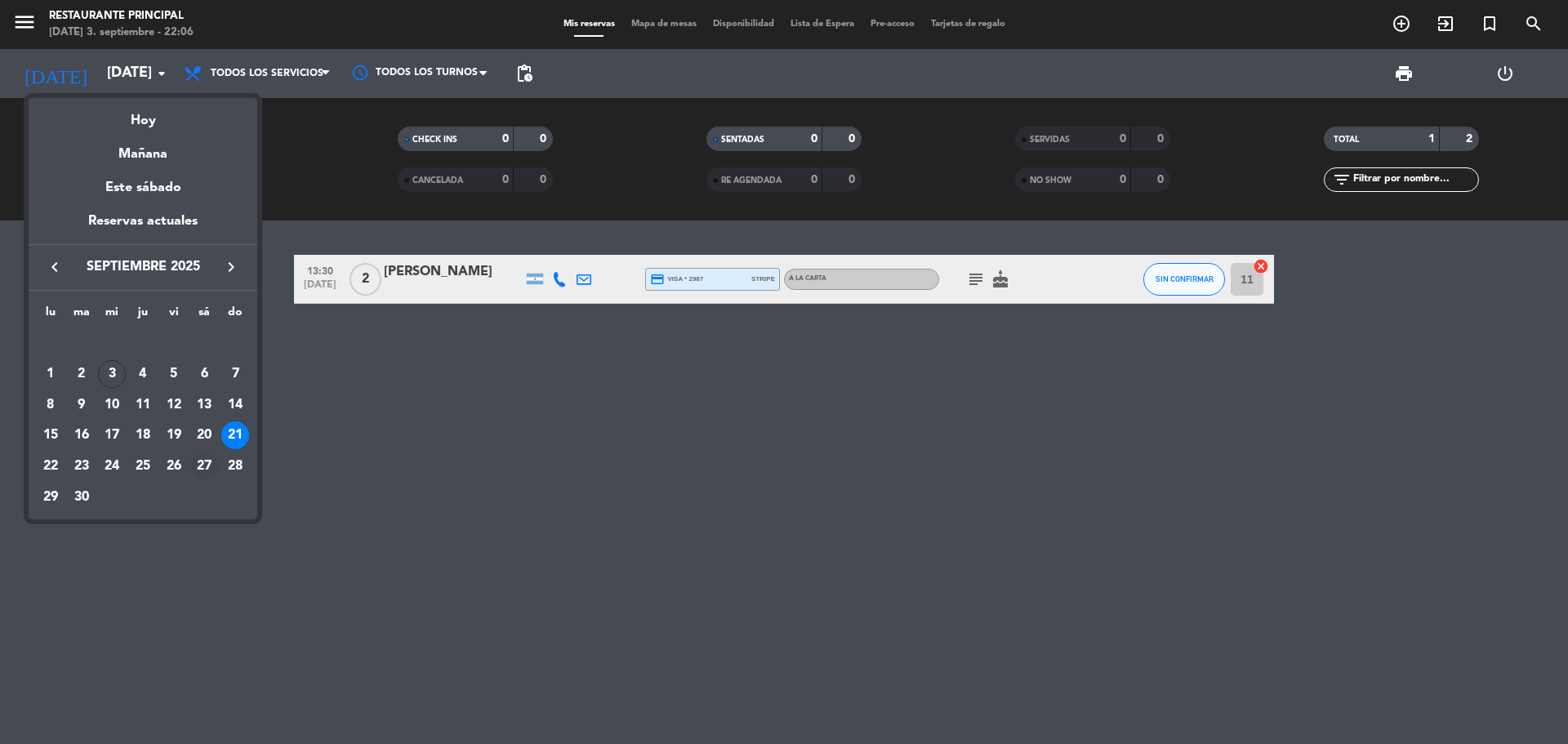
click at [205, 469] on div "27" at bounding box center [204, 466] width 28 height 28
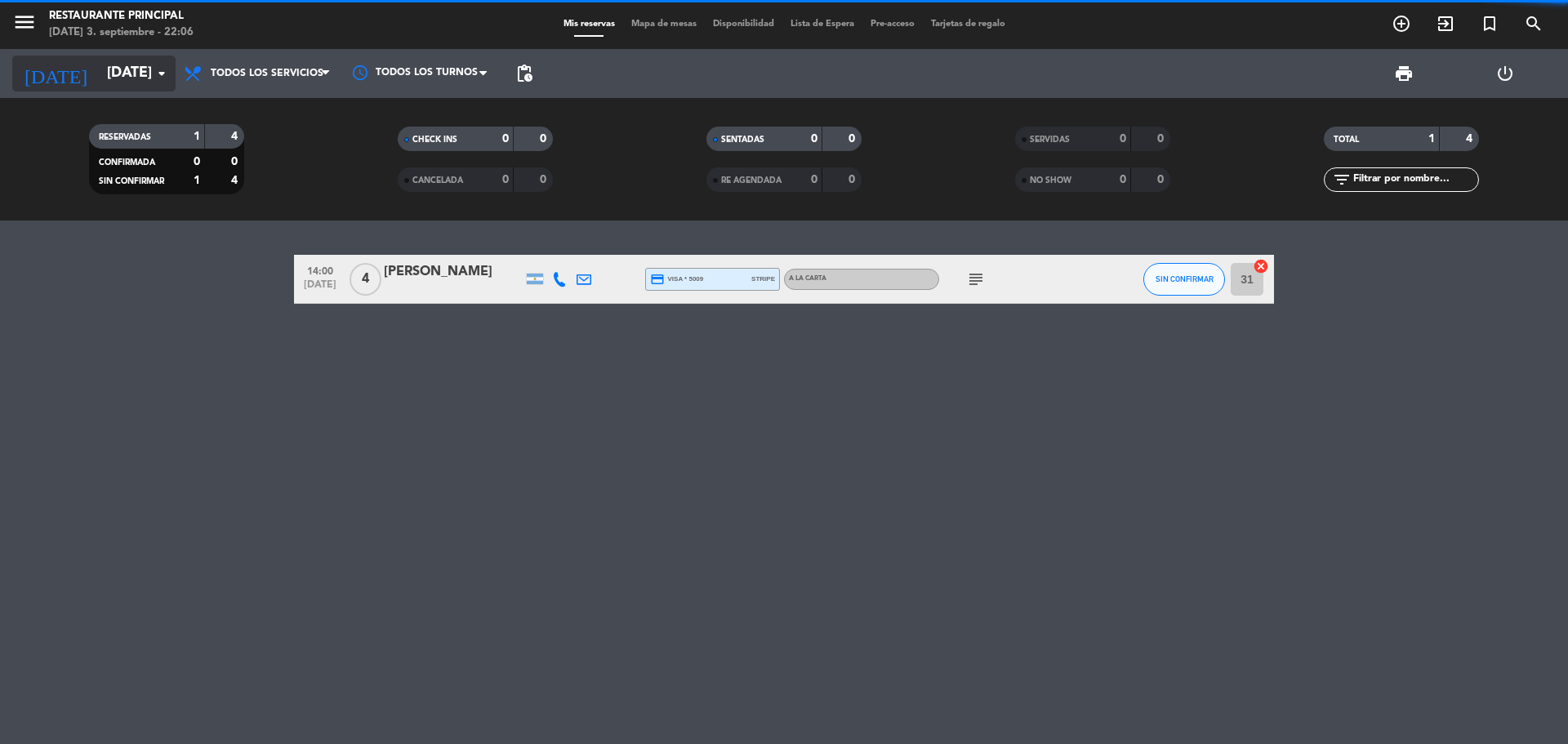
click at [145, 67] on input "[DATE]" at bounding box center [193, 74] width 189 height 33
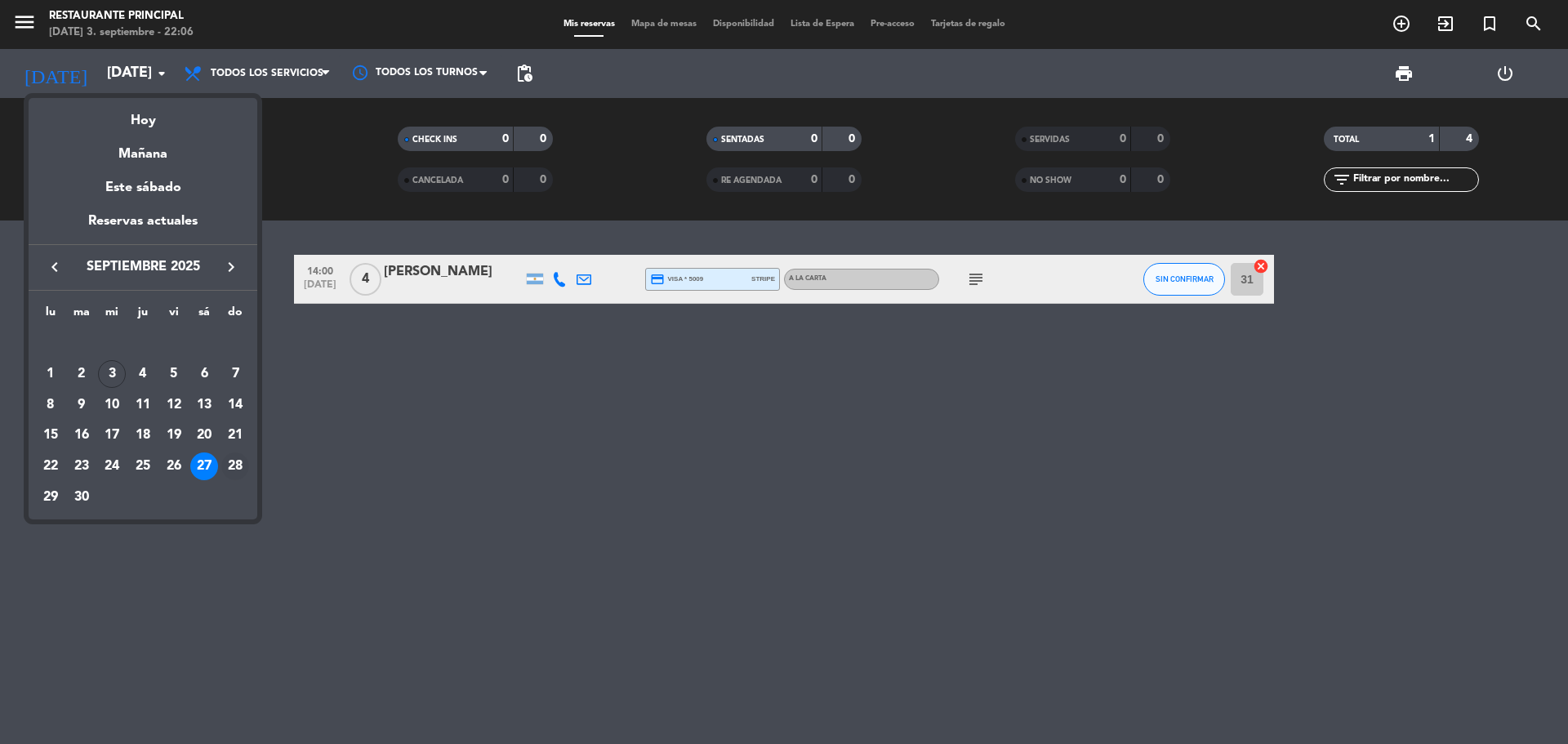
click at [234, 461] on div "28" at bounding box center [235, 466] width 28 height 28
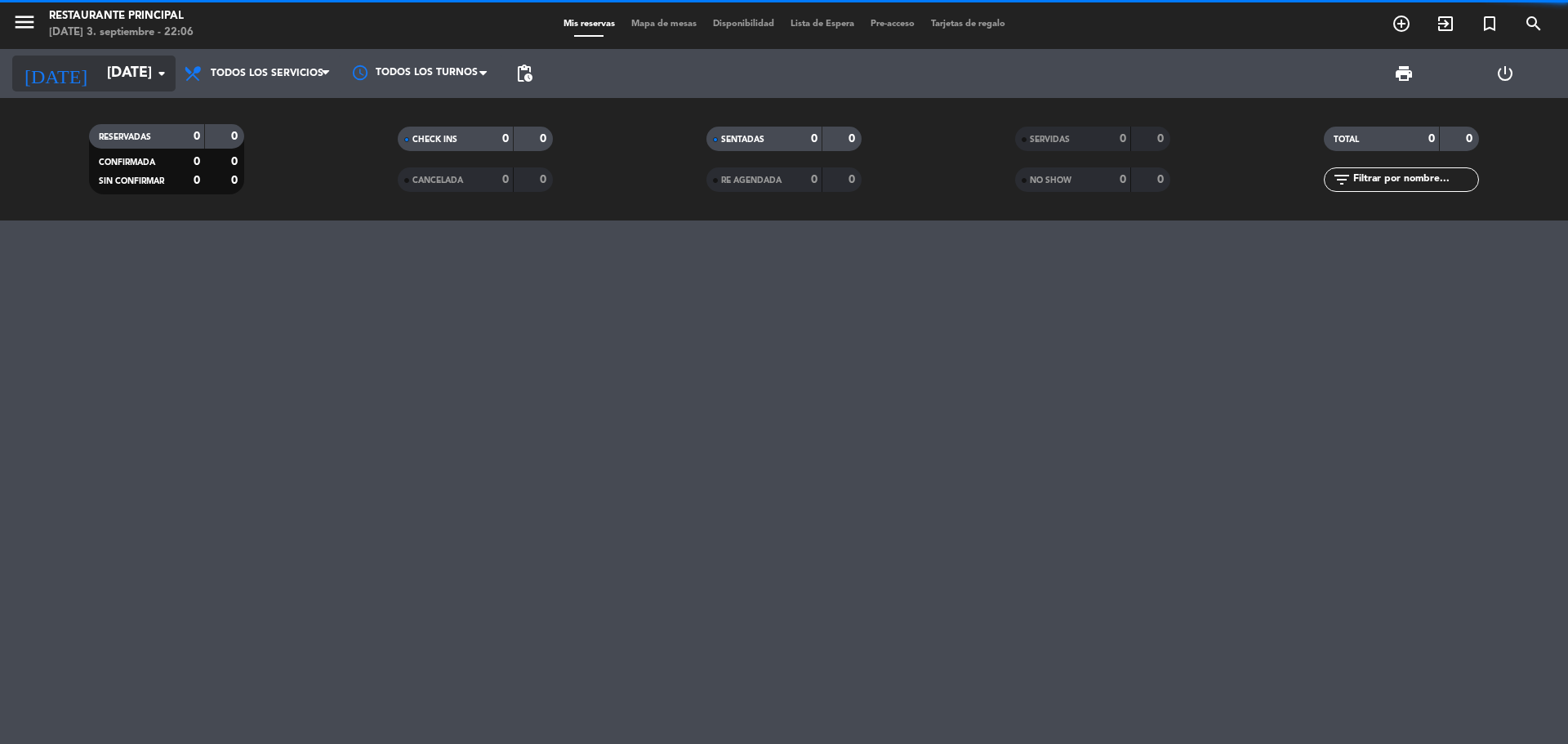
click at [143, 73] on input "[DATE]" at bounding box center [193, 74] width 189 height 33
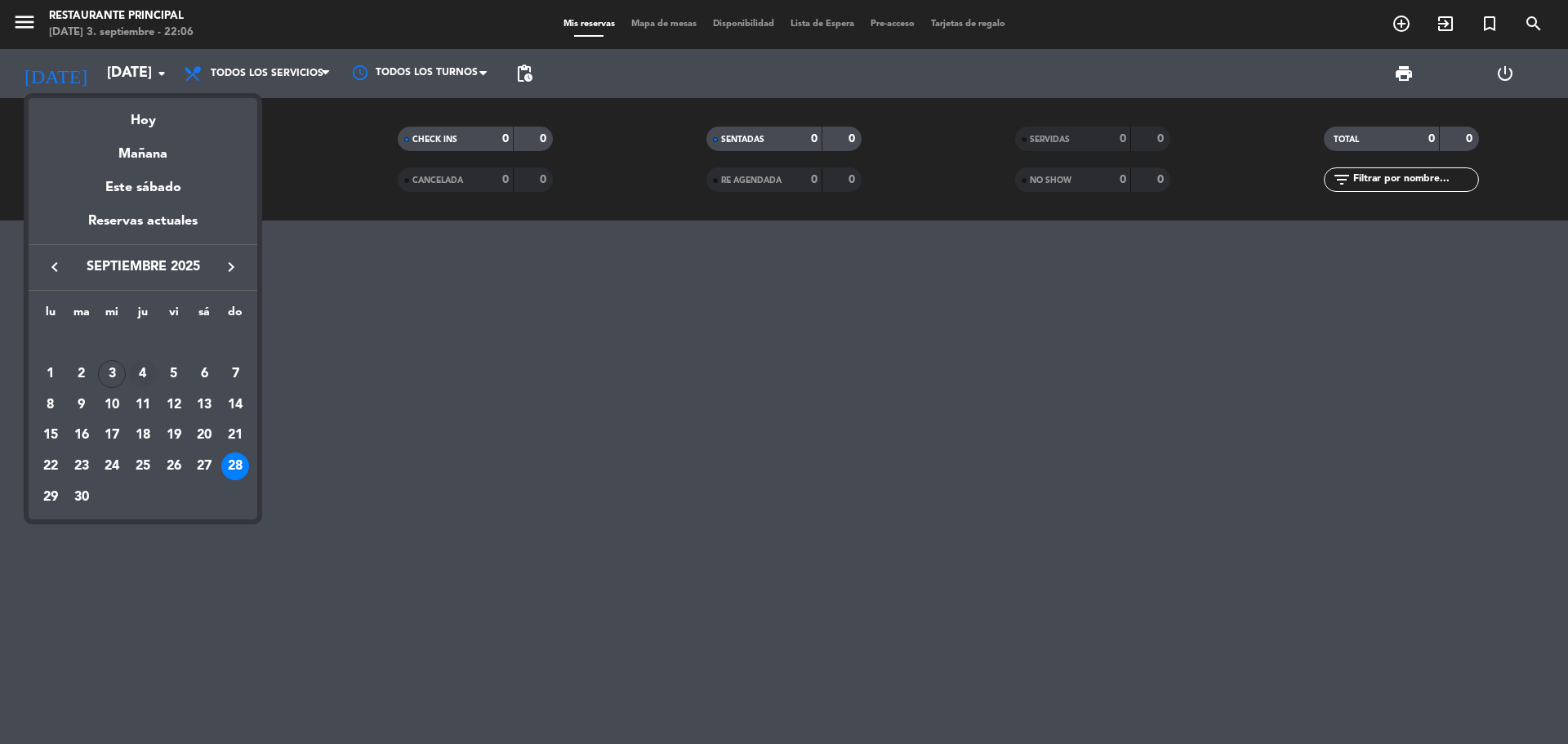
click at [147, 377] on div "4" at bounding box center [143, 374] width 28 height 28
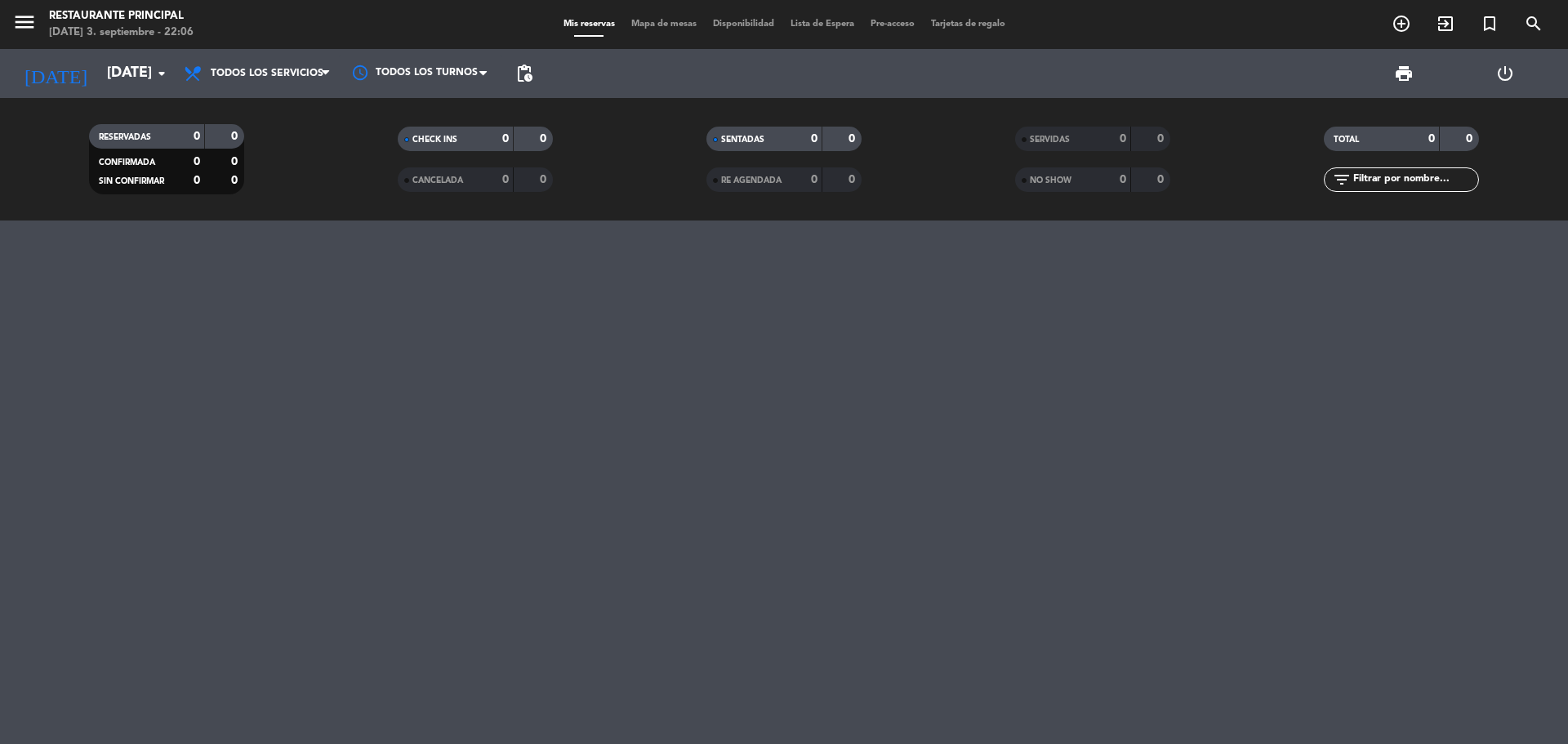
type input "[DEMOGRAPHIC_DATA][DATE]"
